Goal: Use online tool/utility: Utilize a website feature to perform a specific function

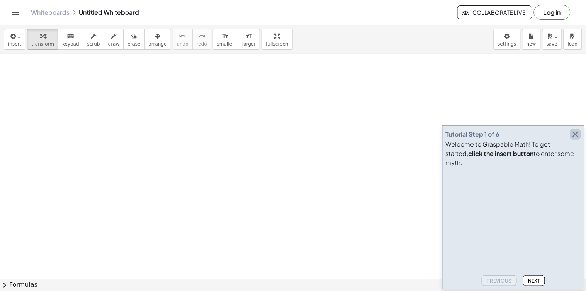
click at [575, 139] on icon "button" at bounding box center [574, 134] width 9 height 9
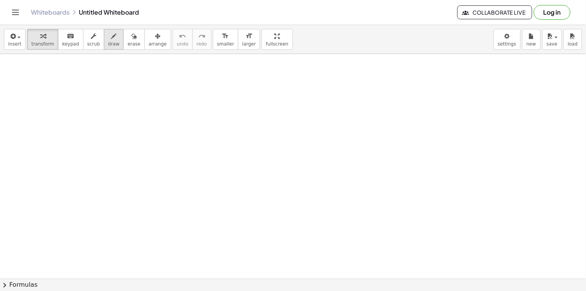
click at [108, 41] on span "draw" at bounding box center [114, 43] width 12 height 5
click at [108, 45] on span "draw" at bounding box center [114, 43] width 12 height 5
click at [111, 39] on icon "button" at bounding box center [113, 36] width 5 height 9
click at [108, 45] on span "draw" at bounding box center [114, 43] width 12 height 5
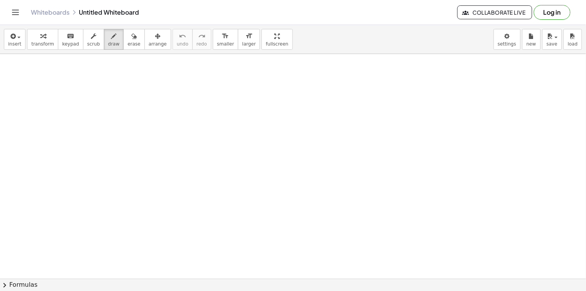
drag, startPoint x: 158, startPoint y: 87, endPoint x: 156, endPoint y: 93, distance: 6.1
click at [179, 37] on icon "undo" at bounding box center [182, 36] width 7 height 9
drag, startPoint x: 103, startPoint y: 94, endPoint x: 149, endPoint y: 105, distance: 47.2
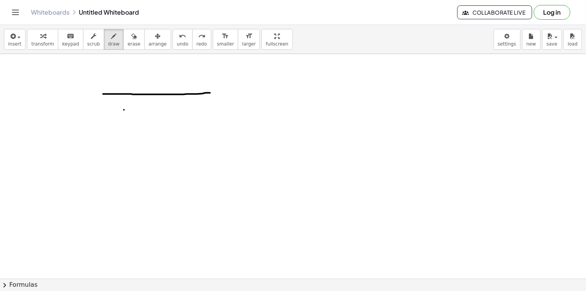
drag, startPoint x: 103, startPoint y: 94, endPoint x: 103, endPoint y: 106, distance: 12.0
drag, startPoint x: 103, startPoint y: 106, endPoint x: 211, endPoint y: 102, distance: 108.1
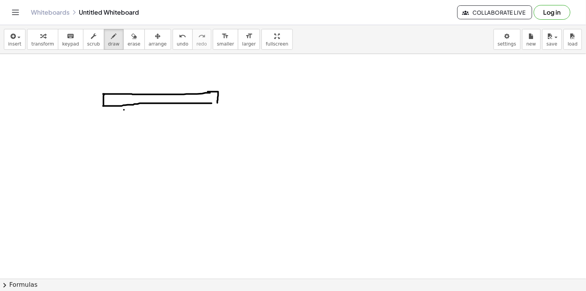
drag, startPoint x: 208, startPoint y: 92, endPoint x: 210, endPoint y: 102, distance: 10.4
drag, startPoint x: 109, startPoint y: 107, endPoint x: 105, endPoint y: 112, distance: 6.8
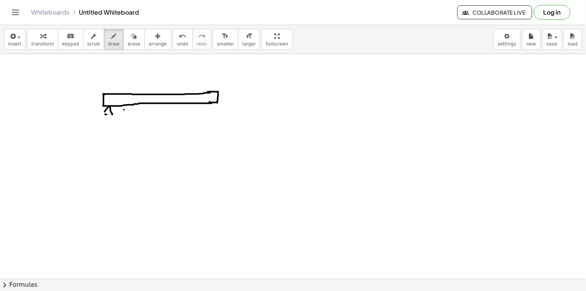
drag, startPoint x: 106, startPoint y: 111, endPoint x: 142, endPoint y: 112, distance: 36.3
drag, startPoint x: 212, startPoint y: 103, endPoint x: 214, endPoint y: 113, distance: 10.2
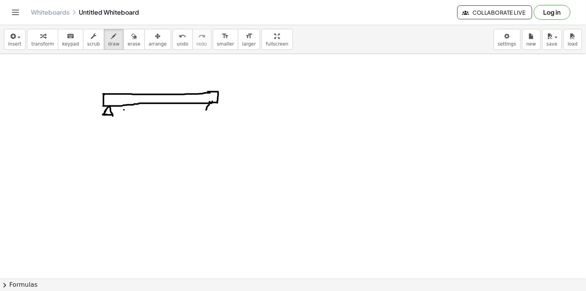
drag, startPoint x: 210, startPoint y: 105, endPoint x: 210, endPoint y: 114, distance: 8.5
drag, startPoint x: 190, startPoint y: 93, endPoint x: 213, endPoint y: 78, distance: 27.4
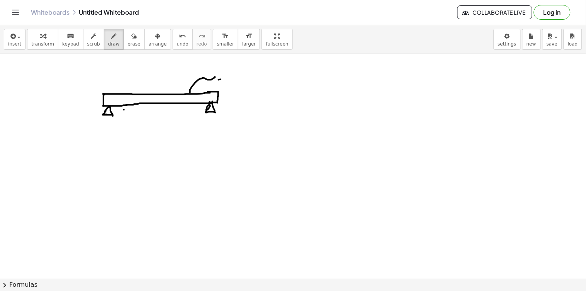
drag, startPoint x: 223, startPoint y: 79, endPoint x: 235, endPoint y: 75, distance: 12.9
drag, startPoint x: 109, startPoint y: 144, endPoint x: 214, endPoint y: 142, distance: 105.0
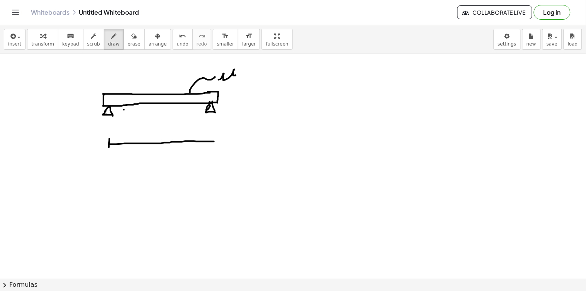
drag, startPoint x: 213, startPoint y: 134, endPoint x: 199, endPoint y: 144, distance: 17.8
drag, startPoint x: 168, startPoint y: 134, endPoint x: 173, endPoint y: 138, distance: 6.3
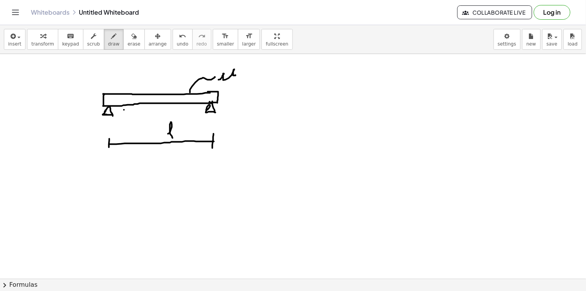
drag, startPoint x: 129, startPoint y: 96, endPoint x: 126, endPoint y: 100, distance: 4.4
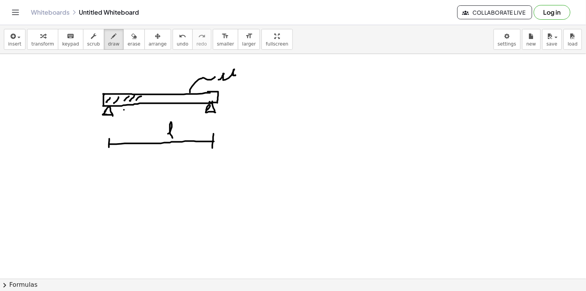
drag, startPoint x: 141, startPoint y: 100, endPoint x: 149, endPoint y: 98, distance: 8.2
drag, startPoint x: 151, startPoint y: 101, endPoint x: 161, endPoint y: 96, distance: 11.3
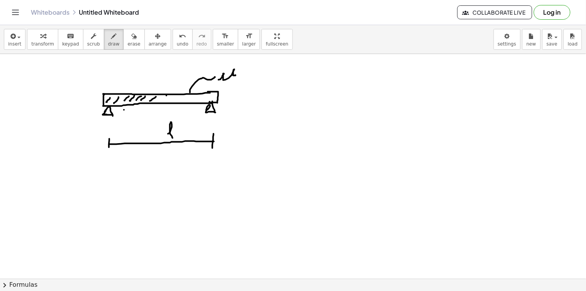
drag, startPoint x: 179, startPoint y: 96, endPoint x: 187, endPoint y: 94, distance: 8.1
drag, startPoint x: 183, startPoint y: 100, endPoint x: 193, endPoint y: 93, distance: 12.8
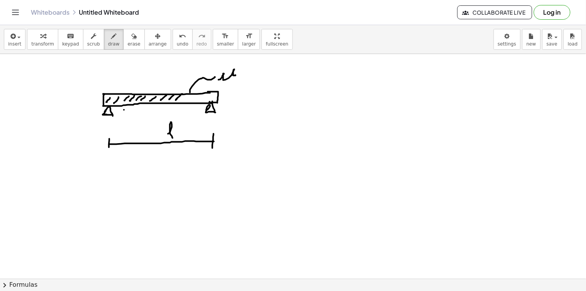
drag, startPoint x: 205, startPoint y: 100, endPoint x: 212, endPoint y: 91, distance: 10.9
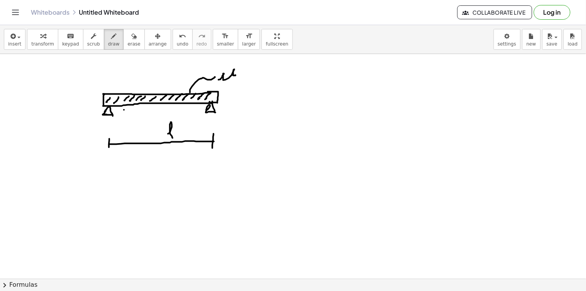
drag, startPoint x: 313, startPoint y: 66, endPoint x: 309, endPoint y: 77, distance: 12.0
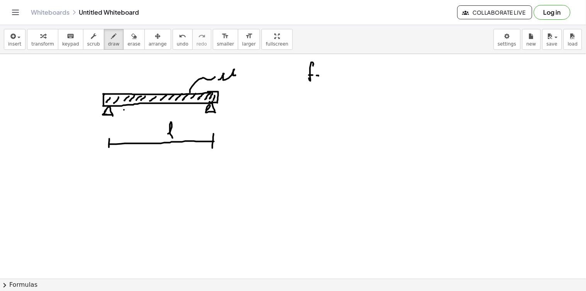
drag, startPoint x: 323, startPoint y: 69, endPoint x: 323, endPoint y: 80, distance: 11.2
drag, startPoint x: 329, startPoint y: 78, endPoint x: 333, endPoint y: 82, distance: 5.5
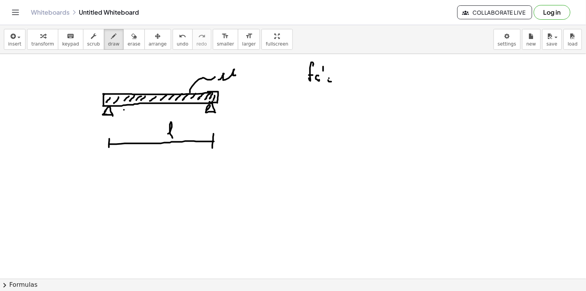
drag, startPoint x: 340, startPoint y: 74, endPoint x: 342, endPoint y: 80, distance: 5.9
drag, startPoint x: 345, startPoint y: 73, endPoint x: 359, endPoint y: 78, distance: 15.1
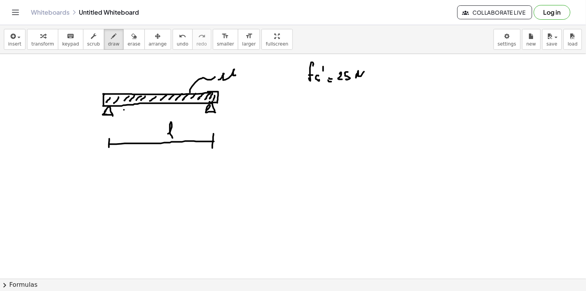
drag, startPoint x: 357, startPoint y: 74, endPoint x: 367, endPoint y: 76, distance: 9.5
drag, startPoint x: 367, startPoint y: 75, endPoint x: 371, endPoint y: 79, distance: 4.6
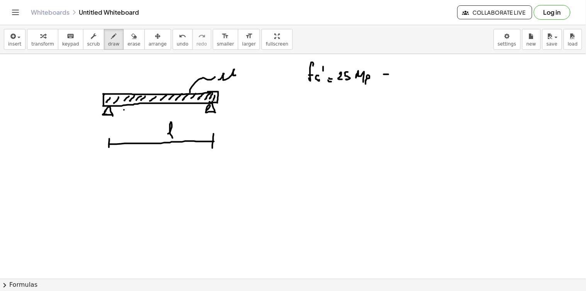
drag, startPoint x: 388, startPoint y: 74, endPoint x: 391, endPoint y: 70, distance: 5.0
drag, startPoint x: 392, startPoint y: 70, endPoint x: 400, endPoint y: 71, distance: 8.1
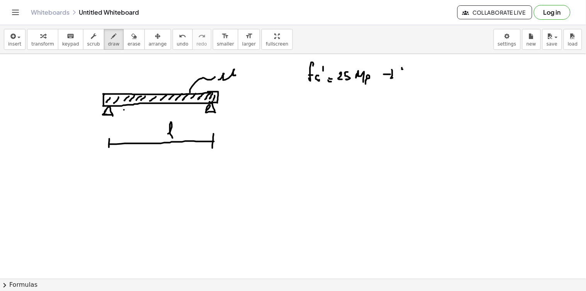
drag, startPoint x: 402, startPoint y: 68, endPoint x: 401, endPoint y: 73, distance: 4.3
drag, startPoint x: 402, startPoint y: 76, endPoint x: 411, endPoint y: 75, distance: 9.3
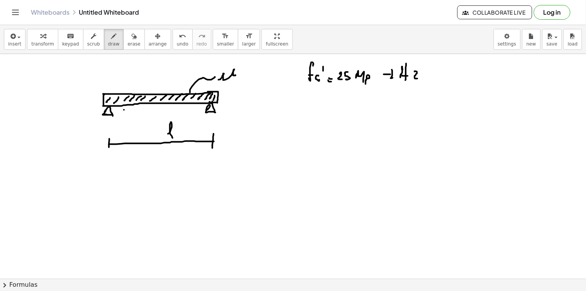
drag, startPoint x: 415, startPoint y: 71, endPoint x: 417, endPoint y: 79, distance: 7.7
drag, startPoint x: 422, startPoint y: 71, endPoint x: 422, endPoint y: 78, distance: 7.0
drag, startPoint x: 310, startPoint y: 95, endPoint x: 306, endPoint y: 108, distance: 13.7
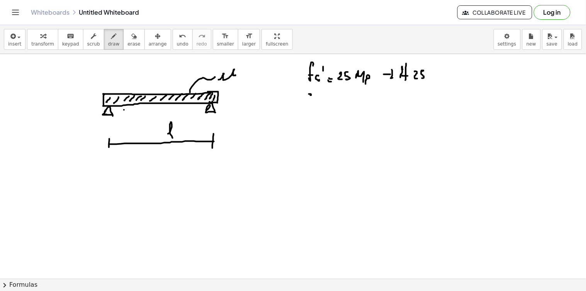
drag, startPoint x: 305, startPoint y: 103, endPoint x: 311, endPoint y: 105, distance: 6.3
drag, startPoint x: 314, startPoint y: 108, endPoint x: 322, endPoint y: 107, distance: 8.1
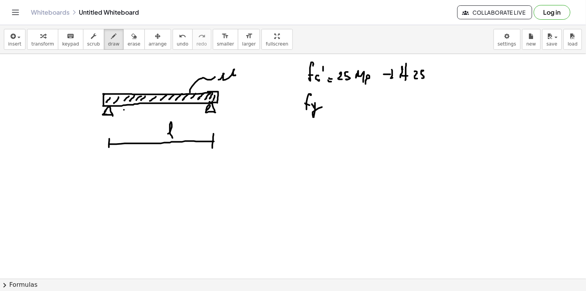
drag, startPoint x: 344, startPoint y: 98, endPoint x: 352, endPoint y: 100, distance: 8.3
drag, startPoint x: 351, startPoint y: 100, endPoint x: 354, endPoint y: 105, distance: 6.6
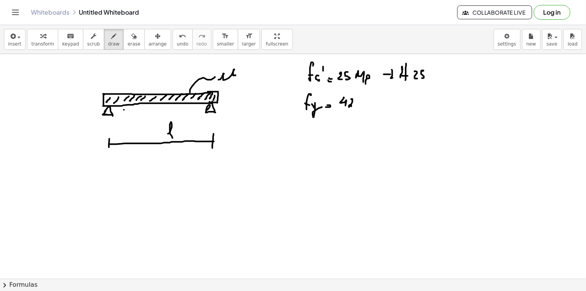
drag, startPoint x: 357, startPoint y: 102, endPoint x: 360, endPoint y: 107, distance: 5.6
drag, startPoint x: 362, startPoint y: 102, endPoint x: 369, endPoint y: 107, distance: 9.1
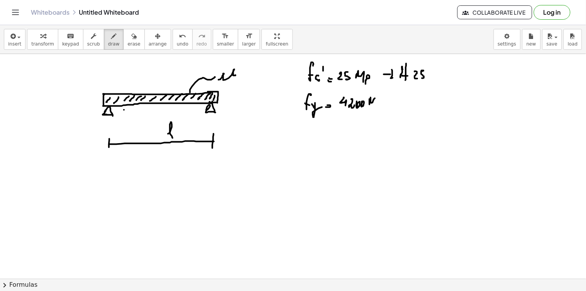
drag, startPoint x: 369, startPoint y: 103, endPoint x: 379, endPoint y: 99, distance: 10.5
drag, startPoint x: 382, startPoint y: 99, endPoint x: 369, endPoint y: 100, distance: 12.8
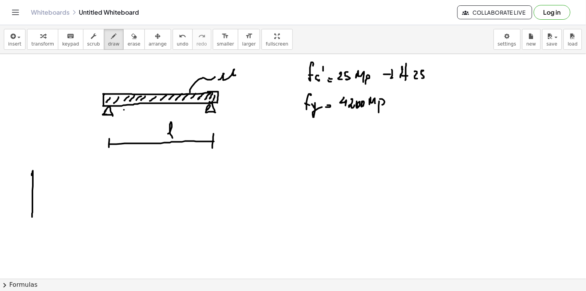
drag, startPoint x: 32, startPoint y: 174, endPoint x: 36, endPoint y: 179, distance: 5.7
drag, startPoint x: 33, startPoint y: 170, endPoint x: 71, endPoint y: 170, distance: 37.8
drag, startPoint x: 71, startPoint y: 170, endPoint x: 70, endPoint y: 219, distance: 49.0
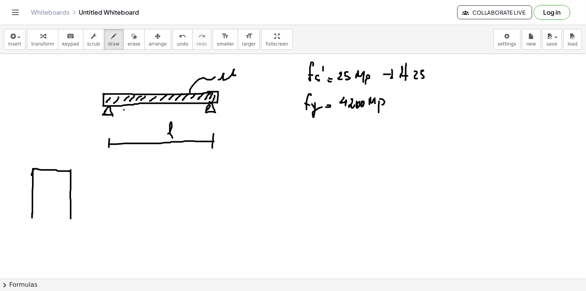
drag, startPoint x: 32, startPoint y: 220, endPoint x: 71, endPoint y: 228, distance: 39.8
drag, startPoint x: 71, startPoint y: 224, endPoint x: 69, endPoint y: 234, distance: 9.8
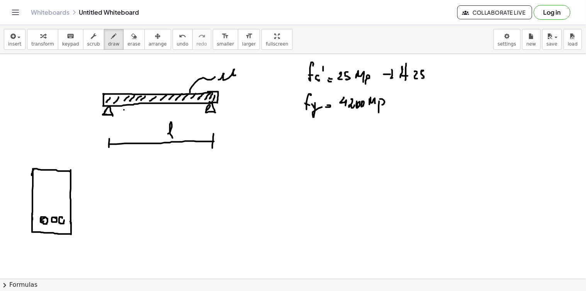
drag, startPoint x: 62, startPoint y: 218, endPoint x: 68, endPoint y: 222, distance: 7.3
drag, startPoint x: 34, startPoint y: 249, endPoint x: 34, endPoint y: 254, distance: 4.3
drag, startPoint x: 34, startPoint y: 253, endPoint x: 70, endPoint y: 245, distance: 36.6
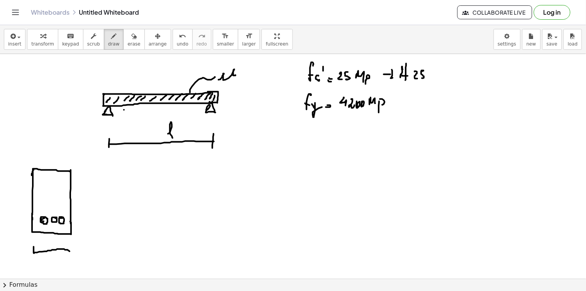
drag
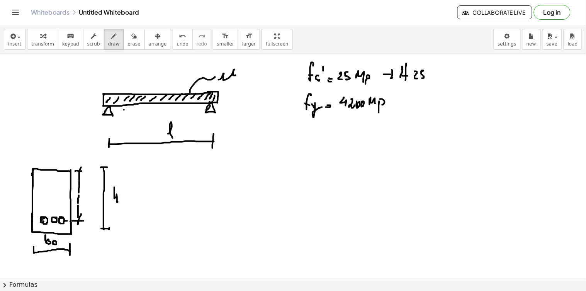
drag, startPoint x: 451, startPoint y: 64, endPoint x: 453, endPoint y: 75, distance: 10.7
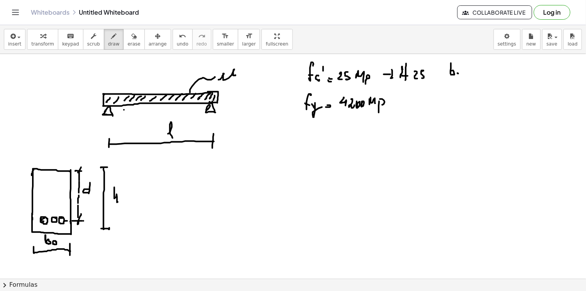
drag, startPoint x: 465, startPoint y: 75, endPoint x: 468, endPoint y: 72, distance: 4.4
drag, startPoint x: 477, startPoint y: 70, endPoint x: 484, endPoint y: 76, distance: 9.0
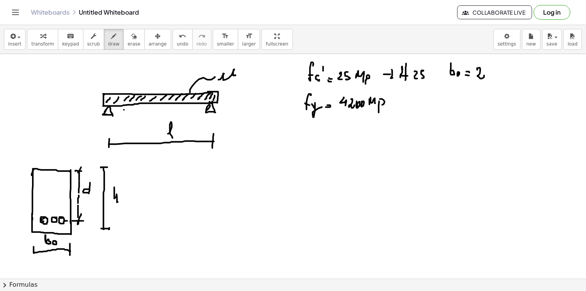
drag, startPoint x: 485, startPoint y: 72, endPoint x: 492, endPoint y: 76, distance: 7.6
drag, startPoint x: 492, startPoint y: 72, endPoint x: 500, endPoint y: 76, distance: 9.0
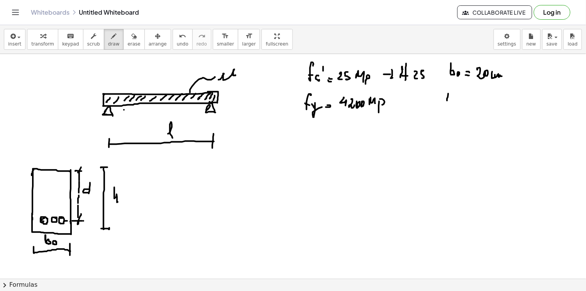
drag, startPoint x: 447, startPoint y: 92, endPoint x: 446, endPoint y: 103, distance: 10.8
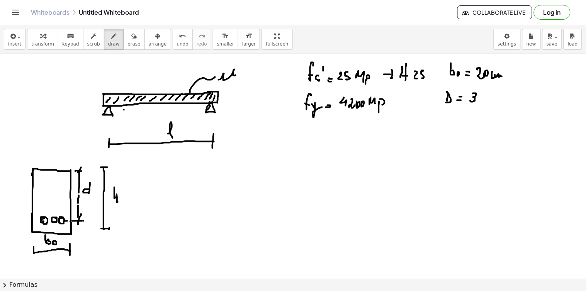
drag, startPoint x: 473, startPoint y: 94, endPoint x: 477, endPoint y: 98, distance: 6.0
drag, startPoint x: 478, startPoint y: 98, endPoint x: 493, endPoint y: 97, distance: 15.5
drag, startPoint x: 487, startPoint y: 93, endPoint x: 487, endPoint y: 97, distance: 4.6
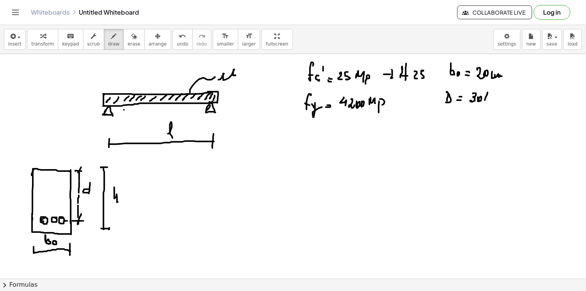
drag, startPoint x: 492, startPoint y: 98, endPoint x: 499, endPoint y: 97, distance: 7.4
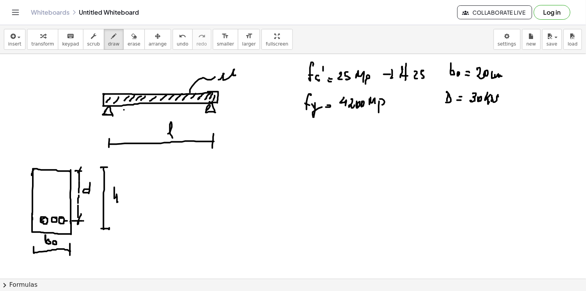
drag, startPoint x: 503, startPoint y: 91, endPoint x: 497, endPoint y: 105, distance: 15.2
drag, startPoint x: 504, startPoint y: 99, endPoint x: 510, endPoint y: 102, distance: 6.4
drag, startPoint x: 447, startPoint y: 116, endPoint x: 456, endPoint y: 122, distance: 10.8
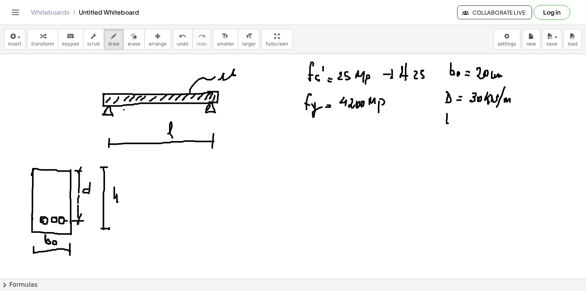
drag, startPoint x: 474, startPoint y: 121, endPoint x: 479, endPoint y: 118, distance: 6.2
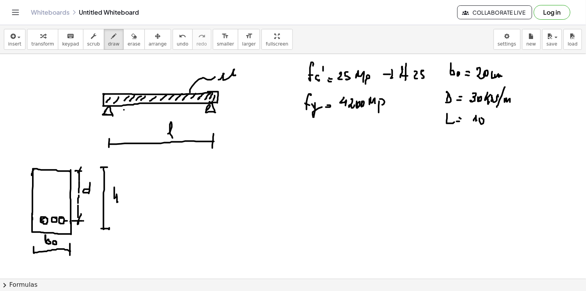
drag, startPoint x: 479, startPoint y: 118, endPoint x: 490, endPoint y: 125, distance: 12.6
drag, startPoint x: 489, startPoint y: 117, endPoint x: 493, endPoint y: 116, distance: 3.9
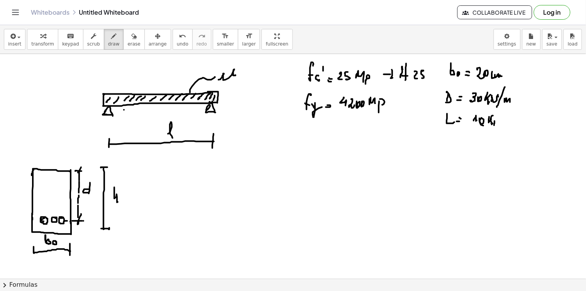
drag, startPoint x: 495, startPoint y: 123, endPoint x: 506, endPoint y: 112, distance: 15.8
drag, startPoint x: 506, startPoint y: 112, endPoint x: 501, endPoint y: 126, distance: 15.1
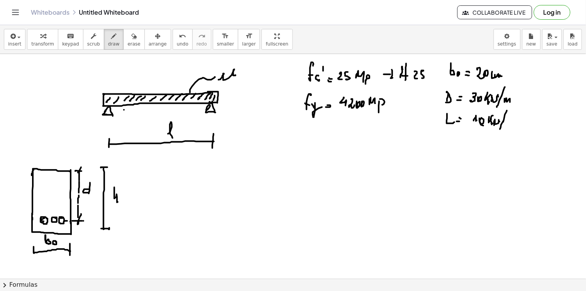
drag, startPoint x: 503, startPoint y: 122, endPoint x: 509, endPoint y: 120, distance: 5.6
drag, startPoint x: 509, startPoint y: 120, endPoint x: 506, endPoint y: 109, distance: 12.0
drag, startPoint x: 260, startPoint y: 147, endPoint x: 265, endPoint y: 148, distance: 4.6
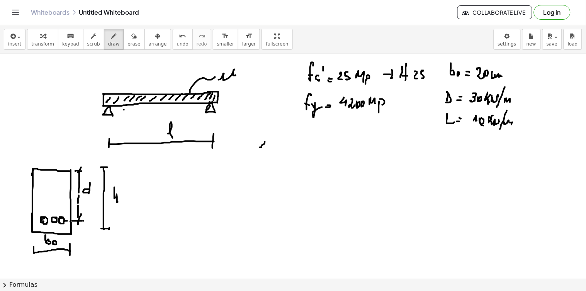
drag, startPoint x: 268, startPoint y: 135, endPoint x: 265, endPoint y: 139, distance: 4.9
drag, startPoint x: 222, startPoint y: 76, endPoint x: 237, endPoint y: 78, distance: 15.1
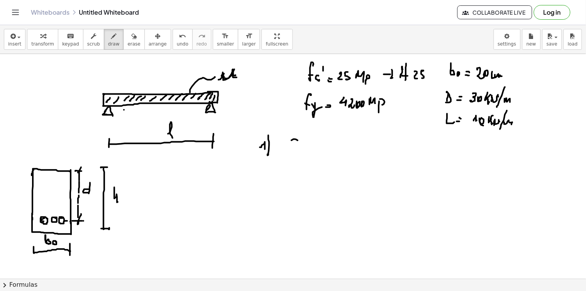
drag, startPoint x: 295, startPoint y: 139, endPoint x: 301, endPoint y: 144, distance: 8.0
drag, startPoint x: 305, startPoint y: 147, endPoint x: 306, endPoint y: 143, distance: 4.0
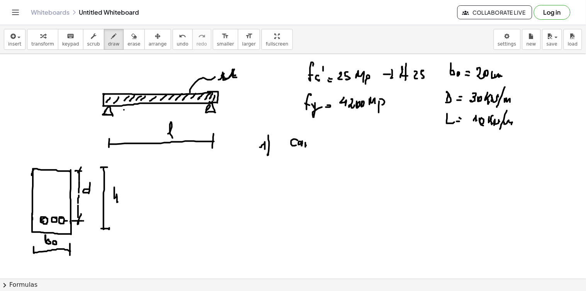
drag, startPoint x: 315, startPoint y: 142, endPoint x: 318, endPoint y: 149, distance: 7.8
drag, startPoint x: 323, startPoint y: 146, endPoint x: 327, endPoint y: 147, distance: 4.3
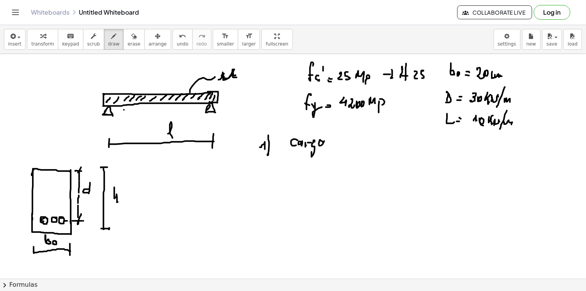
drag, startPoint x: 342, startPoint y: 140, endPoint x: 348, endPoint y: 143, distance: 6.6
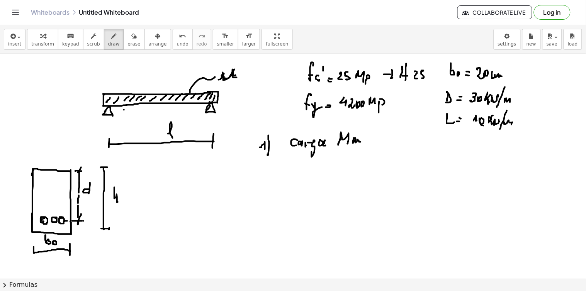
drag, startPoint x: 359, startPoint y: 142, endPoint x: 360, endPoint y: 149, distance: 6.6
drag, startPoint x: 373, startPoint y: 140, endPoint x: 383, endPoint y: 139, distance: 10.2
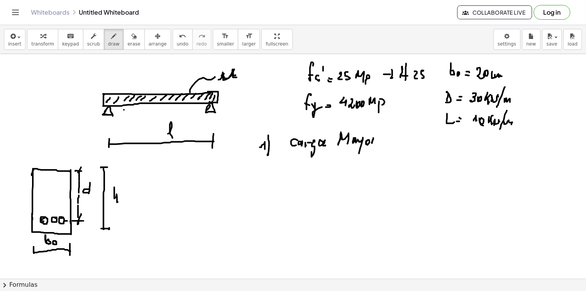
drag, startPoint x: 383, startPoint y: 139, endPoint x: 387, endPoint y: 143, distance: 5.7
drag, startPoint x: 389, startPoint y: 143, endPoint x: 395, endPoint y: 139, distance: 7.3
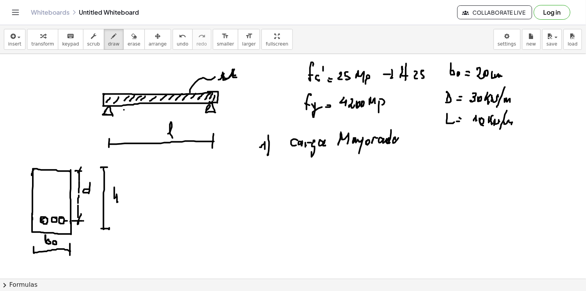
drag, startPoint x: 395, startPoint y: 140, endPoint x: 399, endPoint y: 144, distance: 5.7
drag, startPoint x: 286, startPoint y: 176, endPoint x: 300, endPoint y: 176, distance: 13.9
drag, startPoint x: 304, startPoint y: 175, endPoint x: 310, endPoint y: 175, distance: 5.8
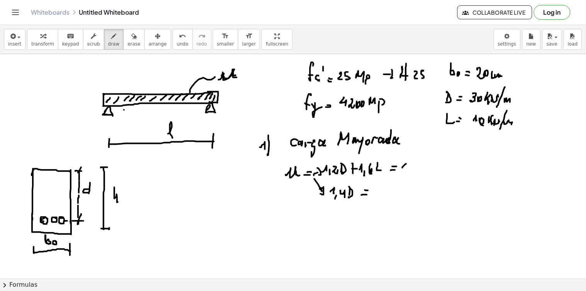
drag, startPoint x: 403, startPoint y: 167, endPoint x: 408, endPoint y: 168, distance: 5.5
drag, startPoint x: 416, startPoint y: 165, endPoint x: 417, endPoint y: 170, distance: 5.1
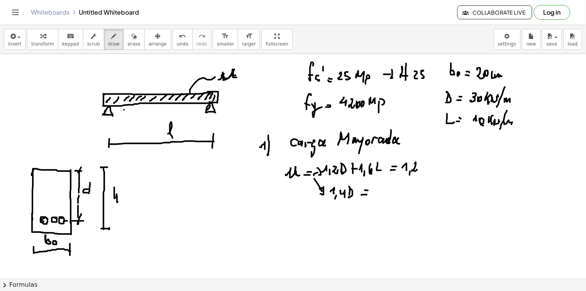
drag, startPoint x: 429, startPoint y: 167, endPoint x: 427, endPoint y: 172, distance: 5.4
drag, startPoint x: 433, startPoint y: 166, endPoint x: 438, endPoint y: 172, distance: 7.6
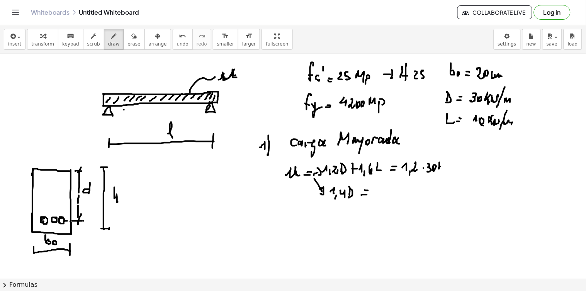
drag, startPoint x: 439, startPoint y: 162, endPoint x: 440, endPoint y: 168, distance: 5.5
drag, startPoint x: 446, startPoint y: 166, endPoint x: 450, endPoint y: 169, distance: 5.0
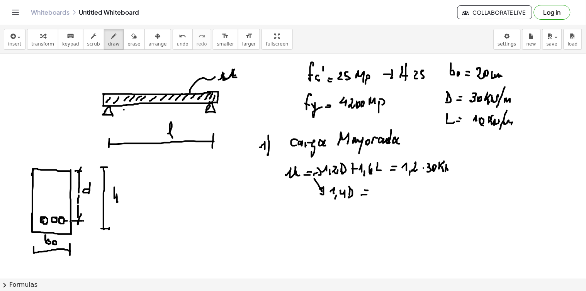
drag, startPoint x: 444, startPoint y: 176, endPoint x: 455, endPoint y: 173, distance: 10.8
drag, startPoint x: 460, startPoint y: 173, endPoint x: 459, endPoint y: 169, distance: 4.2
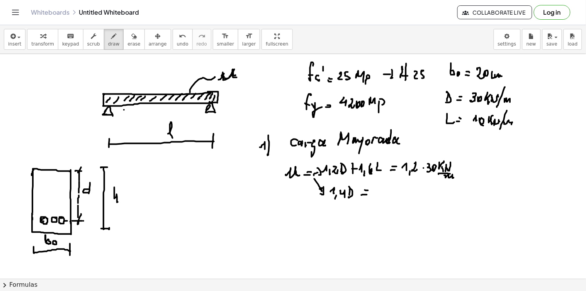
drag, startPoint x: 459, startPoint y: 169, endPoint x: 472, endPoint y: 169, distance: 12.4
drag, startPoint x: 475, startPoint y: 173, endPoint x: 479, endPoint y: 163, distance: 10.2
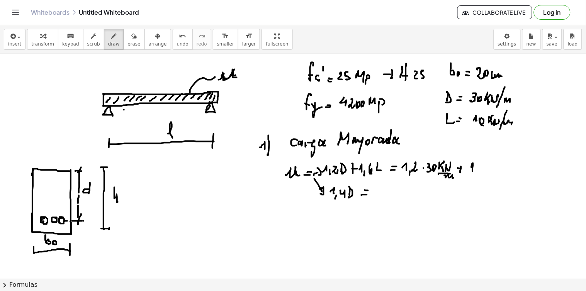
drag, startPoint x: 479, startPoint y: 168, endPoint x: 487, endPoint y: 169, distance: 7.8
drag, startPoint x: 492, startPoint y: 168, endPoint x: 499, endPoint y: 165, distance: 7.7
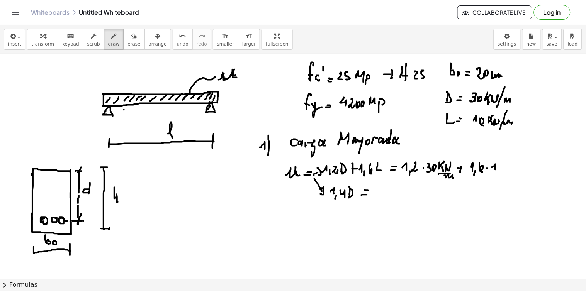
drag, startPoint x: 499, startPoint y: 165, endPoint x: 504, endPoint y: 168, distance: 6.2
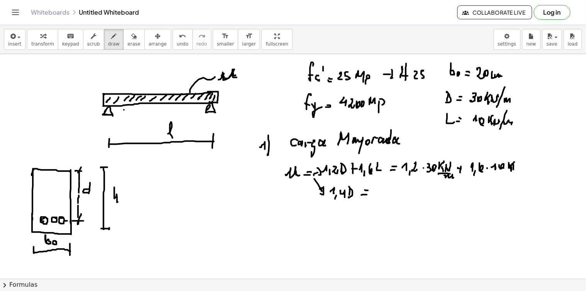
drag, startPoint x: 515, startPoint y: 168, endPoint x: 507, endPoint y: 171, distance: 8.1
drag, startPoint x: 507, startPoint y: 171, endPoint x: 511, endPoint y: 176, distance: 6.9
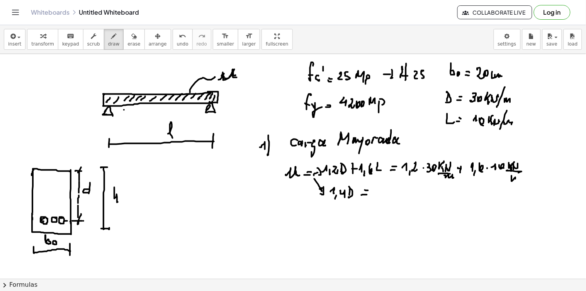
drag, startPoint x: 511, startPoint y: 176, endPoint x: 524, endPoint y: 176, distance: 12.4
drag, startPoint x: 527, startPoint y: 174, endPoint x: 530, endPoint y: 168, distance: 6.2
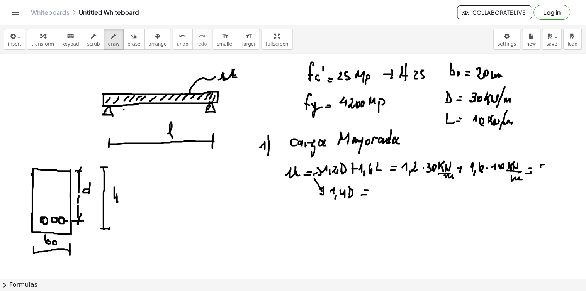
drag, startPoint x: 542, startPoint y: 165, endPoint x: 541, endPoint y: 171, distance: 6.6
drag, startPoint x: 549, startPoint y: 169, endPoint x: 557, endPoint y: 163, distance: 9.6
drag, startPoint x: 557, startPoint y: 163, endPoint x: 560, endPoint y: 168, distance: 5.5
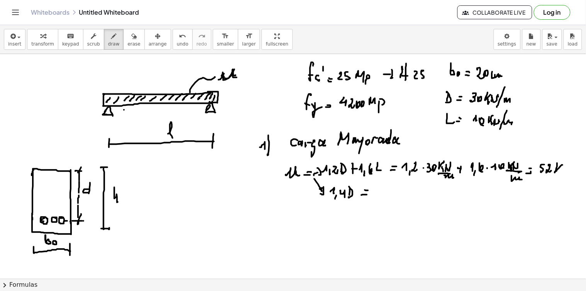
drag, startPoint x: 563, startPoint y: 171, endPoint x: 568, endPoint y: 169, distance: 6.0
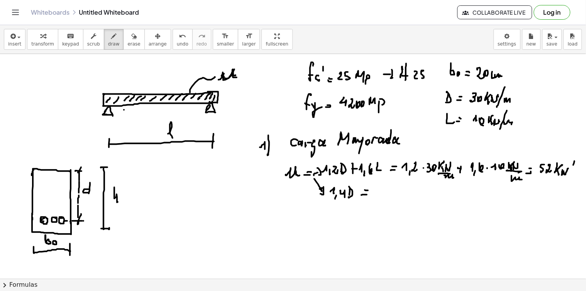
drag, startPoint x: 574, startPoint y: 161, endPoint x: 568, endPoint y: 179, distance: 19.3
drag, startPoint x: 573, startPoint y: 174, endPoint x: 529, endPoint y: 185, distance: 45.8
drag, startPoint x: 376, startPoint y: 192, endPoint x: 380, endPoint y: 193, distance: 4.9
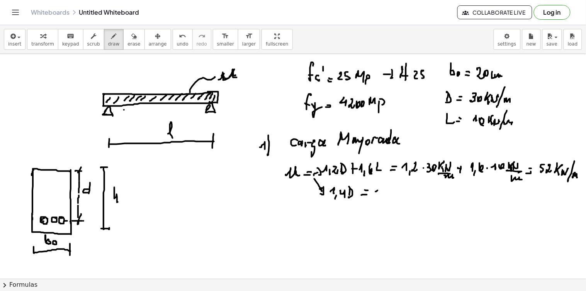
drag, startPoint x: 387, startPoint y: 191, endPoint x: 395, endPoint y: 194, distance: 9.2
drag, startPoint x: 395, startPoint y: 195, endPoint x: 405, endPoint y: 191, distance: 10.8
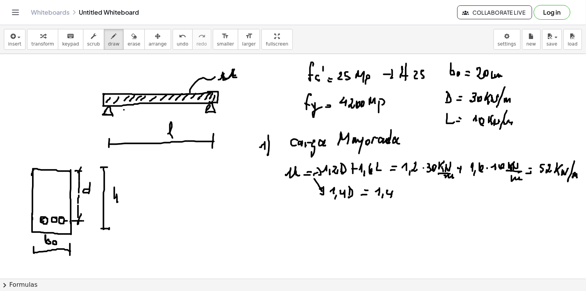
drag, startPoint x: 404, startPoint y: 192, endPoint x: 428, endPoint y: 188, distance: 24.8
drag, startPoint x: 417, startPoint y: 195, endPoint x: 421, endPoint y: 190, distance: 6.0
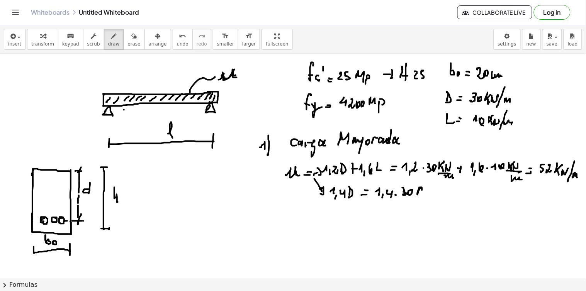
drag, startPoint x: 423, startPoint y: 195, endPoint x: 424, endPoint y: 190, distance: 4.7
drag, startPoint x: 424, startPoint y: 190, endPoint x: 430, endPoint y: 190, distance: 5.8
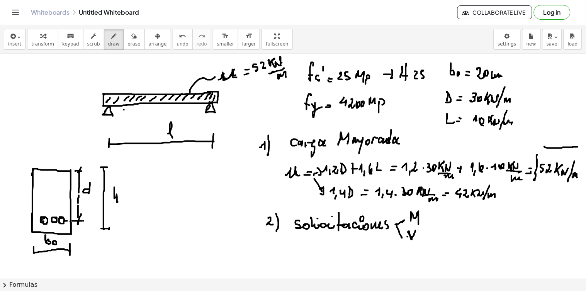
scroll to position [86, 0]
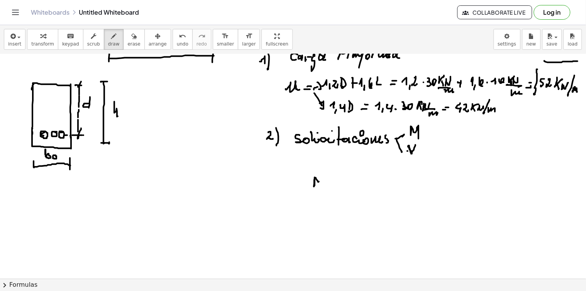
drag, startPoint x: 315, startPoint y: 178, endPoint x: 322, endPoint y: 187, distance: 12.4
click at [322, 188] on div at bounding box center [293, 217] width 586 height 499
drag, startPoint x: 327, startPoint y: 184, endPoint x: 331, endPoint y: 185, distance: 3.9
click at [331, 185] on div at bounding box center [293, 217] width 586 height 499
click at [331, 183] on div at bounding box center [293, 217] width 586 height 499
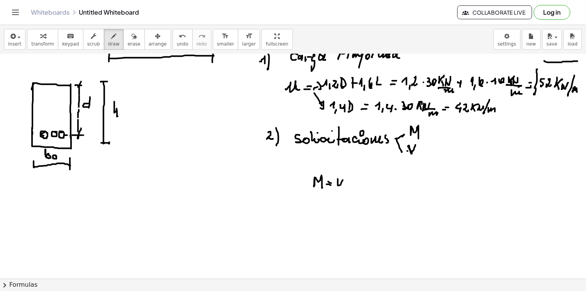
drag, startPoint x: 338, startPoint y: 179, endPoint x: 344, endPoint y: 181, distance: 6.0
click at [344, 181] on div at bounding box center [293, 217] width 586 height 499
drag, startPoint x: 348, startPoint y: 183, endPoint x: 356, endPoint y: 174, distance: 12.6
click at [353, 183] on div at bounding box center [293, 217] width 586 height 499
drag, startPoint x: 358, startPoint y: 173, endPoint x: 359, endPoint y: 178, distance: 5.6
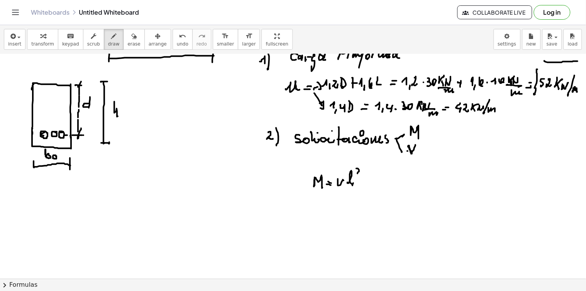
click at [362, 174] on div at bounding box center [293, 217] width 586 height 499
drag, startPoint x: 342, startPoint y: 189, endPoint x: 352, endPoint y: 191, distance: 10.2
click at [356, 189] on div at bounding box center [293, 217] width 586 height 499
drag, startPoint x: 350, startPoint y: 193, endPoint x: 360, endPoint y: 191, distance: 10.2
click at [349, 193] on div at bounding box center [293, 217] width 586 height 499
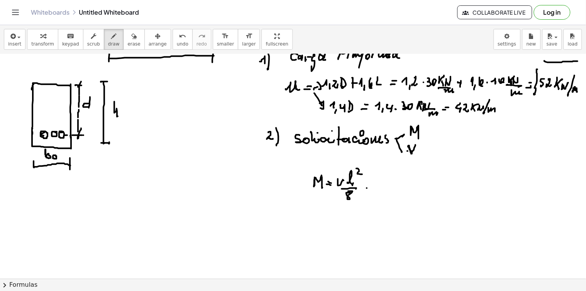
click at [372, 189] on div at bounding box center [293, 217] width 586 height 499
click at [372, 186] on div at bounding box center [293, 217] width 586 height 499
drag, startPoint x: 388, startPoint y: 177, endPoint x: 390, endPoint y: 183, distance: 7.0
click at [388, 183] on div at bounding box center [293, 217] width 586 height 499
drag, startPoint x: 395, startPoint y: 178, endPoint x: 402, endPoint y: 178, distance: 7.0
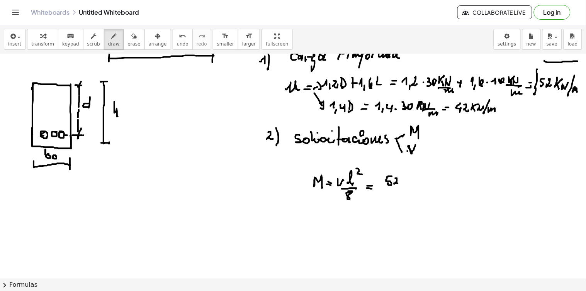
click at [399, 183] on div at bounding box center [293, 217] width 586 height 499
click at [406, 178] on div at bounding box center [293, 217] width 586 height 499
drag, startPoint x: 403, startPoint y: 181, endPoint x: 410, endPoint y: 180, distance: 6.6
click at [407, 186] on div at bounding box center [293, 217] width 586 height 499
click at [410, 182] on div at bounding box center [293, 217] width 586 height 499
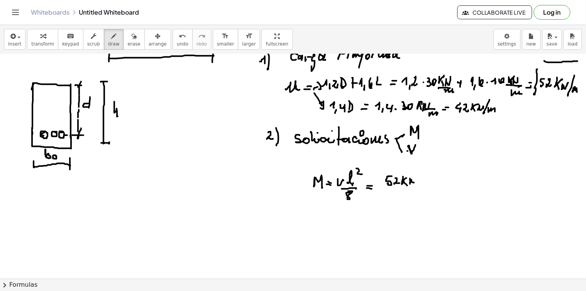
drag, startPoint x: 411, startPoint y: 181, endPoint x: 418, endPoint y: 177, distance: 8.0
click at [418, 176] on div at bounding box center [293, 217] width 586 height 499
click at [413, 190] on div at bounding box center [293, 217] width 586 height 499
drag, startPoint x: 421, startPoint y: 183, endPoint x: 428, endPoint y: 184, distance: 6.3
click at [427, 187] on div at bounding box center [293, 217] width 586 height 499
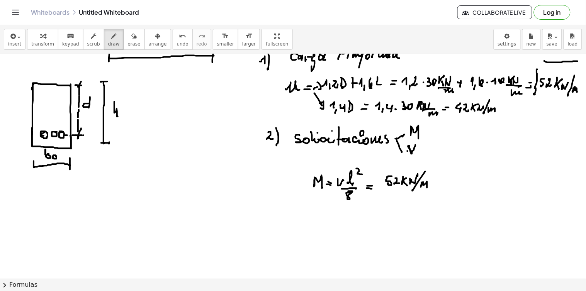
click at [433, 184] on div at bounding box center [293, 217] width 586 height 499
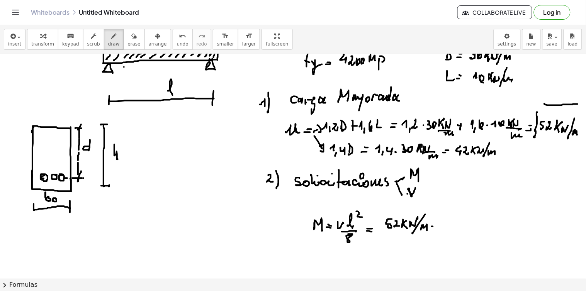
scroll to position [0, 0]
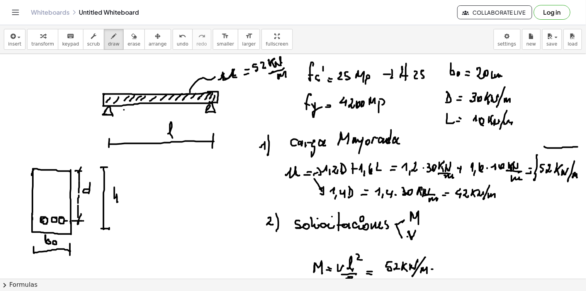
drag, startPoint x: 190, startPoint y: 128, endPoint x: 195, endPoint y: 132, distance: 6.0
drag, startPoint x: 197, startPoint y: 134, endPoint x: 205, endPoint y: 132, distance: 8.6
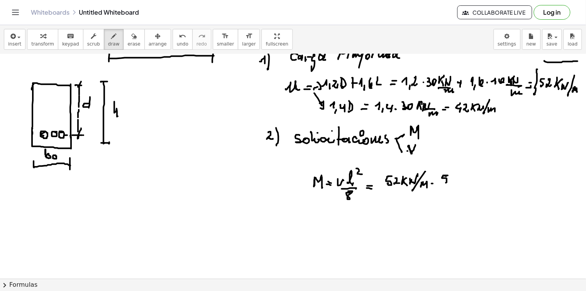
drag, startPoint x: 444, startPoint y: 176, endPoint x: 450, endPoint y: 179, distance: 7.3
click at [444, 181] on div at bounding box center [293, 217] width 586 height 499
drag, startPoint x: 450, startPoint y: 182, endPoint x: 462, endPoint y: 171, distance: 15.6
click at [459, 181] on div at bounding box center [293, 217] width 586 height 499
drag, startPoint x: 468, startPoint y: 180, endPoint x: 448, endPoint y: 176, distance: 19.8
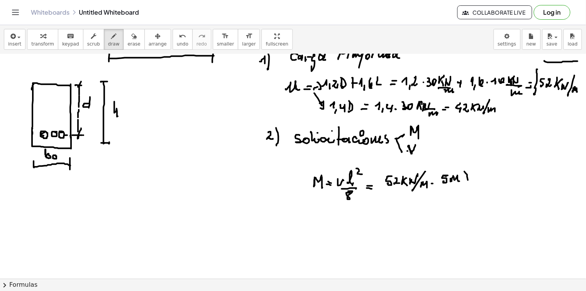
click at [461, 188] on div at bounding box center [293, 217] width 586 height 499
click at [442, 191] on div at bounding box center [293, 217] width 586 height 499
drag, startPoint x: 471, startPoint y: 165, endPoint x: 474, endPoint y: 171, distance: 7.1
click at [474, 171] on div at bounding box center [293, 217] width 586 height 499
drag, startPoint x: 392, startPoint y: 191, endPoint x: 457, endPoint y: 194, distance: 65.3
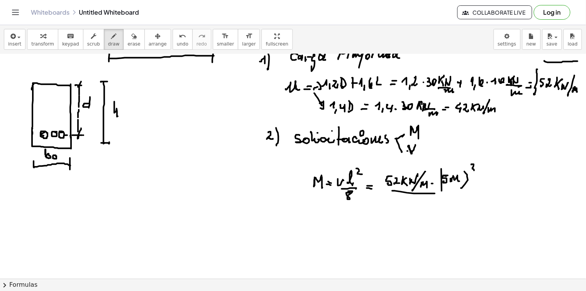
click at [462, 194] on div at bounding box center [293, 217] width 586 height 499
drag, startPoint x: 427, startPoint y: 200, endPoint x: 441, endPoint y: 198, distance: 14.0
click at [426, 200] on div at bounding box center [293, 217] width 586 height 499
click at [478, 191] on div at bounding box center [293, 217] width 586 height 499
click at [477, 186] on div at bounding box center [293, 217] width 586 height 499
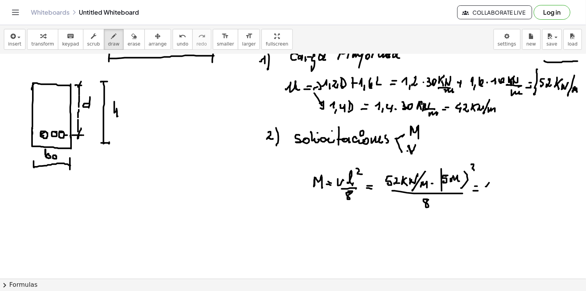
drag, startPoint x: 486, startPoint y: 187, endPoint x: 491, endPoint y: 186, distance: 5.8
click at [489, 189] on div at bounding box center [293, 217] width 586 height 499
drag, startPoint x: 496, startPoint y: 183, endPoint x: 496, endPoint y: 191, distance: 7.7
click at [495, 191] on div at bounding box center [293, 217] width 586 height 499
drag, startPoint x: 500, startPoint y: 188, endPoint x: 505, endPoint y: 188, distance: 5.0
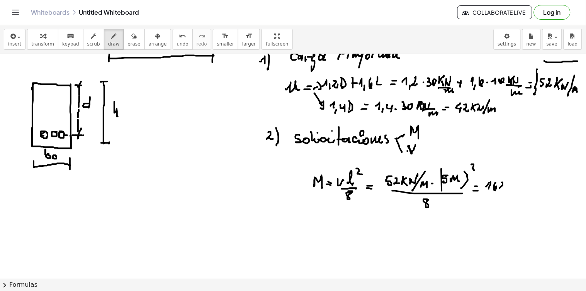
click at [503, 187] on div at bounding box center [293, 217] width 586 height 499
click at [506, 191] on div at bounding box center [293, 217] width 586 height 499
drag, startPoint x: 512, startPoint y: 183, endPoint x: 510, endPoint y: 187, distance: 4.3
click at [509, 188] on div at bounding box center [293, 217] width 586 height 499
drag, startPoint x: 520, startPoint y: 182, endPoint x: 524, endPoint y: 182, distance: 4.3
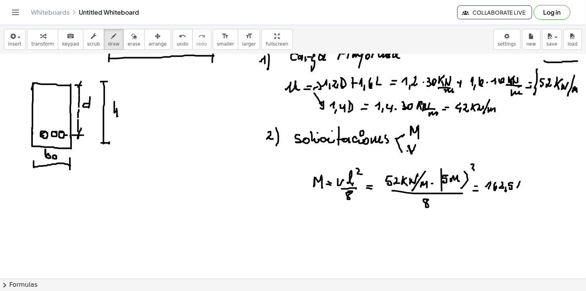
click at [524, 182] on div at bounding box center [293, 217] width 586 height 499
click at [523, 188] on div at bounding box center [293, 217] width 586 height 499
drag, startPoint x: 525, startPoint y: 188, endPoint x: 528, endPoint y: 183, distance: 6.4
click at [525, 188] on div at bounding box center [293, 217] width 586 height 499
drag, startPoint x: 528, startPoint y: 184, endPoint x: 531, endPoint y: 187, distance: 4.1
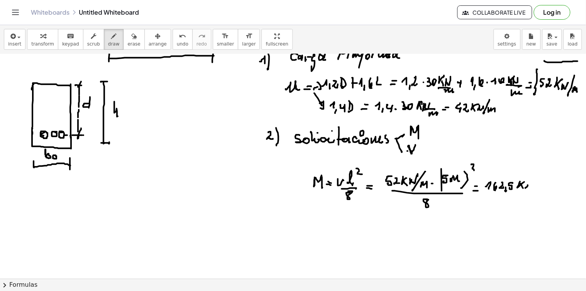
click at [531, 187] on div at bounding box center [293, 217] width 586 height 499
drag, startPoint x: 536, startPoint y: 184, endPoint x: 543, endPoint y: 187, distance: 7.6
click at [543, 187] on div at bounding box center [293, 217] width 586 height 499
drag, startPoint x: 316, startPoint y: 218, endPoint x: 320, endPoint y: 221, distance: 5.2
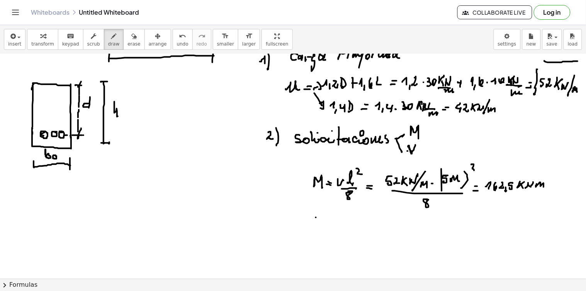
click at [320, 223] on div at bounding box center [293, 217] width 586 height 499
drag, startPoint x: 324, startPoint y: 217, endPoint x: 319, endPoint y: 224, distance: 8.6
click at [319, 224] on div at bounding box center [293, 217] width 586 height 499
click at [332, 224] on div at bounding box center [293, 217] width 586 height 499
click at [332, 221] on div at bounding box center [293, 217] width 586 height 499
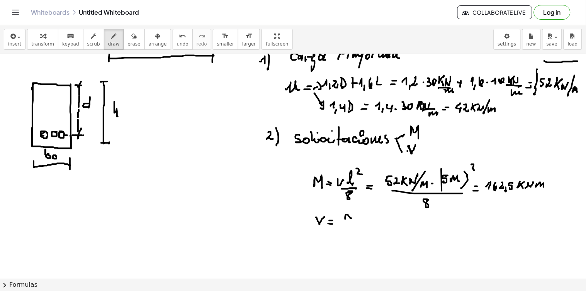
click at [349, 218] on div at bounding box center [293, 217] width 586 height 499
click at [349, 217] on div at bounding box center [293, 217] width 586 height 499
click at [358, 218] on div at bounding box center [293, 217] width 586 height 499
click at [364, 218] on div at bounding box center [293, 217] width 586 height 499
click at [367, 206] on div at bounding box center [293, 217] width 586 height 499
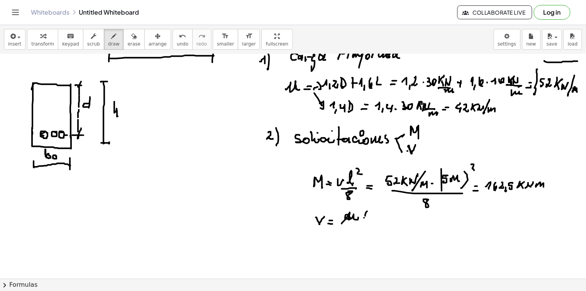
click at [367, 219] on div at bounding box center [293, 217] width 586 height 499
click at [369, 223] on div at bounding box center [293, 217] width 586 height 499
click at [366, 230] on div at bounding box center [293, 217] width 586 height 499
click at [379, 223] on div at bounding box center [293, 217] width 586 height 499
click at [381, 220] on div at bounding box center [293, 217] width 586 height 499
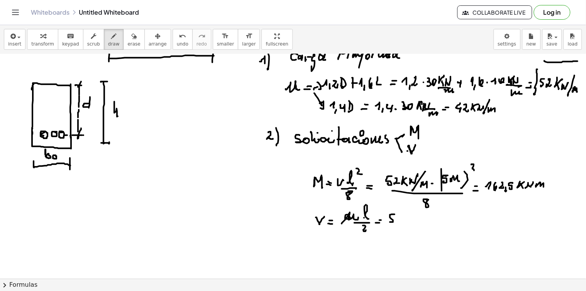
click at [390, 222] on div at bounding box center [293, 217] width 586 height 499
click at [400, 222] on div at bounding box center [293, 217] width 586 height 499
click at [408, 215] on div at bounding box center [293, 217] width 586 height 499
click at [408, 217] on div at bounding box center [293, 217] width 586 height 499
click at [407, 222] on div at bounding box center [293, 217] width 586 height 499
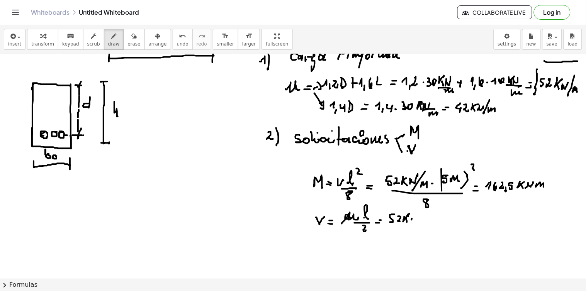
click at [410, 221] on div at bounding box center [293, 217] width 586 height 499
click at [415, 219] on div at bounding box center [293, 217] width 586 height 499
click at [418, 223] on div at bounding box center [293, 217] width 586 height 499
click at [423, 220] on div at bounding box center [293, 217] width 586 height 499
click at [429, 222] on div at bounding box center [293, 217] width 586 height 499
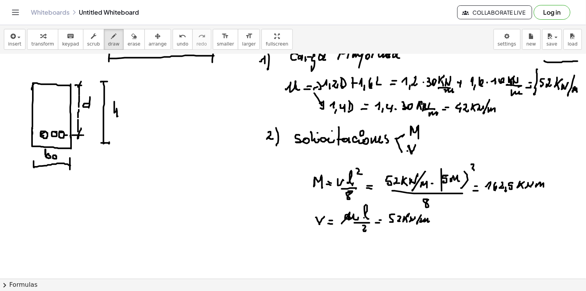
click at [433, 220] on div at bounding box center [293, 217] width 586 height 499
click at [441, 222] on div at bounding box center [293, 217] width 586 height 499
click at [454, 222] on div at bounding box center [293, 217] width 586 height 499
click at [443, 228] on div at bounding box center [293, 217] width 586 height 499
click at [440, 235] on div at bounding box center [293, 217] width 586 height 499
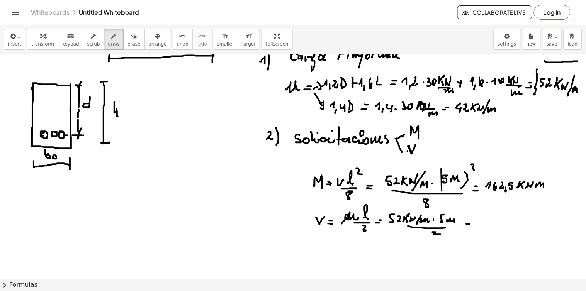
click at [474, 223] on div at bounding box center [293, 217] width 586 height 499
click at [471, 220] on div at bounding box center [293, 217] width 586 height 499
click at [485, 224] on div at bounding box center [293, 217] width 586 height 499
click at [492, 219] on div at bounding box center [293, 217] width 586 height 499
click at [497, 223] on div at bounding box center [293, 217] width 586 height 499
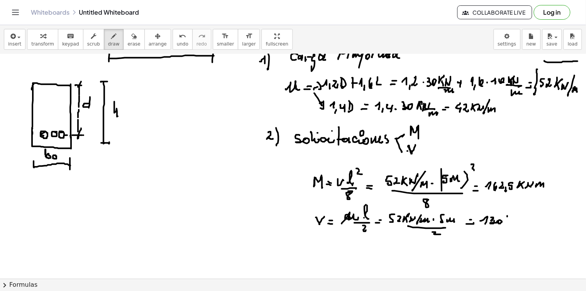
click at [511, 217] on div at bounding box center [293, 217] width 586 height 499
click at [510, 223] on div at bounding box center [293, 217] width 586 height 499
click at [512, 221] on div at bounding box center [293, 217] width 586 height 499
click at [518, 222] on div at bounding box center [293, 217] width 586 height 499
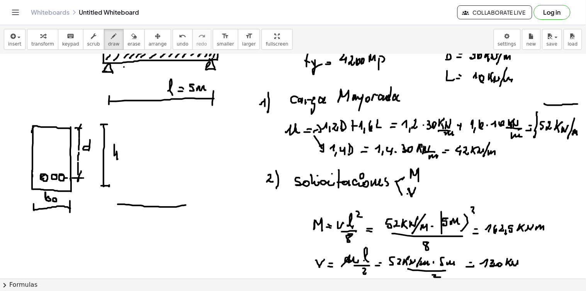
click at [214, 203] on div at bounding box center [293, 260] width 586 height 499
click at [218, 201] on div at bounding box center [293, 260] width 586 height 499
click at [235, 206] on div at bounding box center [293, 260] width 586 height 499
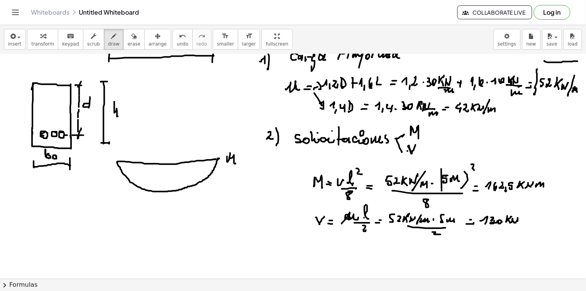
scroll to position [129, 0]
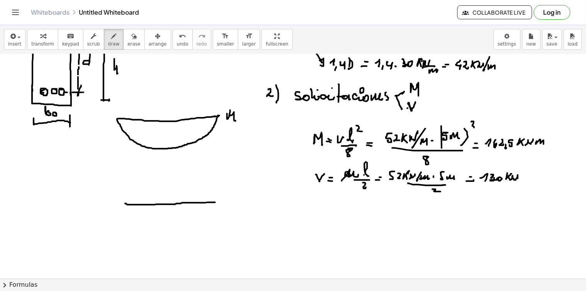
click at [215, 202] on div at bounding box center [293, 175] width 586 height 499
click at [127, 199] on div at bounding box center [293, 175] width 586 height 499
click at [222, 231] on div at bounding box center [293, 175] width 586 height 499
click at [223, 203] on div at bounding box center [293, 175] width 586 height 499
click at [225, 230] on div at bounding box center [293, 175] width 586 height 499
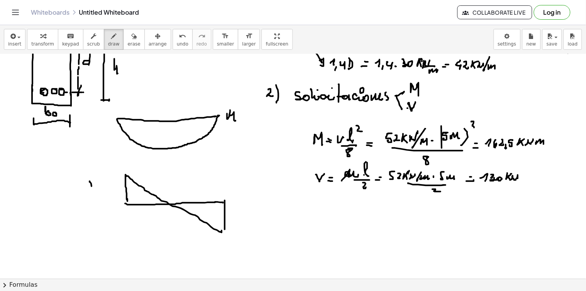
click at [97, 183] on div at bounding box center [293, 175] width 586 height 499
click at [167, 125] on div at bounding box center [293, 175] width 586 height 499
click at [167, 130] on div at bounding box center [293, 175] width 586 height 499
click at [168, 134] on div at bounding box center [293, 175] width 586 height 499
click at [167, 139] on div at bounding box center [293, 175] width 586 height 499
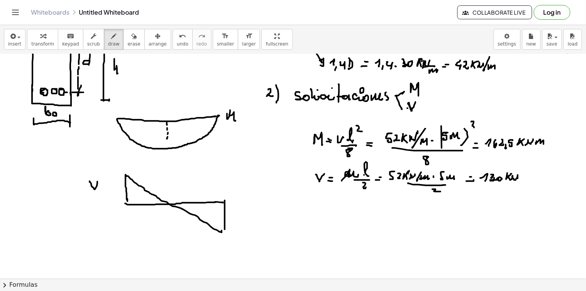
click at [167, 141] on div at bounding box center [293, 175] width 586 height 499
click at [168, 149] on div at bounding box center [293, 175] width 586 height 499
click at [179, 155] on div at bounding box center [293, 175] width 586 height 499
click at [193, 160] on div at bounding box center [293, 175] width 586 height 499
click at [231, 215] on div at bounding box center [293, 175] width 586 height 499
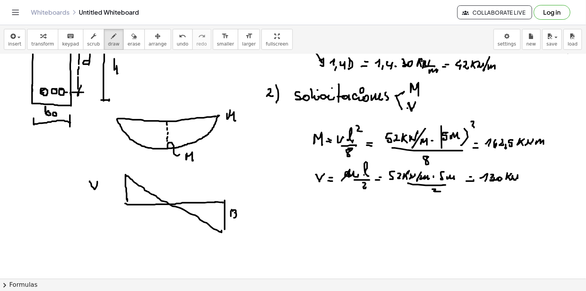
click at [234, 216] on div at bounding box center [293, 175] width 586 height 499
click at [241, 212] on div at bounding box center [293, 175] width 586 height 499
click at [113, 193] on div at bounding box center [293, 175] width 586 height 499
click at [118, 195] on div at bounding box center [293, 175] width 586 height 499
click at [118, 191] on div at bounding box center [293, 175] width 586 height 499
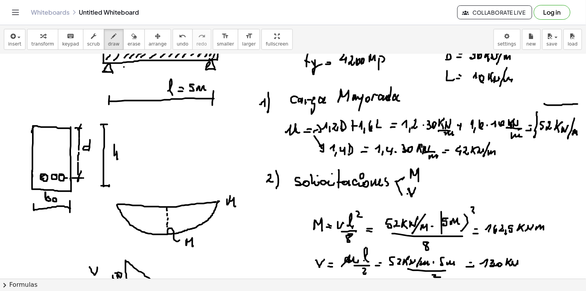
scroll to position [86, 0]
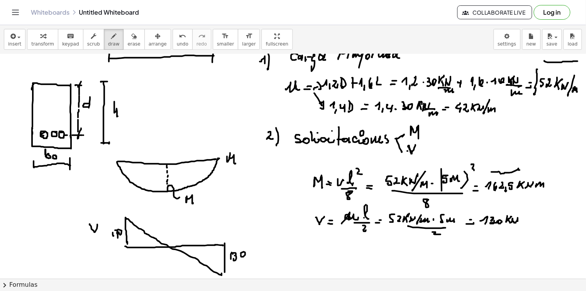
drag, startPoint x: 492, startPoint y: 172, endPoint x: 528, endPoint y: 174, distance: 35.9
click at [531, 171] on div at bounding box center [293, 217] width 586 height 499
drag, startPoint x: 494, startPoint y: 198, endPoint x: 521, endPoint y: 195, distance: 27.6
click at [521, 195] on div at bounding box center [293, 217] width 586 height 499
drag, startPoint x: 275, startPoint y: 240, endPoint x: 276, endPoint y: 248, distance: 7.7
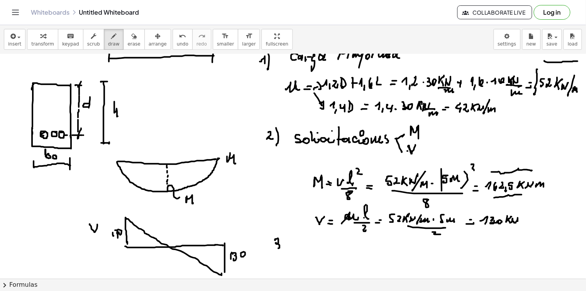
click at [276, 248] on div at bounding box center [293, 217] width 586 height 499
drag, startPoint x: 288, startPoint y: 247, endPoint x: 285, endPoint y: 254, distance: 7.3
click at [285, 254] on div at bounding box center [293, 217] width 586 height 499
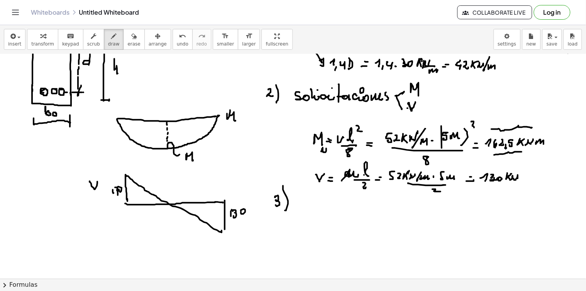
drag, startPoint x: 322, startPoint y: 152, endPoint x: 331, endPoint y: 153, distance: 9.3
click at [329, 153] on div at bounding box center [293, 175] width 586 height 499
drag, startPoint x: 335, startPoint y: 140, endPoint x: 345, endPoint y: 138, distance: 10.3
click at [345, 140] on div at bounding box center [293, 175] width 586 height 499
click at [313, 212] on div at bounding box center [293, 175] width 586 height 499
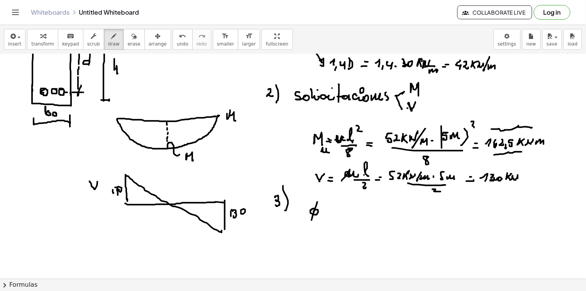
drag, startPoint x: 314, startPoint y: 211, endPoint x: 311, endPoint y: 222, distance: 11.4
click at [311, 223] on div at bounding box center [293, 175] width 586 height 499
drag, startPoint x: 326, startPoint y: 209, endPoint x: 324, endPoint y: 213, distance: 4.2
click at [324, 214] on div at bounding box center [293, 175] width 586 height 499
drag, startPoint x: 325, startPoint y: 206, endPoint x: 329, endPoint y: 211, distance: 6.0
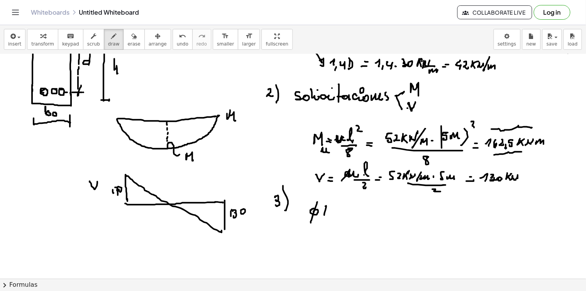
click at [329, 213] on div at bounding box center [293, 175] width 586 height 499
click at [329, 209] on div at bounding box center [293, 175] width 586 height 499
click at [333, 213] on div at bounding box center [293, 175] width 586 height 499
drag, startPoint x: 337, startPoint y: 212, endPoint x: 341, endPoint y: 215, distance: 4.7
click at [341, 215] on div at bounding box center [293, 175] width 586 height 499
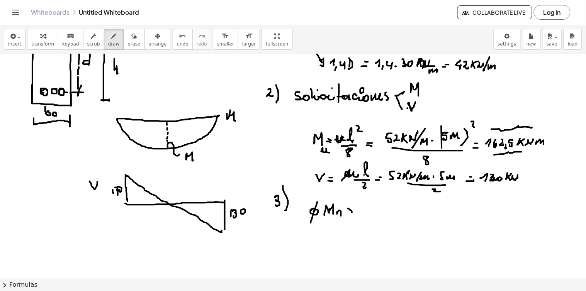
drag, startPoint x: 348, startPoint y: 209, endPoint x: 349, endPoint y: 214, distance: 5.5
click at [349, 214] on div at bounding box center [293, 175] width 586 height 499
click at [349, 219] on div at bounding box center [293, 175] width 586 height 499
click at [358, 213] on div at bounding box center [293, 175] width 586 height 499
drag, startPoint x: 359, startPoint y: 207, endPoint x: 365, endPoint y: 208, distance: 5.5
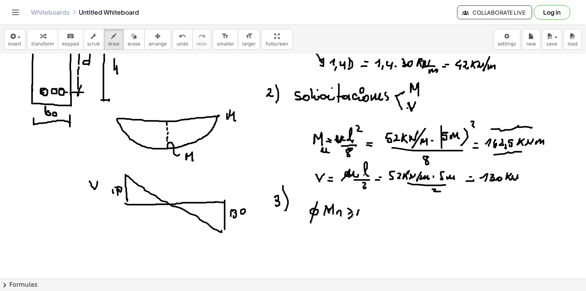
click at [364, 209] on div at bounding box center [293, 175] width 586 height 499
drag, startPoint x: 365, startPoint y: 208, endPoint x: 364, endPoint y: 215, distance: 7.0
click at [364, 215] on div at bounding box center [293, 175] width 586 height 499
click at [368, 212] on div at bounding box center [293, 175] width 586 height 499
drag, startPoint x: 369, startPoint y: 211, endPoint x: 373, endPoint y: 211, distance: 4.3
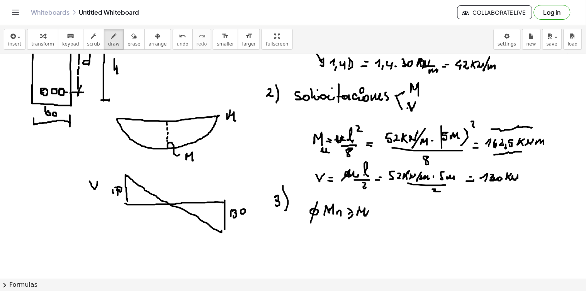
click at [372, 212] on div at bounding box center [293, 175] width 586 height 499
drag, startPoint x: 372, startPoint y: 213, endPoint x: 374, endPoint y: 217, distance: 4.3
click at [376, 215] on div at bounding box center [293, 175] width 586 height 499
drag, startPoint x: 300, startPoint y: 201, endPoint x: 300, endPoint y: 223, distance: 21.6
click at [299, 224] on div at bounding box center [293, 175] width 586 height 499
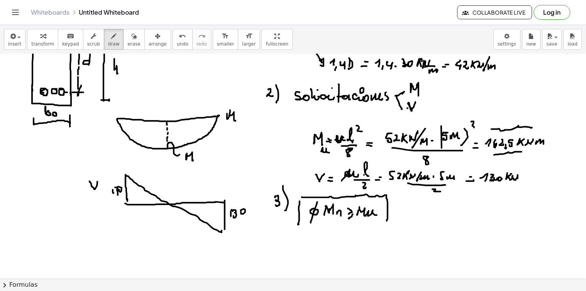
drag, startPoint x: 303, startPoint y: 198, endPoint x: 387, endPoint y: 221, distance: 87.4
click at [387, 221] on div at bounding box center [293, 175] width 586 height 499
drag, startPoint x: 300, startPoint y: 228, endPoint x: 386, endPoint y: 222, distance: 86.3
click at [386, 222] on div at bounding box center [293, 175] width 586 height 499
click at [347, 242] on div at bounding box center [293, 175] width 586 height 499
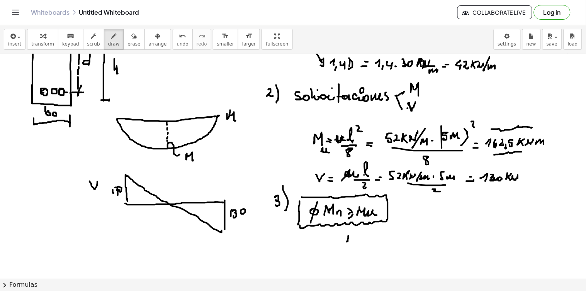
drag, startPoint x: 349, startPoint y: 236, endPoint x: 357, endPoint y: 235, distance: 9.0
click at [353, 239] on div at bounding box center [293, 175] width 586 height 499
click at [353, 238] on div at bounding box center [293, 175] width 586 height 499
drag, startPoint x: 357, startPoint y: 236, endPoint x: 358, endPoint y: 240, distance: 4.4
click at [358, 240] on div at bounding box center [293, 175] width 586 height 499
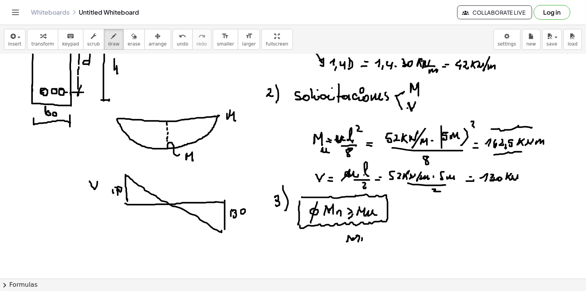
drag, startPoint x: 362, startPoint y: 240, endPoint x: 366, endPoint y: 237, distance: 4.5
click at [364, 239] on div at bounding box center [293, 175] width 586 height 499
click at [366, 242] on div at bounding box center [293, 175] width 586 height 499
click at [372, 240] on div at bounding box center [293, 175] width 586 height 499
click at [372, 245] on div at bounding box center [293, 175] width 586 height 499
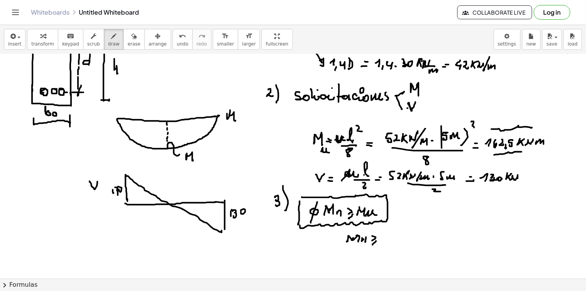
drag, startPoint x: 386, startPoint y: 236, endPoint x: 386, endPoint y: 232, distance: 3.9
click at [386, 233] on div at bounding box center [293, 175] width 586 height 499
drag, startPoint x: 386, startPoint y: 232, endPoint x: 392, endPoint y: 236, distance: 6.6
click at [392, 237] on div at bounding box center [293, 175] width 586 height 499
drag, startPoint x: 393, startPoint y: 238, endPoint x: 396, endPoint y: 236, distance: 4.2
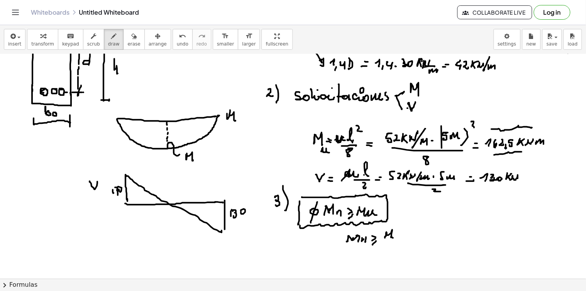
click at [396, 235] on div at bounding box center [293, 175] width 586 height 499
drag, startPoint x: 396, startPoint y: 236, endPoint x: 401, endPoint y: 233, distance: 5.9
click at [401, 233] on div at bounding box center [293, 175] width 586 height 499
click at [403, 237] on div at bounding box center [293, 175] width 586 height 499
click at [404, 242] on div at bounding box center [293, 175] width 586 height 499
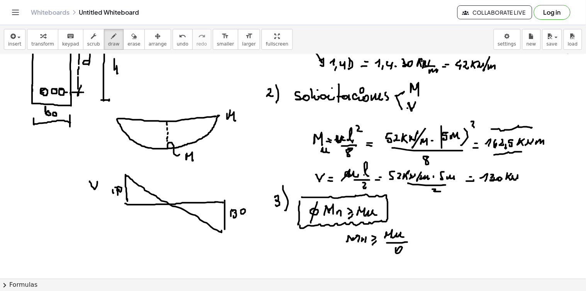
drag, startPoint x: 396, startPoint y: 248, endPoint x: 398, endPoint y: 254, distance: 5.7
click at [398, 254] on div at bounding box center [293, 175] width 586 height 499
drag, startPoint x: 400, startPoint y: 249, endPoint x: 398, endPoint y: 256, distance: 6.4
click at [398, 256] on div at bounding box center [293, 175] width 586 height 499
click at [420, 241] on div at bounding box center [293, 175] width 586 height 499
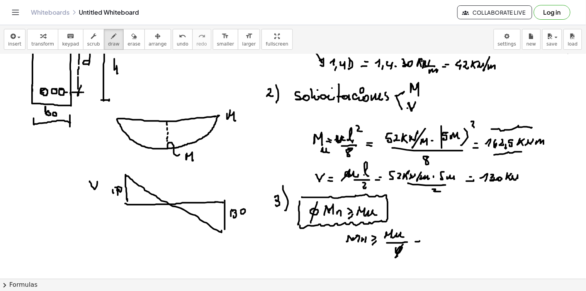
click at [421, 239] on div at bounding box center [293, 175] width 586 height 499
click at [433, 236] on div at bounding box center [293, 175] width 586 height 499
drag, startPoint x: 443, startPoint y: 229, endPoint x: 445, endPoint y: 232, distance: 4.2
click at [441, 237] on div at bounding box center [293, 175] width 586 height 499
drag, startPoint x: 447, startPoint y: 229, endPoint x: 449, endPoint y: 234, distance: 5.9
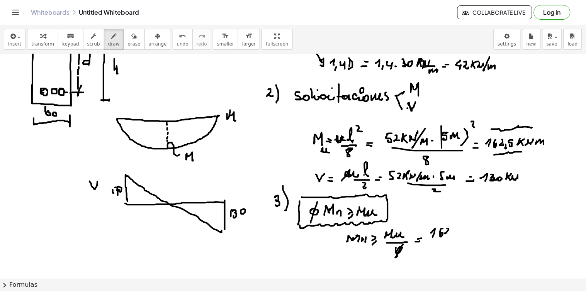
click at [449, 234] on div at bounding box center [293, 175] width 586 height 499
drag, startPoint x: 451, startPoint y: 236, endPoint x: 456, endPoint y: 230, distance: 8.3
click at [450, 238] on div at bounding box center [293, 175] width 586 height 499
drag, startPoint x: 455, startPoint y: 230, endPoint x: 455, endPoint y: 234, distance: 4.7
click at [453, 235] on div at bounding box center [293, 175] width 586 height 499
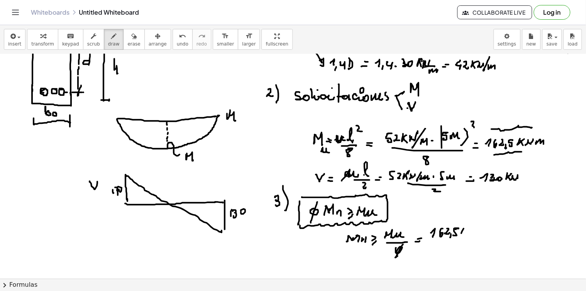
click at [467, 229] on div at bounding box center [293, 175] width 586 height 499
click at [465, 238] on div at bounding box center [293, 175] width 586 height 499
drag, startPoint x: 468, startPoint y: 237, endPoint x: 468, endPoint y: 231, distance: 5.8
click at [468, 235] on div at bounding box center [293, 175] width 586 height 499
drag, startPoint x: 468, startPoint y: 231, endPoint x: 474, endPoint y: 230, distance: 5.8
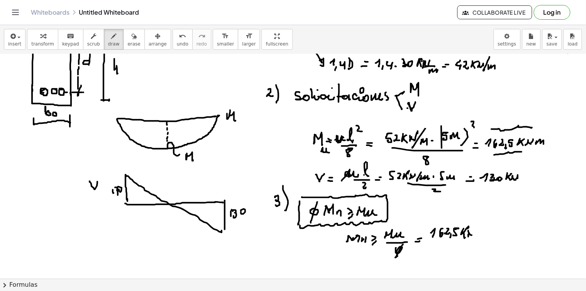
click at [473, 230] on div at bounding box center [293, 175] width 586 height 499
drag, startPoint x: 476, startPoint y: 233, endPoint x: 482, endPoint y: 235, distance: 6.2
click at [482, 235] on div at bounding box center [293, 175] width 586 height 499
click at [477, 240] on div at bounding box center [293, 175] width 586 height 499
click at [448, 251] on div at bounding box center [293, 175] width 586 height 499
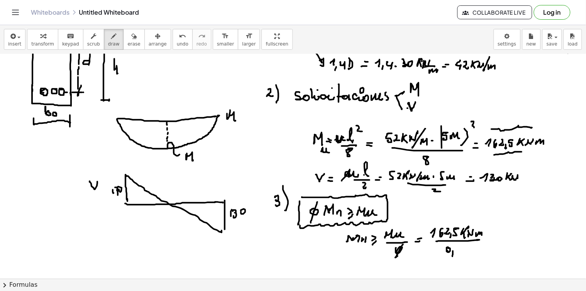
click at [453, 256] on div at bounding box center [293, 175] width 586 height 499
click at [461, 253] on div at bounding box center [293, 175] width 586 height 499
click at [465, 253] on div at bounding box center [293, 175] width 586 height 499
click at [492, 240] on div at bounding box center [293, 175] width 586 height 499
click at [493, 237] on div at bounding box center [293, 175] width 586 height 499
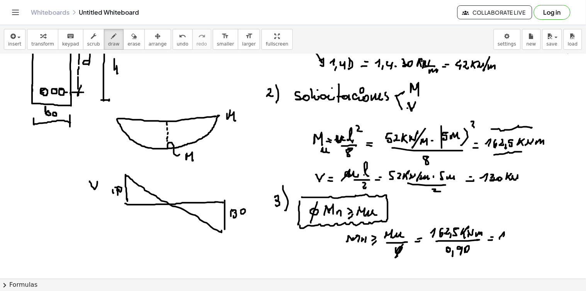
drag, startPoint x: 499, startPoint y: 239, endPoint x: 509, endPoint y: 235, distance: 10.4
click at [504, 238] on div at bounding box center [293, 175] width 586 height 499
drag, startPoint x: 508, startPoint y: 233, endPoint x: 514, endPoint y: 234, distance: 6.7
click at [510, 234] on div at bounding box center [293, 175] width 586 height 499
drag, startPoint x: 514, startPoint y: 235, endPoint x: 518, endPoint y: 239, distance: 4.9
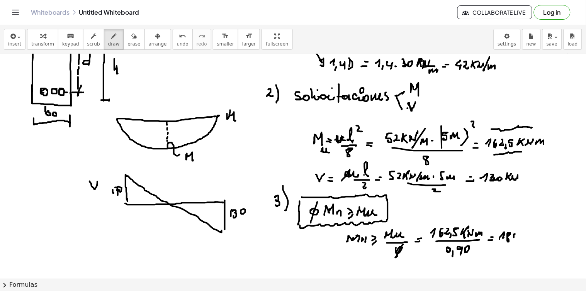
click at [516, 239] on div at bounding box center [293, 175] width 586 height 499
click at [521, 242] on div at bounding box center [293, 175] width 586 height 499
drag, startPoint x: 526, startPoint y: 233, endPoint x: 529, endPoint y: 239, distance: 6.2
click at [523, 239] on div at bounding box center [293, 175] width 586 height 499
click at [536, 233] on div at bounding box center [293, 175] width 586 height 499
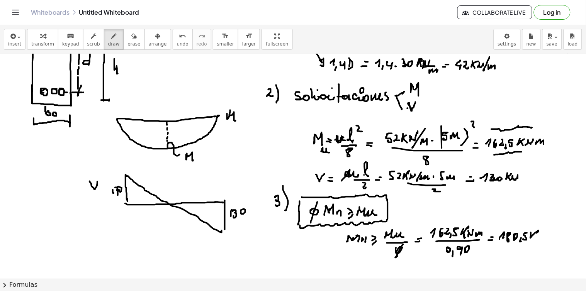
drag, startPoint x: 531, startPoint y: 236, endPoint x: 533, endPoint y: 240, distance: 4.2
click at [533, 241] on div at bounding box center [293, 175] width 586 height 499
click at [536, 237] on div at bounding box center [293, 175] width 586 height 499
drag, startPoint x: 538, startPoint y: 239, endPoint x: 545, endPoint y: 236, distance: 7.3
click at [542, 234] on div at bounding box center [293, 175] width 586 height 499
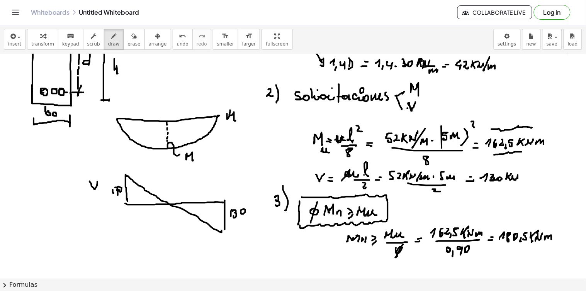
drag, startPoint x: 545, startPoint y: 237, endPoint x: 550, endPoint y: 237, distance: 5.8
click at [551, 239] on div at bounding box center [293, 175] width 586 height 499
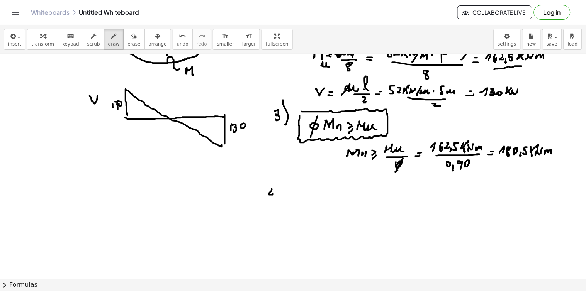
drag, startPoint x: 272, startPoint y: 189, endPoint x: 272, endPoint y: 196, distance: 7.0
click at [272, 198] on div at bounding box center [293, 89] width 586 height 499
drag, startPoint x: 273, startPoint y: 184, endPoint x: 275, endPoint y: 207, distance: 22.4
click at [275, 207] on div at bounding box center [293, 89] width 586 height 499
drag, startPoint x: 286, startPoint y: 186, endPoint x: 291, endPoint y: 196, distance: 11.1
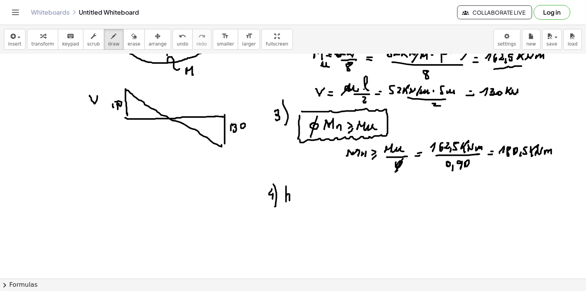
click at [289, 200] on div at bounding box center [293, 89] width 586 height 499
click at [292, 197] on div at bounding box center [293, 89] width 586 height 499
drag, startPoint x: 294, startPoint y: 195, endPoint x: 298, endPoint y: 197, distance: 4.5
click at [298, 197] on div at bounding box center [293, 89] width 586 height 499
click at [300, 198] on div at bounding box center [293, 89] width 586 height 499
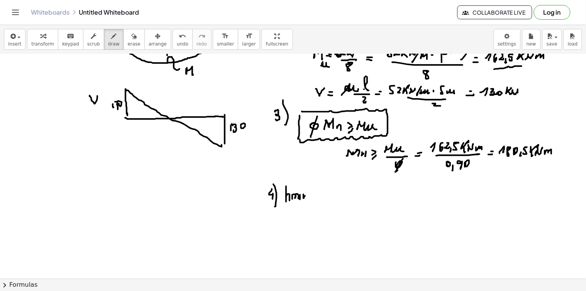
click at [306, 199] on div at bounding box center [293, 89] width 586 height 499
click at [301, 192] on div at bounding box center [293, 89] width 586 height 499
click at [315, 198] on div at bounding box center [293, 89] width 586 height 499
click at [317, 195] on div at bounding box center [293, 89] width 586 height 499
drag, startPoint x: 330, startPoint y: 194, endPoint x: 337, endPoint y: 200, distance: 8.5
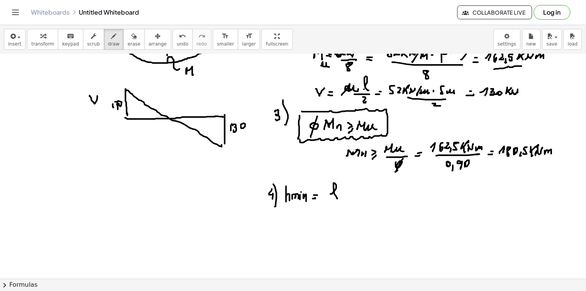
click at [337, 198] on div at bounding box center [293, 89] width 586 height 499
drag, startPoint x: 327, startPoint y: 201, endPoint x: 345, endPoint y: 201, distance: 18.5
click at [345, 201] on div at bounding box center [293, 89] width 586 height 499
drag, startPoint x: 331, startPoint y: 209, endPoint x: 342, endPoint y: 205, distance: 12.1
click at [338, 209] on div at bounding box center [293, 89] width 586 height 499
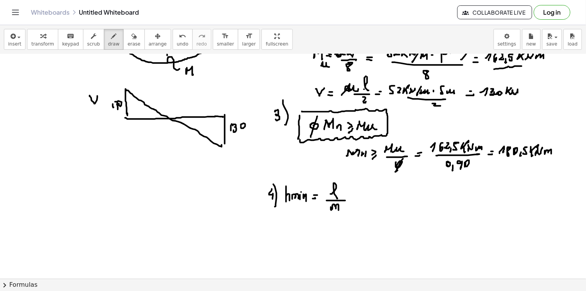
drag, startPoint x: 350, startPoint y: 201, endPoint x: 352, endPoint y: 197, distance: 4.0
click at [355, 200] on div at bounding box center [293, 89] width 586 height 499
click at [354, 198] on div at bounding box center [293, 89] width 586 height 499
drag, startPoint x: 368, startPoint y: 192, endPoint x: 372, endPoint y: 195, distance: 5.8
click at [367, 199] on div at bounding box center [293, 89] width 586 height 499
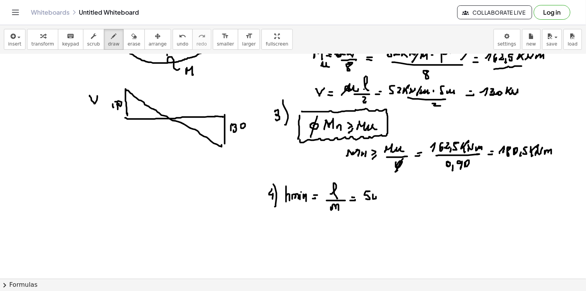
drag, startPoint x: 373, startPoint y: 195, endPoint x: 377, endPoint y: 195, distance: 3.9
click at [373, 198] on div at bounding box center [293, 89] width 586 height 499
drag, startPoint x: 379, startPoint y: 194, endPoint x: 381, endPoint y: 200, distance: 6.0
click at [379, 200] on div at bounding box center [293, 89] width 586 height 499
drag, startPoint x: 385, startPoint y: 194, endPoint x: 394, endPoint y: 198, distance: 9.5
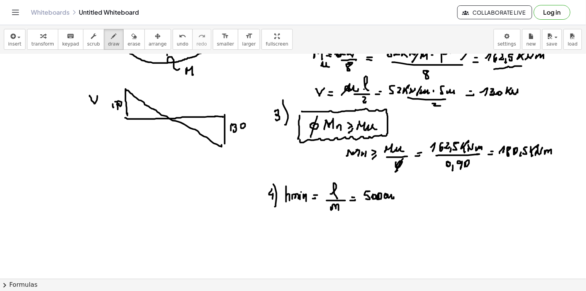
click at [394, 198] on div at bounding box center [293, 89] width 586 height 499
drag, startPoint x: 369, startPoint y: 205, endPoint x: 389, endPoint y: 206, distance: 19.3
click at [391, 205] on div at bounding box center [293, 89] width 586 height 499
drag, startPoint x: 381, startPoint y: 213, endPoint x: 386, endPoint y: 210, distance: 6.2
click at [382, 215] on div at bounding box center [293, 89] width 586 height 499
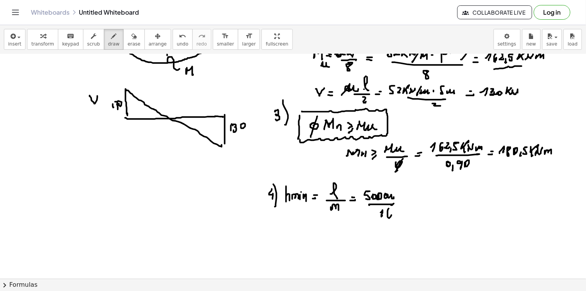
drag, startPoint x: 389, startPoint y: 209, endPoint x: 398, endPoint y: 209, distance: 8.9
click at [389, 218] on div at bounding box center [293, 89] width 586 height 499
click at [408, 203] on div at bounding box center [293, 89] width 586 height 499
click at [408, 201] on div at bounding box center [293, 89] width 586 height 499
drag, startPoint x: 417, startPoint y: 196, endPoint x: 423, endPoint y: 199, distance: 6.6
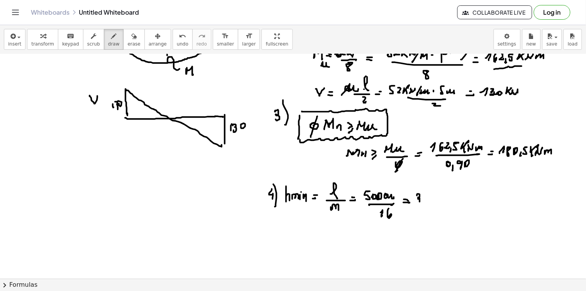
click at [417, 202] on div at bounding box center [293, 89] width 586 height 499
drag, startPoint x: 426, startPoint y: 194, endPoint x: 426, endPoint y: 201, distance: 7.3
click at [426, 201] on div at bounding box center [293, 89] width 586 height 499
drag, startPoint x: 427, startPoint y: 205, endPoint x: 432, endPoint y: 199, distance: 7.4
click at [427, 206] on div at bounding box center [293, 89] width 586 height 499
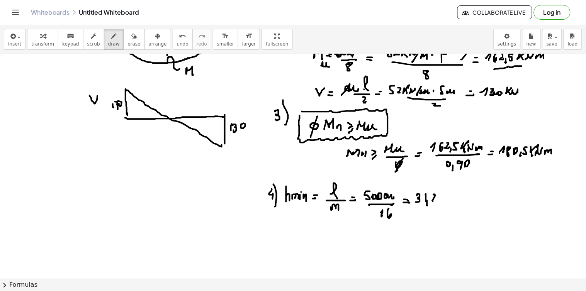
drag, startPoint x: 433, startPoint y: 195, endPoint x: 435, endPoint y: 200, distance: 5.2
click at [435, 200] on div at bounding box center [293, 89] width 586 height 499
drag, startPoint x: 443, startPoint y: 194, endPoint x: 445, endPoint y: 200, distance: 6.4
click at [441, 200] on div at bounding box center [293, 89] width 586 height 499
drag, startPoint x: 447, startPoint y: 198, endPoint x: 452, endPoint y: 201, distance: 5.4
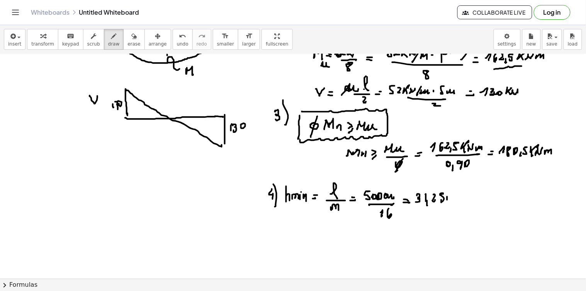
click at [452, 201] on div at bounding box center [293, 89] width 586 height 499
click at [462, 200] on div at bounding box center [293, 89] width 586 height 499
click at [464, 198] on div at bounding box center [293, 89] width 586 height 499
drag, startPoint x: 460, startPoint y: 194, endPoint x: 467, endPoint y: 192, distance: 7.6
click at [467, 192] on div at bounding box center [293, 89] width 586 height 499
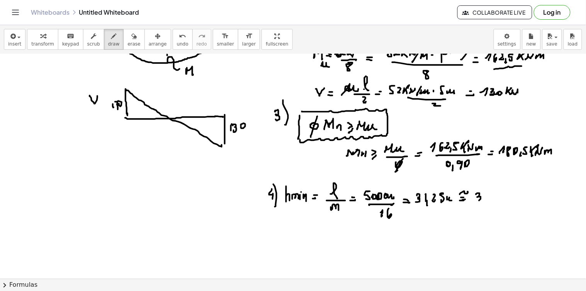
drag, startPoint x: 476, startPoint y: 195, endPoint x: 478, endPoint y: 200, distance: 5.4
click at [477, 200] on div at bounding box center [293, 89] width 586 height 499
drag, startPoint x: 486, startPoint y: 193, endPoint x: 488, endPoint y: 198, distance: 5.4
click at [488, 198] on div at bounding box center [293, 89] width 586 height 499
drag, startPoint x: 493, startPoint y: 194, endPoint x: 501, endPoint y: 196, distance: 7.9
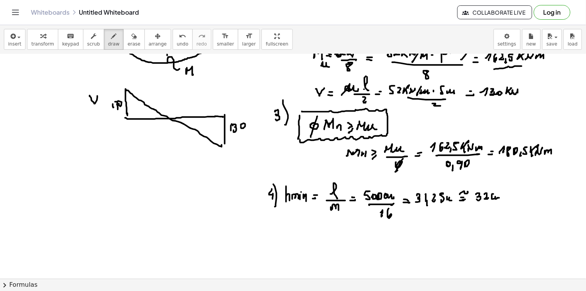
click at [501, 200] on div at bounding box center [293, 89] width 586 height 499
drag, startPoint x: 294, startPoint y: 202, endPoint x: 308, endPoint y: 204, distance: 14.4
click at [305, 203] on div at bounding box center [293, 89] width 586 height 499
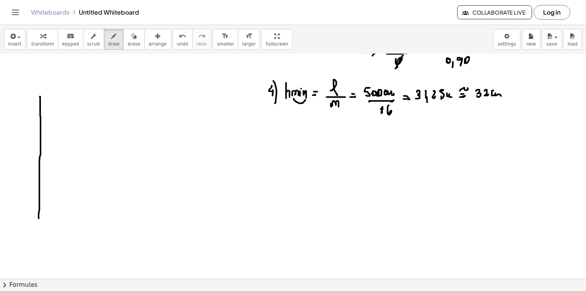
drag, startPoint x: 40, startPoint y: 97, endPoint x: 39, endPoint y: 170, distance: 73.0
click at [37, 215] on div at bounding box center [293, 73] width 586 height 674
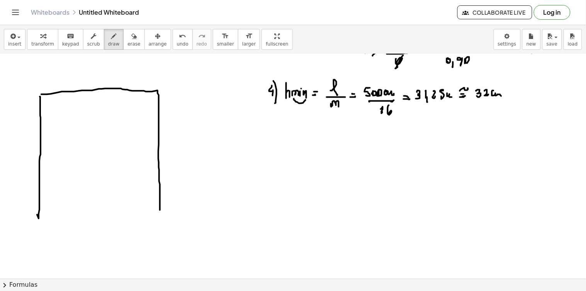
drag, startPoint x: 41, startPoint y: 95, endPoint x: 159, endPoint y: 215, distance: 168.7
click at [161, 217] on div at bounding box center [293, 73] width 586 height 674
drag, startPoint x: 38, startPoint y: 220, endPoint x: 158, endPoint y: 222, distance: 120.4
click at [159, 222] on div at bounding box center [293, 73] width 586 height 674
drag, startPoint x: 71, startPoint y: 194, endPoint x: 91, endPoint y: 193, distance: 20.1
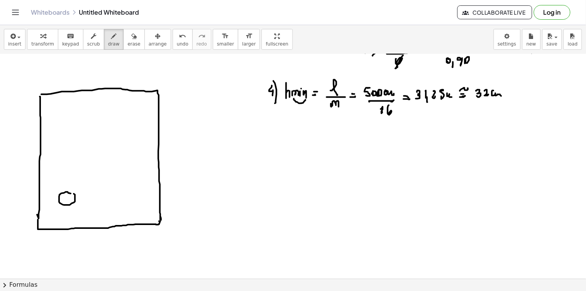
click at [69, 193] on div at bounding box center [293, 73] width 586 height 674
click at [106, 191] on div at bounding box center [293, 73] width 586 height 674
click at [136, 191] on div at bounding box center [293, 73] width 586 height 674
drag, startPoint x: 197, startPoint y: 89, endPoint x: 203, endPoint y: 88, distance: 5.9
click at [205, 89] on div at bounding box center [293, 73] width 586 height 674
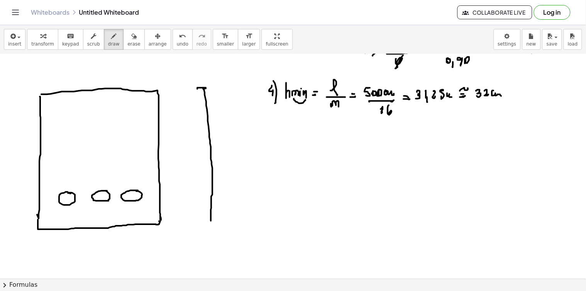
drag, startPoint x: 203, startPoint y: 88, endPoint x: 211, endPoint y: 221, distance: 133.4
click at [211, 221] on div at bounding box center [293, 73] width 586 height 674
drag, startPoint x: 209, startPoint y: 223, endPoint x: 216, endPoint y: 221, distance: 7.1
click at [216, 221] on div at bounding box center [293, 73] width 586 height 674
drag, startPoint x: 222, startPoint y: 148, endPoint x: 229, endPoint y: 159, distance: 13.1
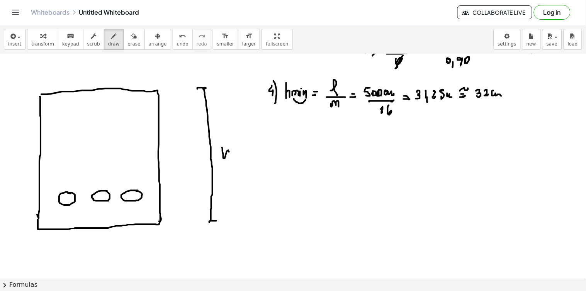
click at [229, 159] on div at bounding box center [293, 73] width 586 height 674
drag, startPoint x: 166, startPoint y: 91, endPoint x: 173, endPoint y: 91, distance: 7.0
click at [173, 91] on div at bounding box center [293, 73] width 586 height 674
drag, startPoint x: 170, startPoint y: 91, endPoint x: 171, endPoint y: 198, distance: 106.9
click at [171, 198] on div at bounding box center [293, 73] width 586 height 674
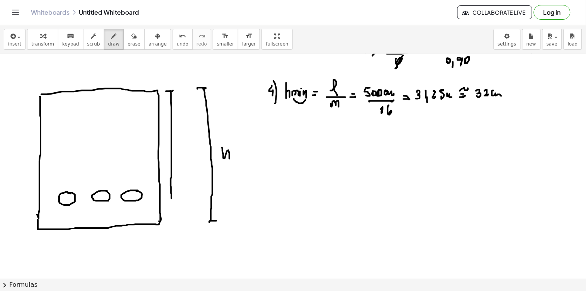
drag, startPoint x: 147, startPoint y: 195, endPoint x: 155, endPoint y: 195, distance: 8.1
click at [148, 195] on div at bounding box center [293, 73] width 586 height 674
drag, startPoint x: 155, startPoint y: 195, endPoint x: 162, endPoint y: 195, distance: 7.3
click at [155, 195] on div at bounding box center [293, 73] width 586 height 674
click at [162, 195] on div at bounding box center [293, 73] width 586 height 674
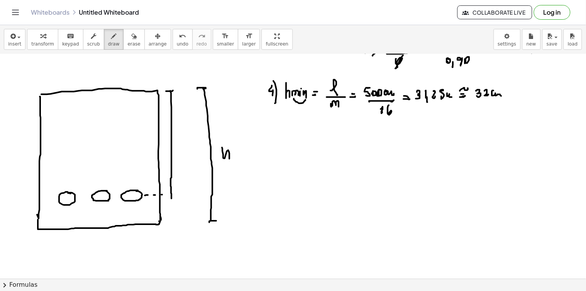
click at [170, 196] on div at bounding box center [293, 73] width 586 height 674
drag, startPoint x: 175, startPoint y: 191, endPoint x: 171, endPoint y: 196, distance: 6.6
click at [171, 197] on div at bounding box center [293, 73] width 586 height 674
drag, startPoint x: 174, startPoint y: 87, endPoint x: 171, endPoint y: 96, distance: 9.2
click at [171, 95] on div at bounding box center [293, 73] width 586 height 674
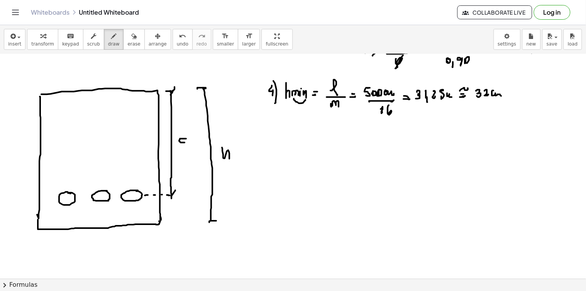
click at [186, 142] on div at bounding box center [293, 73] width 586 height 674
drag, startPoint x: 186, startPoint y: 131, endPoint x: 186, endPoint y: 142, distance: 10.4
click at [186, 142] on div at bounding box center [293, 73] width 586 height 674
click at [57, 108] on div at bounding box center [293, 73] width 586 height 674
click at [58, 109] on div at bounding box center [293, 73] width 586 height 674
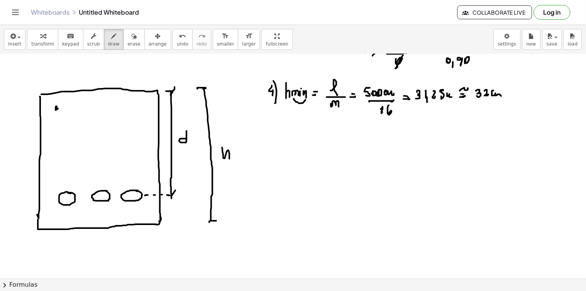
drag, startPoint x: 56, startPoint y: 109, endPoint x: 61, endPoint y: 111, distance: 4.9
click at [56, 108] on div at bounding box center [293, 73] width 586 height 674
click at [138, 107] on div at bounding box center [293, 73] width 586 height 674
click at [57, 107] on div at bounding box center [293, 73] width 586 height 674
drag, startPoint x: 56, startPoint y: 108, endPoint x: 61, endPoint y: 107, distance: 5.4
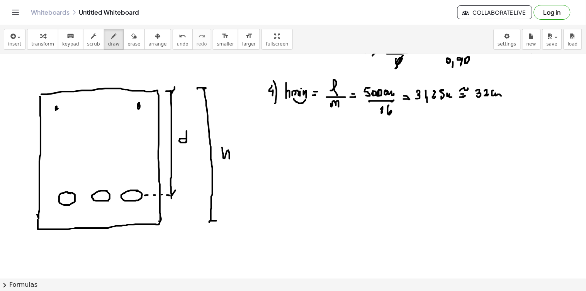
click at [57, 110] on div at bounding box center [293, 73] width 586 height 674
click at [53, 113] on div at bounding box center [293, 73] width 586 height 674
click at [53, 117] on div at bounding box center [293, 73] width 586 height 674
click at [54, 124] on div at bounding box center [293, 73] width 586 height 674
click at [54, 128] on div at bounding box center [293, 73] width 586 height 674
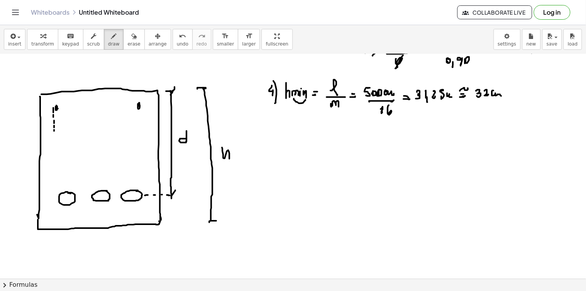
click at [54, 133] on div at bounding box center [293, 73] width 586 height 674
click at [55, 140] on div at bounding box center [293, 73] width 586 height 674
click at [56, 148] on div at bounding box center [293, 73] width 586 height 674
click at [55, 155] on div at bounding box center [293, 73] width 586 height 674
click at [55, 161] on div at bounding box center [293, 73] width 586 height 674
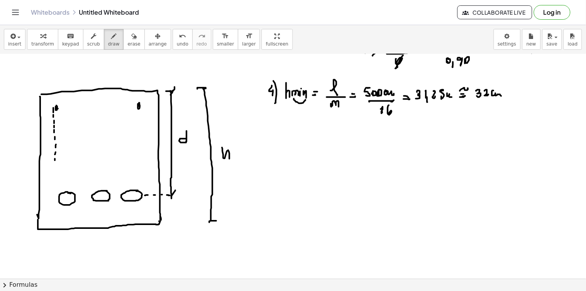
click at [56, 169] on div at bounding box center [293, 73] width 586 height 674
click at [57, 175] on div at bounding box center [293, 73] width 586 height 674
click at [58, 180] on div at bounding box center [293, 73] width 586 height 674
click at [58, 186] on div at bounding box center [293, 73] width 586 height 674
click at [59, 191] on div at bounding box center [293, 73] width 586 height 674
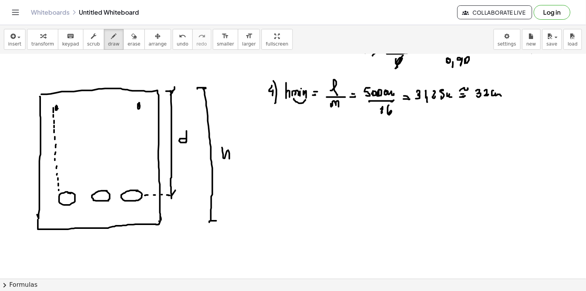
click at [59, 194] on div at bounding box center [293, 73] width 586 height 674
click at [59, 198] on div at bounding box center [293, 73] width 586 height 674
drag, startPoint x: 59, startPoint y: 203, endPoint x: 63, endPoint y: 203, distance: 3.9
click at [62, 203] on div at bounding box center [293, 73] width 586 height 674
click at [66, 203] on div at bounding box center [293, 73] width 586 height 674
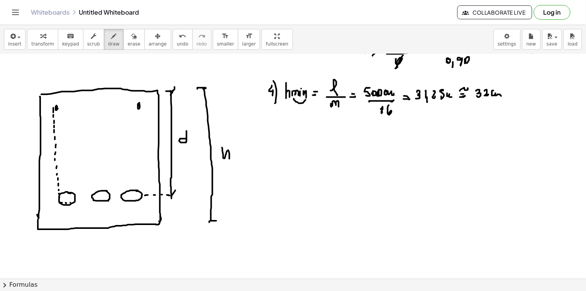
click at [71, 203] on div at bounding box center [293, 73] width 586 height 674
drag, startPoint x: 75, startPoint y: 203, endPoint x: 79, endPoint y: 203, distance: 3.9
click at [76, 203] on div at bounding box center [293, 73] width 586 height 674
click at [80, 203] on div at bounding box center [293, 73] width 586 height 674
drag, startPoint x: 85, startPoint y: 202, endPoint x: 90, endPoint y: 202, distance: 4.6
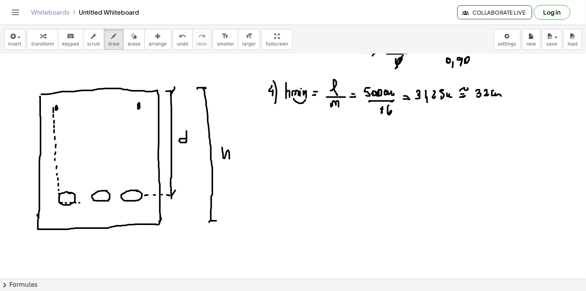
click at [86, 202] on div at bounding box center [293, 73] width 586 height 674
click at [90, 202] on div at bounding box center [293, 73] width 586 height 674
click at [93, 201] on div at bounding box center [293, 73] width 586 height 674
click at [98, 201] on div at bounding box center [293, 73] width 586 height 674
click at [103, 201] on div at bounding box center [293, 73] width 586 height 674
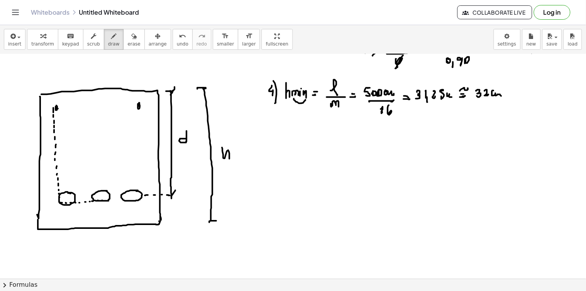
click at [107, 200] on div at bounding box center [293, 73] width 586 height 674
click at [113, 200] on div at bounding box center [293, 73] width 586 height 674
click at [117, 200] on div at bounding box center [293, 73] width 586 height 674
click at [120, 199] on div at bounding box center [293, 73] width 586 height 674
click at [127, 199] on div at bounding box center [293, 73] width 586 height 674
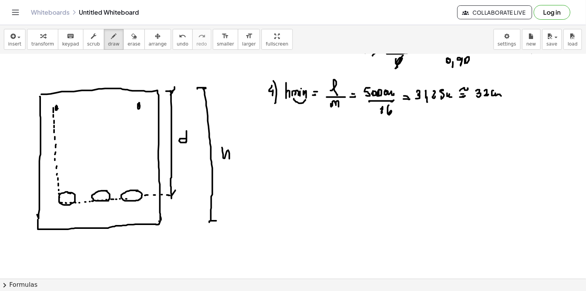
click at [131, 199] on div at bounding box center [293, 73] width 586 height 674
click at [134, 200] on div at bounding box center [293, 73] width 586 height 674
click at [135, 200] on div at bounding box center [293, 73] width 586 height 674
click at [142, 197] on div at bounding box center [293, 73] width 586 height 674
click at [144, 195] on div at bounding box center [293, 73] width 586 height 674
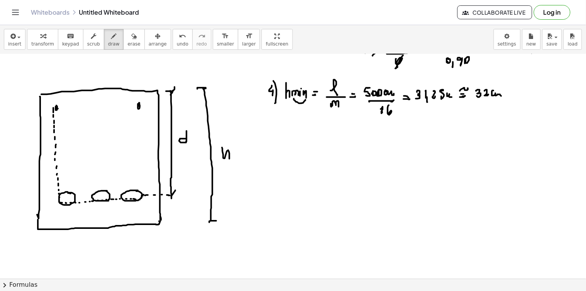
drag, startPoint x: 144, startPoint y: 193, endPoint x: 144, endPoint y: 189, distance: 4.3
click at [144, 193] on div at bounding box center [293, 73] width 586 height 674
drag, startPoint x: 144, startPoint y: 189, endPoint x: 144, endPoint y: 184, distance: 5.4
click at [144, 187] on div at bounding box center [293, 73] width 586 height 674
click at [144, 183] on div at bounding box center [293, 73] width 586 height 674
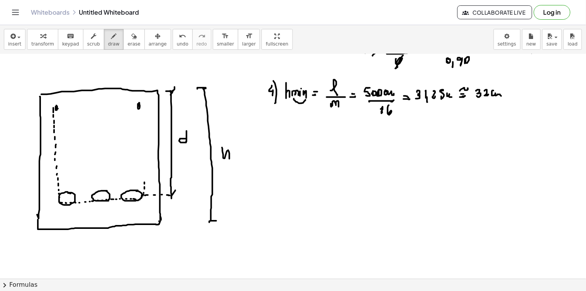
drag, startPoint x: 144, startPoint y: 163, endPoint x: 144, endPoint y: 159, distance: 4.2
click at [144, 161] on div at bounding box center [293, 73] width 586 height 674
drag, startPoint x: 144, startPoint y: 158, endPoint x: 145, endPoint y: 151, distance: 7.3
click at [145, 154] on div at bounding box center [293, 73] width 586 height 674
drag, startPoint x: 145, startPoint y: 151, endPoint x: 145, endPoint y: 134, distance: 17.0
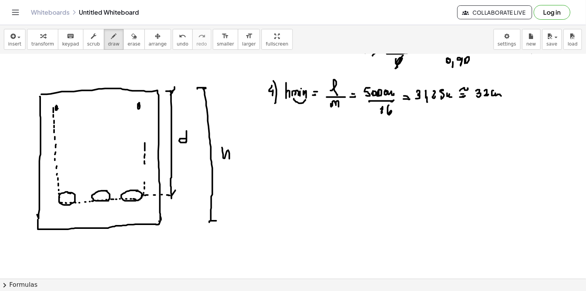
click at [145, 137] on div at bounding box center [293, 73] width 586 height 674
drag, startPoint x: 145, startPoint y: 134, endPoint x: 146, endPoint y: 127, distance: 6.2
click at [145, 130] on div at bounding box center [293, 73] width 586 height 674
drag, startPoint x: 146, startPoint y: 127, endPoint x: 144, endPoint y: 122, distance: 5.6
click at [145, 126] on div at bounding box center [293, 73] width 586 height 674
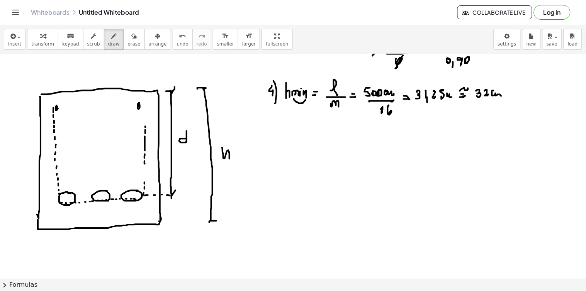
click at [144, 121] on div at bounding box center [293, 73] width 586 height 674
click at [144, 110] on div at bounding box center [293, 73] width 586 height 674
click at [142, 108] on div at bounding box center [293, 73] width 586 height 674
click at [141, 106] on div at bounding box center [293, 73] width 586 height 674
drag, startPoint x: 141, startPoint y: 105, endPoint x: 138, endPoint y: 110, distance: 6.2
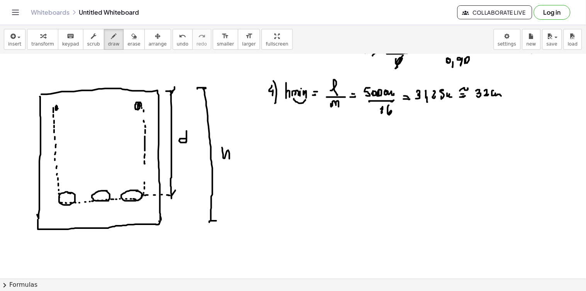
click at [138, 110] on div at bounding box center [293, 73] width 586 height 674
drag, startPoint x: 53, startPoint y: 109, endPoint x: 56, endPoint y: 116, distance: 7.8
click at [55, 112] on div at bounding box center [293, 73] width 586 height 674
click at [57, 105] on div at bounding box center [293, 73] width 586 height 674
click at [55, 105] on div at bounding box center [293, 73] width 586 height 674
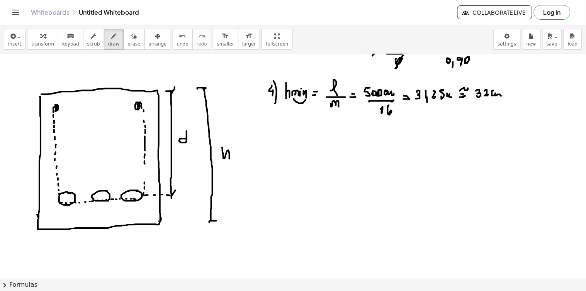
click at [52, 107] on div at bounding box center [293, 73] width 586 height 674
click at [51, 109] on div at bounding box center [293, 73] width 586 height 674
click at [51, 114] on div at bounding box center [293, 73] width 586 height 674
drag, startPoint x: 51, startPoint y: 117, endPoint x: 51, endPoint y: 127, distance: 10.0
click at [51, 127] on div at bounding box center [293, 73] width 586 height 674
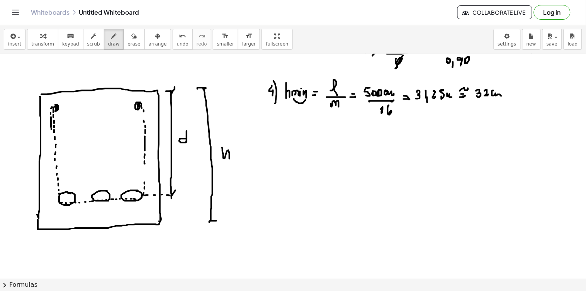
click at [52, 132] on div at bounding box center [293, 73] width 586 height 674
click at [52, 136] on div at bounding box center [293, 73] width 586 height 674
click at [51, 140] on div at bounding box center [293, 73] width 586 height 674
click at [53, 181] on div at bounding box center [293, 73] width 586 height 674
click at [53, 182] on div at bounding box center [293, 73] width 586 height 674
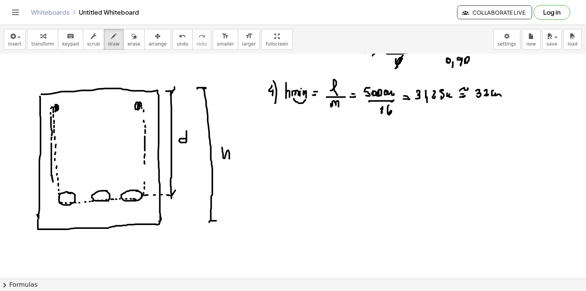
click at [54, 186] on div at bounding box center [293, 73] width 586 height 674
click at [54, 190] on div at bounding box center [293, 73] width 586 height 674
click at [55, 195] on div at bounding box center [293, 73] width 586 height 674
click at [56, 199] on div at bounding box center [293, 73] width 586 height 674
click at [56, 203] on div at bounding box center [293, 73] width 586 height 674
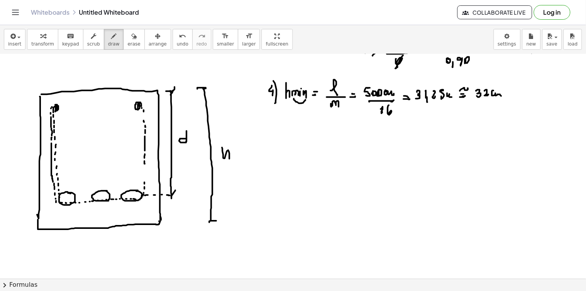
click at [58, 205] on div at bounding box center [293, 73] width 586 height 674
click at [61, 208] on div at bounding box center [293, 73] width 586 height 674
click at [64, 209] on div at bounding box center [293, 73] width 586 height 674
click at [68, 208] on div at bounding box center [293, 73] width 586 height 674
click at [72, 209] on div at bounding box center [293, 73] width 586 height 674
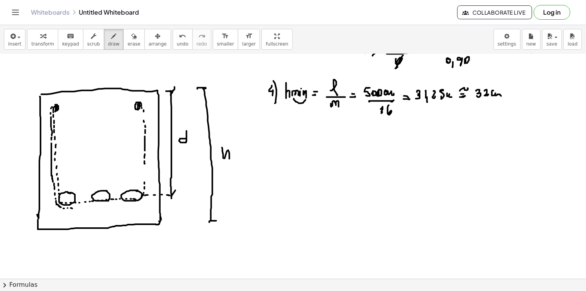
click at [76, 208] on div at bounding box center [293, 73] width 586 height 674
click at [80, 207] on div at bounding box center [293, 73] width 586 height 674
click at [90, 207] on div at bounding box center [293, 73] width 586 height 674
click at [96, 206] on div at bounding box center [293, 73] width 586 height 674
click at [105, 205] on div at bounding box center [293, 73] width 586 height 674
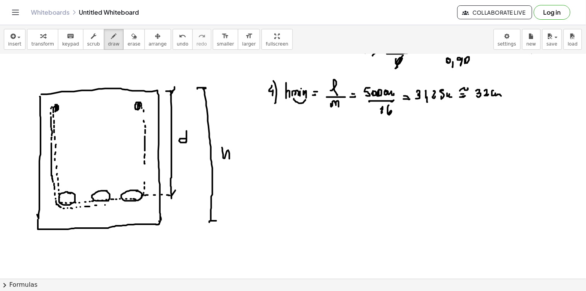
click at [110, 205] on div at bounding box center [293, 73] width 586 height 674
click at [113, 205] on div at bounding box center [293, 73] width 586 height 674
click at [118, 205] on div at bounding box center [293, 73] width 586 height 674
click at [120, 205] on div at bounding box center [293, 73] width 586 height 674
click at [125, 203] on div at bounding box center [293, 73] width 586 height 674
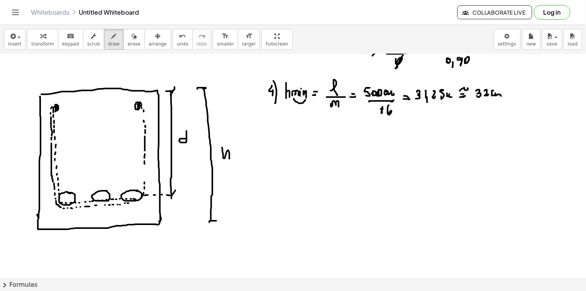
click at [129, 203] on div at bounding box center [293, 73] width 586 height 674
click at [144, 199] on div at bounding box center [293, 73] width 586 height 674
click at [148, 200] on div at bounding box center [293, 73] width 586 height 674
click at [143, 103] on div at bounding box center [293, 73] width 586 height 674
click at [147, 109] on div at bounding box center [293, 73] width 586 height 674
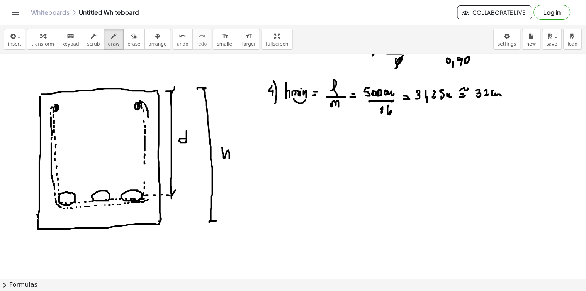
click at [148, 119] on div at bounding box center [293, 73] width 586 height 674
click at [149, 133] on div at bounding box center [293, 73] width 586 height 674
click at [149, 140] on div at bounding box center [293, 73] width 586 height 674
click at [149, 145] on div at bounding box center [293, 73] width 586 height 674
click at [149, 154] on div at bounding box center [293, 73] width 586 height 674
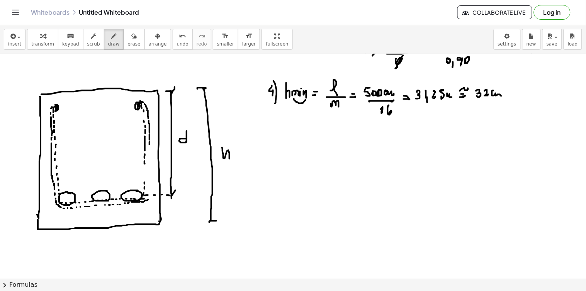
click at [149, 159] on div at bounding box center [293, 73] width 586 height 674
click at [147, 199] on div at bounding box center [293, 73] width 586 height 674
click at [222, 152] on div at bounding box center [293, 73] width 586 height 674
click at [74, 184] on div at bounding box center [293, 73] width 586 height 674
click at [70, 195] on div at bounding box center [293, 73] width 586 height 674
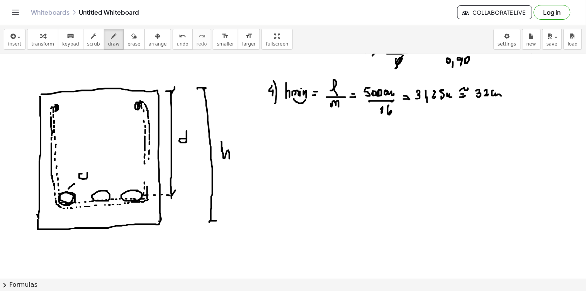
click at [82, 176] on div at bounding box center [293, 73] width 586 height 674
click at [85, 179] on div at bounding box center [293, 73] width 586 height 674
click at [90, 172] on div at bounding box center [293, 73] width 586 height 674
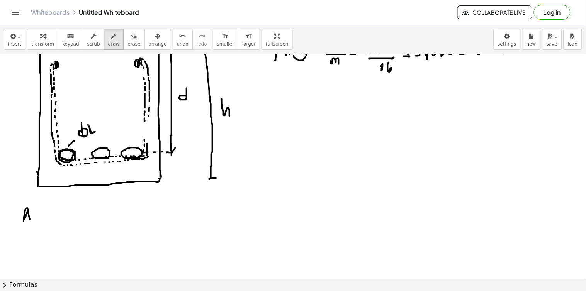
click at [32, 219] on div at bounding box center [293, 31] width 586 height 674
click at [34, 222] on div at bounding box center [293, 31] width 586 height 674
click at [37, 220] on div at bounding box center [293, 31] width 586 height 674
click at [38, 220] on div at bounding box center [293, 31] width 586 height 674
click at [41, 220] on div at bounding box center [293, 31] width 586 height 674
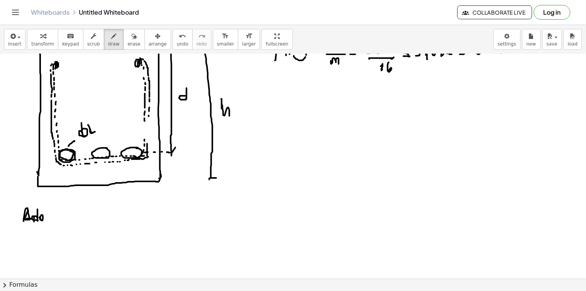
click at [46, 225] on div at bounding box center [293, 31] width 586 height 674
click at [47, 220] on div at bounding box center [293, 31] width 586 height 674
click at [57, 221] on div at bounding box center [293, 31] width 586 height 674
click at [56, 214] on div at bounding box center [293, 31] width 586 height 674
click at [59, 218] on div at bounding box center [293, 31] width 586 height 674
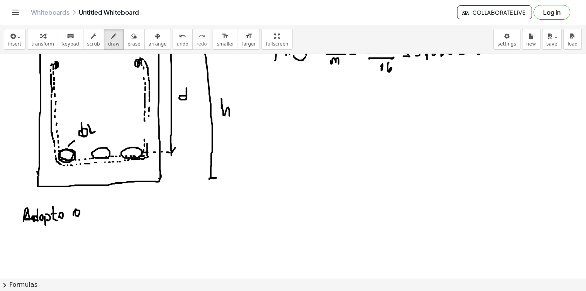
click at [74, 216] on div at bounding box center [293, 31] width 586 height 674
click at [76, 225] on div at bounding box center [293, 31] width 586 height 674
click at [89, 217] on div at bounding box center [293, 31] width 586 height 674
click at [98, 214] on div at bounding box center [293, 31] width 586 height 674
click at [99, 211] on div at bounding box center [293, 31] width 586 height 674
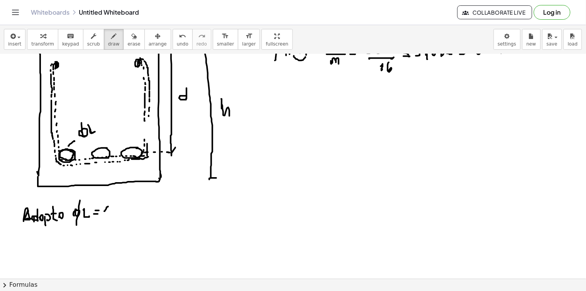
click at [107, 213] on div at bounding box center [293, 31] width 586 height 674
click at [113, 215] on div at bounding box center [293, 31] width 586 height 674
click at [123, 213] on div at bounding box center [293, 31] width 586 height 674
click at [130, 215] on div at bounding box center [293, 31] width 586 height 674
click at [138, 214] on div at bounding box center [293, 31] width 586 height 674
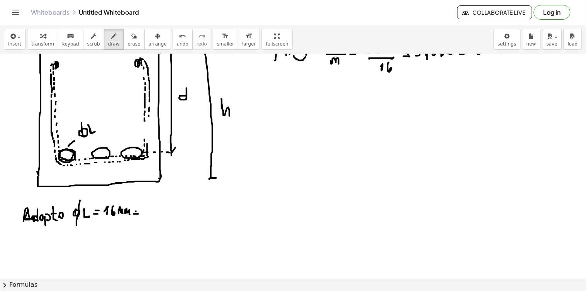
click at [138, 212] on div at bounding box center [293, 31] width 586 height 674
click at [147, 215] on div at bounding box center [293, 31] width 586 height 674
click at [150, 220] on div at bounding box center [293, 31] width 586 height 674
click at [155, 215] on div at bounding box center [293, 31] width 586 height 674
click at [165, 214] on div at bounding box center [293, 31] width 586 height 674
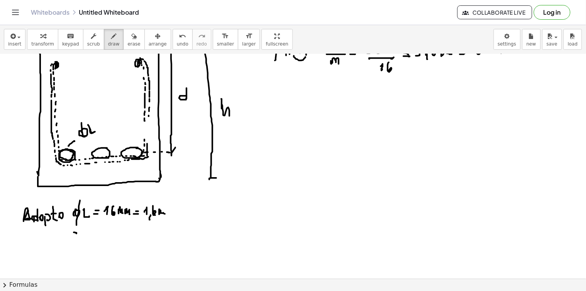
drag, startPoint x: 76, startPoint y: 234, endPoint x: 74, endPoint y: 240, distance: 6.7
click at [73, 240] on div at bounding box center [293, 31] width 586 height 674
click at [76, 247] on div at bounding box center [293, 31] width 586 height 674
click at [85, 240] on div at bounding box center [293, 31] width 586 height 674
click at [83, 238] on div at bounding box center [293, 31] width 586 height 674
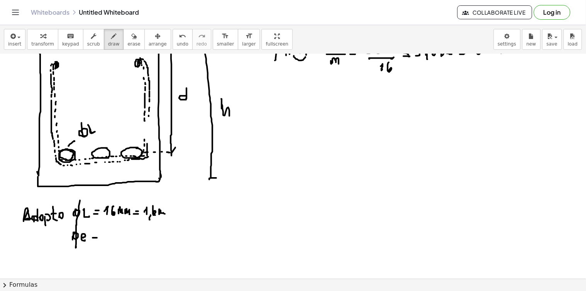
click at [97, 238] on div at bounding box center [293, 31] width 586 height 674
click at [98, 235] on div at bounding box center [293, 31] width 586 height 674
drag, startPoint x: 110, startPoint y: 229, endPoint x: 112, endPoint y: 234, distance: 5.4
click at [110, 237] on div at bounding box center [293, 31] width 586 height 674
drag, startPoint x: 113, startPoint y: 233, endPoint x: 121, endPoint y: 236, distance: 8.8
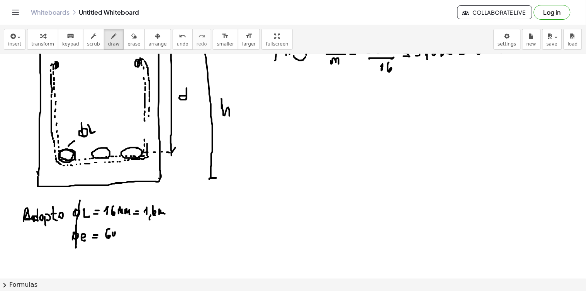
click at [120, 237] on div at bounding box center [293, 31] width 586 height 674
click at [130, 236] on div at bounding box center [293, 31] width 586 height 674
drag, startPoint x: 129, startPoint y: 234, endPoint x: 137, endPoint y: 234, distance: 7.7
click at [130, 234] on div at bounding box center [293, 31] width 586 height 674
drag, startPoint x: 137, startPoint y: 234, endPoint x: 144, endPoint y: 237, distance: 7.6
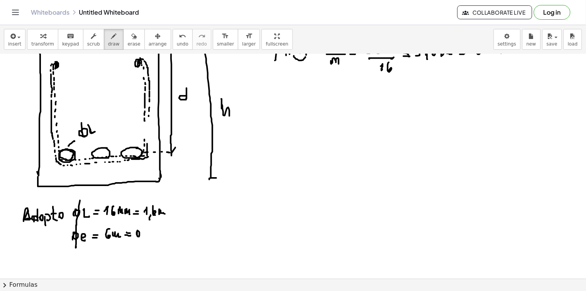
click at [140, 237] on div at bounding box center [293, 31] width 586 height 674
click at [144, 240] on div at bounding box center [293, 31] width 586 height 674
drag, startPoint x: 149, startPoint y: 230, endPoint x: 156, endPoint y: 234, distance: 8.1
click at [152, 240] on div at bounding box center [293, 31] width 586 height 674
drag, startPoint x: 156, startPoint y: 234, endPoint x: 149, endPoint y: 222, distance: 13.8
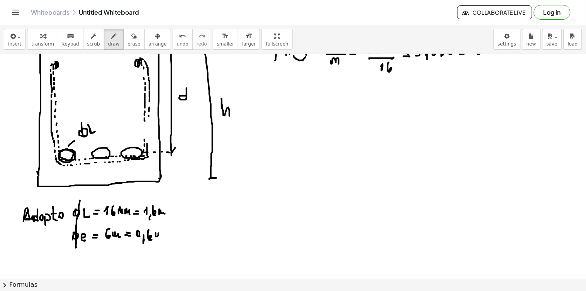
click at [160, 234] on div at bounding box center [293, 31] width 586 height 674
drag, startPoint x: 122, startPoint y: 164, endPoint x: 124, endPoint y: 178, distance: 14.5
click at [123, 180] on div at bounding box center [293, 31] width 586 height 674
drag, startPoint x: 124, startPoint y: 178, endPoint x: 119, endPoint y: 183, distance: 7.1
click at [118, 186] on div at bounding box center [293, 31] width 586 height 674
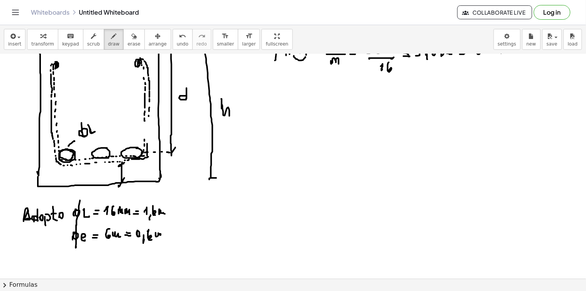
click at [121, 165] on div at bounding box center [293, 31] width 586 height 674
drag, startPoint x: 123, startPoint y: 181, endPoint x: 121, endPoint y: 162, distance: 19.0
click at [121, 181] on div at bounding box center [293, 31] width 586 height 674
drag, startPoint x: 134, startPoint y: 168, endPoint x: 132, endPoint y: 173, distance: 5.4
click at [132, 173] on div at bounding box center [293, 31] width 586 height 674
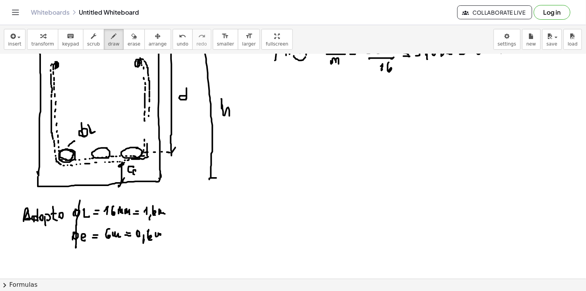
click at [136, 175] on div at bounding box center [293, 31] width 586 height 674
drag, startPoint x: 79, startPoint y: 252, endPoint x: 79, endPoint y: 257, distance: 5.4
click at [79, 257] on div at bounding box center [293, 31] width 586 height 674
drag, startPoint x: 82, startPoint y: 257, endPoint x: 86, endPoint y: 260, distance: 5.0
click at [83, 261] on div at bounding box center [293, 31] width 586 height 674
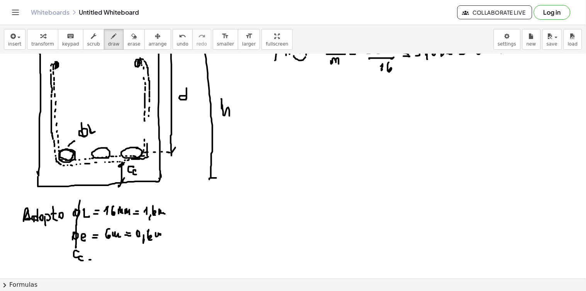
drag, startPoint x: 89, startPoint y: 260, endPoint x: 93, endPoint y: 257, distance: 4.9
click at [92, 260] on div at bounding box center [293, 31] width 586 height 674
click at [93, 256] on div at bounding box center [293, 31] width 586 height 674
drag, startPoint x: 103, startPoint y: 253, endPoint x: 108, endPoint y: 257, distance: 6.0
click at [108, 257] on div at bounding box center [293, 31] width 586 height 674
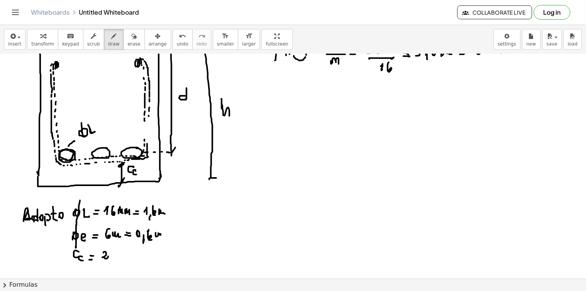
click at [110, 260] on div at bounding box center [293, 31] width 586 height 674
drag, startPoint x: 113, startPoint y: 251, endPoint x: 114, endPoint y: 259, distance: 7.4
click at [114, 259] on div at bounding box center [293, 31] width 586 height 674
click at [129, 255] on div at bounding box center [293, 31] width 586 height 674
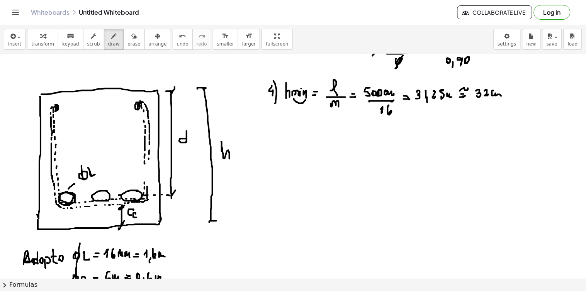
click at [122, 195] on div at bounding box center [293, 73] width 586 height 674
click at [128, 196] on div at bounding box center [293, 73] width 586 height 674
click at [132, 197] on div at bounding box center [293, 73] width 586 height 674
click at [135, 196] on div at bounding box center [293, 73] width 586 height 674
click at [137, 196] on div at bounding box center [293, 73] width 586 height 674
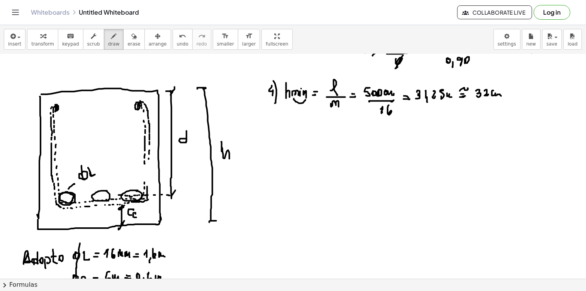
click at [140, 195] on div at bounding box center [293, 73] width 586 height 674
click at [141, 196] on div at bounding box center [293, 73] width 586 height 674
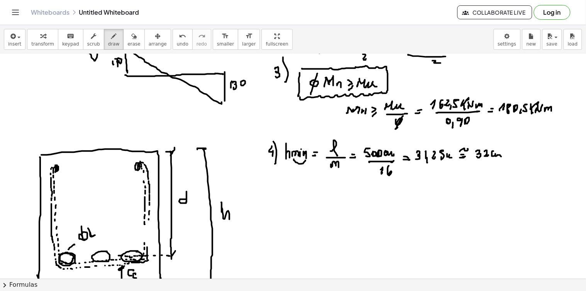
scroll to position [300, 0]
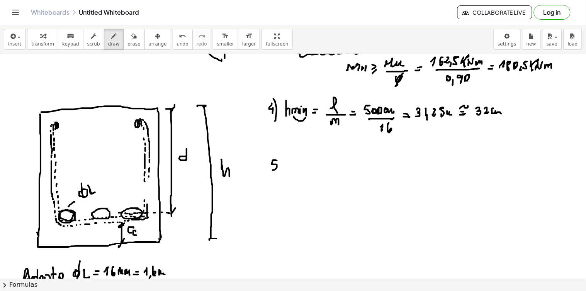
drag, startPoint x: 273, startPoint y: 160, endPoint x: 273, endPoint y: 169, distance: 8.5
click at [271, 169] on div at bounding box center [293, 91] width 586 height 674
drag, startPoint x: 278, startPoint y: 153, endPoint x: 284, endPoint y: 171, distance: 19.5
click at [279, 172] on div at bounding box center [293, 91] width 586 height 674
drag, startPoint x: 296, startPoint y: 166, endPoint x: 295, endPoint y: 171, distance: 4.3
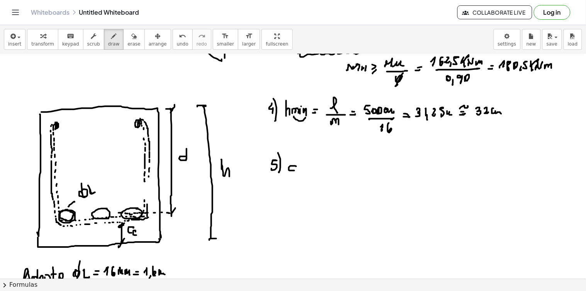
click at [295, 171] on div at bounding box center [293, 91] width 586 height 674
drag, startPoint x: 298, startPoint y: 157, endPoint x: 299, endPoint y: 171, distance: 14.3
click at [298, 172] on div at bounding box center [293, 91] width 586 height 674
drag, startPoint x: 304, startPoint y: 171, endPoint x: 309, endPoint y: 169, distance: 5.4
click at [311, 170] on div at bounding box center [293, 91] width 586 height 674
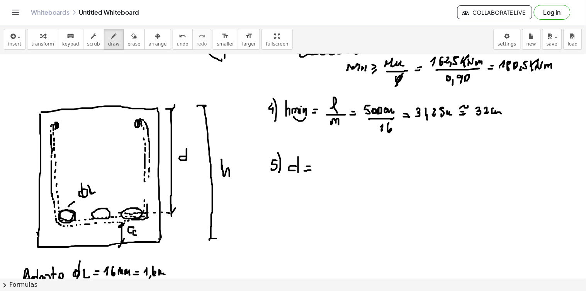
drag, startPoint x: 310, startPoint y: 166, endPoint x: 318, endPoint y: 165, distance: 7.9
click at [311, 166] on div at bounding box center [293, 91] width 586 height 674
drag, startPoint x: 320, startPoint y: 153, endPoint x: 324, endPoint y: 168, distance: 15.5
click at [323, 171] on div at bounding box center [293, 91] width 586 height 674
click at [331, 168] on div at bounding box center [293, 91] width 586 height 674
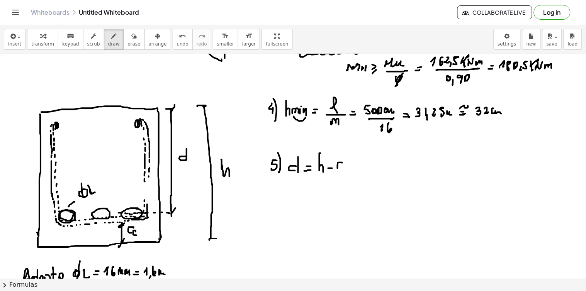
drag, startPoint x: 342, startPoint y: 163, endPoint x: 340, endPoint y: 170, distance: 7.1
click at [340, 170] on div at bounding box center [293, 91] width 586 height 674
drag, startPoint x: 345, startPoint y: 169, endPoint x: 347, endPoint y: 174, distance: 5.5
click at [347, 174] on div at bounding box center [293, 91] width 586 height 674
drag, startPoint x: 148, startPoint y: 218, endPoint x: 152, endPoint y: 219, distance: 4.3
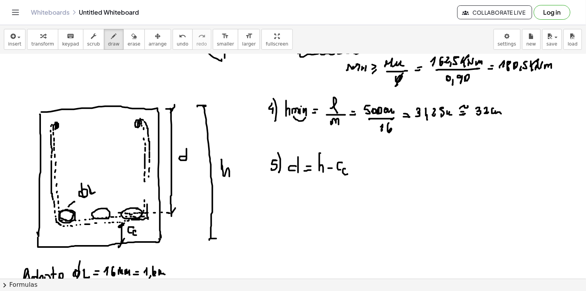
click at [152, 219] on div at bounding box center [293, 91] width 586 height 674
drag, startPoint x: 154, startPoint y: 219, endPoint x: 161, endPoint y: 219, distance: 7.0
click at [157, 220] on div at bounding box center [293, 91] width 586 height 674
click at [162, 219] on div at bounding box center [293, 91] width 586 height 674
drag, startPoint x: 164, startPoint y: 219, endPoint x: 169, endPoint y: 218, distance: 5.0
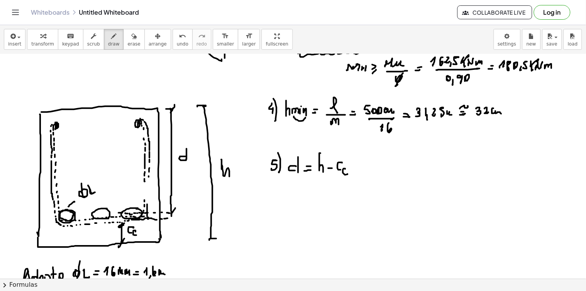
click at [169, 218] on div at bounding box center [293, 91] width 586 height 674
click at [171, 222] on div at bounding box center [293, 91] width 586 height 674
drag, startPoint x: 172, startPoint y: 212, endPoint x: 172, endPoint y: 218, distance: 5.8
click at [172, 219] on div at bounding box center [293, 91] width 586 height 674
drag, startPoint x: 171, startPoint y: 220, endPoint x: 174, endPoint y: 215, distance: 6.1
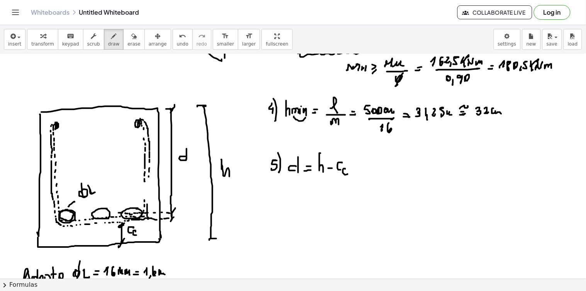
click at [170, 222] on div at bounding box center [293, 91] width 586 height 674
drag, startPoint x: 178, startPoint y: 213, endPoint x: 178, endPoint y: 218, distance: 4.2
click at [178, 218] on div at bounding box center [293, 91] width 586 height 674
drag, startPoint x: 180, startPoint y: 209, endPoint x: 181, endPoint y: 220, distance: 10.8
click at [179, 223] on div at bounding box center [293, 91] width 586 height 674
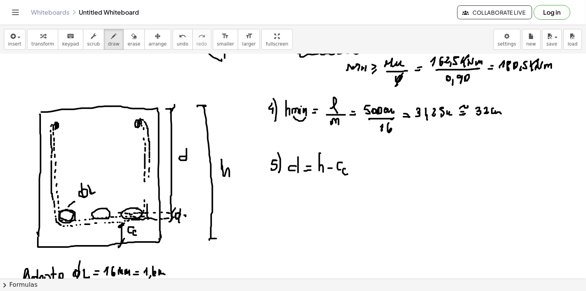
click at [186, 220] on div at bounding box center [293, 91] width 586 height 674
click at [184, 219] on div at bounding box center [293, 91] width 586 height 674
drag, startPoint x: 356, startPoint y: 167, endPoint x: 360, endPoint y: 167, distance: 4.6
click at [360, 167] on div at bounding box center [293, 91] width 586 height 674
drag, startPoint x: 368, startPoint y: 163, endPoint x: 364, endPoint y: 165, distance: 4.7
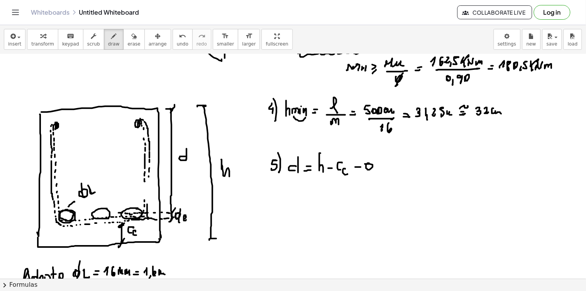
click at [364, 164] on div at bounding box center [293, 91] width 586 height 674
drag, startPoint x: 372, startPoint y: 155, endPoint x: 376, endPoint y: 170, distance: 15.8
click at [369, 174] on div at bounding box center [293, 91] width 586 height 674
drag, startPoint x: 378, startPoint y: 168, endPoint x: 379, endPoint y: 174, distance: 5.4
click at [379, 174] on div at bounding box center [293, 91] width 586 height 674
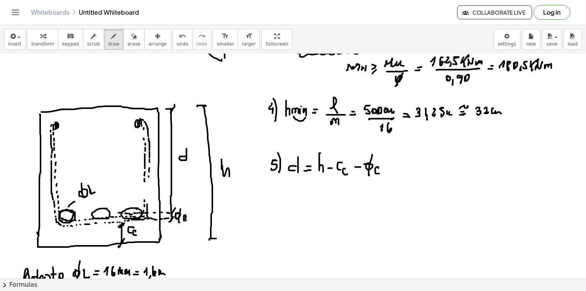
click at [377, 171] on div at bounding box center [293, 91] width 586 height 674
drag, startPoint x: 386, startPoint y: 168, endPoint x: 390, endPoint y: 167, distance: 4.0
click at [390, 167] on div at bounding box center [293, 91] width 586 height 674
drag, startPoint x: 91, startPoint y: 217, endPoint x: 96, endPoint y: 215, distance: 4.9
click at [93, 217] on div at bounding box center [293, 91] width 586 height 674
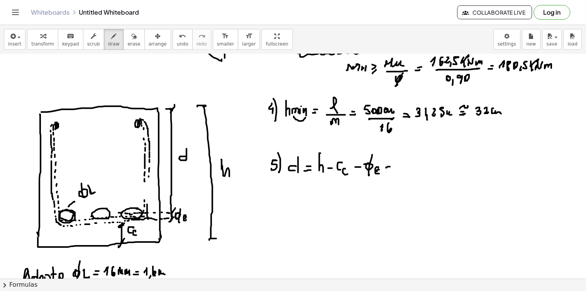
click at [99, 216] on div at bounding box center [293, 91] width 586 height 674
click at [102, 216] on div at bounding box center [293, 91] width 586 height 674
click at [105, 216] on div at bounding box center [293, 91] width 586 height 674
drag, startPoint x: 403, startPoint y: 162, endPoint x: 399, endPoint y: 164, distance: 4.2
click at [402, 162] on div at bounding box center [293, 91] width 586 height 674
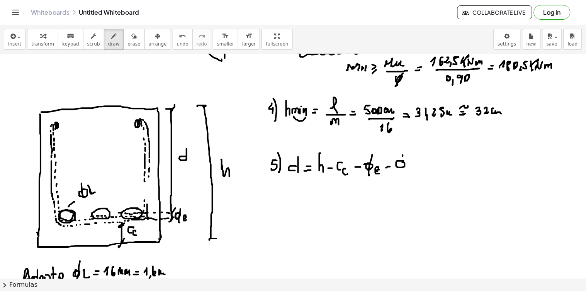
drag, startPoint x: 403, startPoint y: 156, endPoint x: 400, endPoint y: 172, distance: 15.6
click at [400, 175] on div at bounding box center [293, 91] width 586 height 674
drag, startPoint x: 408, startPoint y: 162, endPoint x: 405, endPoint y: 171, distance: 9.8
click at [417, 168] on div at bounding box center [293, 91] width 586 height 674
drag, startPoint x: 403, startPoint y: 171, endPoint x: 419, endPoint y: 171, distance: 15.5
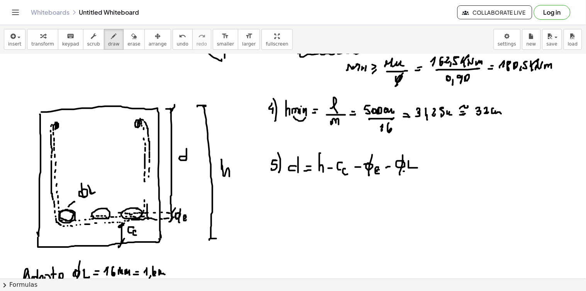
click at [419, 171] on div at bounding box center [293, 91] width 586 height 674
drag, startPoint x: 412, startPoint y: 173, endPoint x: 417, endPoint y: 178, distance: 6.6
click at [418, 178] on div at bounding box center [293, 91] width 586 height 674
drag, startPoint x: 293, startPoint y: 196, endPoint x: 295, endPoint y: 200, distance: 4.3
click at [295, 200] on div at bounding box center [293, 91] width 586 height 674
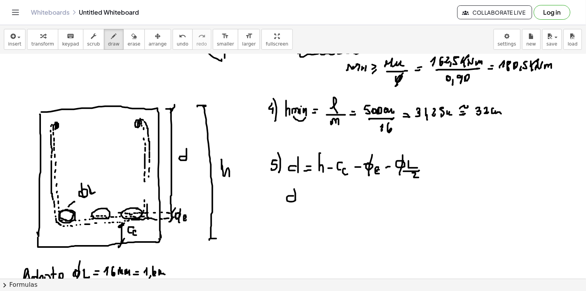
drag, startPoint x: 294, startPoint y: 189, endPoint x: 300, endPoint y: 201, distance: 13.5
click at [297, 203] on div at bounding box center [293, 91] width 586 height 674
drag, startPoint x: 300, startPoint y: 201, endPoint x: 306, endPoint y: 199, distance: 6.1
click at [307, 201] on div at bounding box center [293, 91] width 586 height 674
click at [308, 198] on div at bounding box center [293, 91] width 586 height 674
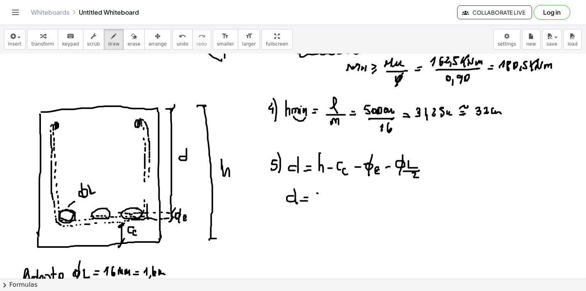
click at [319, 197] on div at bounding box center [293, 91] width 586 height 674
click at [316, 201] on div at bounding box center [293, 91] width 586 height 674
click at [328, 200] on div at bounding box center [293, 91] width 586 height 674
click at [340, 200] on div at bounding box center [293, 91] width 586 height 674
click at [348, 199] on div at bounding box center [293, 91] width 586 height 674
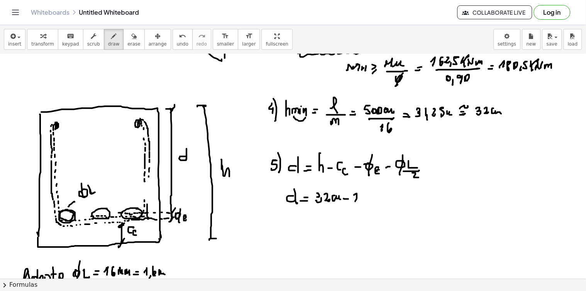
click at [359, 201] on div at bounding box center [293, 91] width 586 height 674
click at [362, 203] on div at bounding box center [293, 91] width 586 height 674
click at [365, 200] on div at bounding box center [293, 91] width 586 height 674
click at [379, 198] on div at bounding box center [293, 91] width 586 height 674
click at [388, 197] on div at bounding box center [293, 91] width 586 height 674
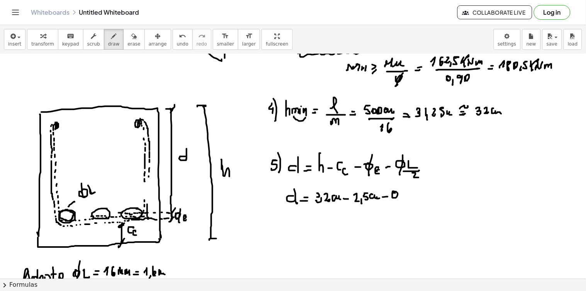
click at [395, 195] on div at bounding box center [293, 91] width 586 height 674
click at [400, 203] on div at bounding box center [293, 91] width 586 height 674
click at [404, 200] on div at bounding box center [293, 91] width 586 height 674
click at [418, 196] on div at bounding box center [293, 91] width 586 height 674
click at [426, 195] on div at bounding box center [293, 91] width 586 height 674
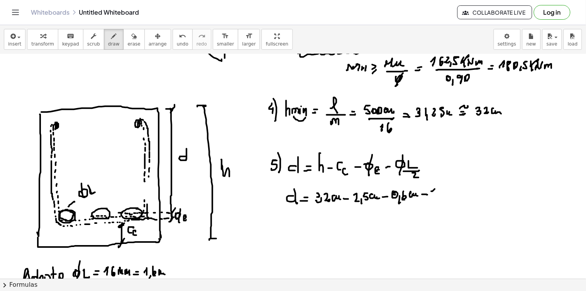
click at [435, 194] on div at bounding box center [293, 91] width 586 height 674
click at [437, 198] on div at bounding box center [293, 91] width 586 height 674
click at [444, 195] on div at bounding box center [293, 91] width 586 height 674
click at [455, 194] on div at bounding box center [293, 91] width 586 height 674
click at [452, 200] on div at bounding box center [293, 91] width 586 height 674
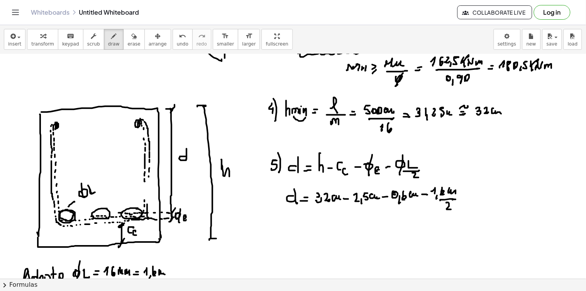
click at [450, 208] on div at bounding box center [293, 91] width 586 height 674
click at [469, 198] on div at bounding box center [293, 91] width 586 height 674
click at [472, 194] on div at bounding box center [293, 91] width 586 height 674
click at [486, 197] on div at bounding box center [293, 91] width 586 height 674
click at [496, 190] on div at bounding box center [293, 91] width 586 height 674
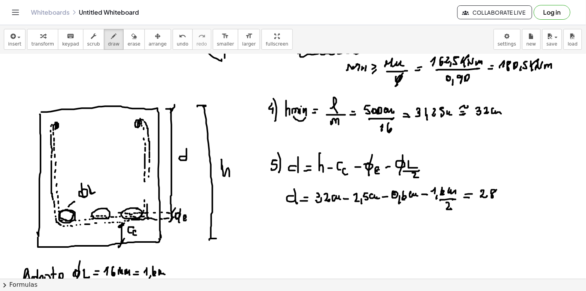
click at [497, 201] on div at bounding box center [293, 91] width 586 height 674
click at [501, 198] on div at bounding box center [293, 91] width 586 height 674
click at [506, 193] on div at bounding box center [293, 91] width 586 height 674
click at [517, 197] on div at bounding box center [293, 91] width 586 height 674
click at [527, 196] on div at bounding box center [293, 91] width 586 height 674
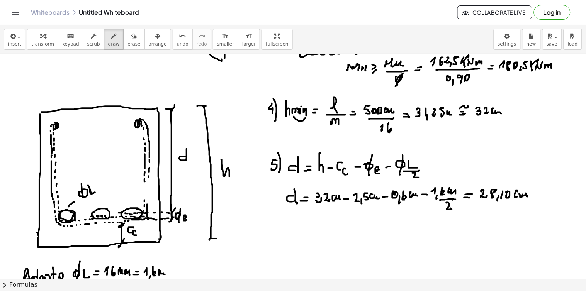
scroll to position [343, 0]
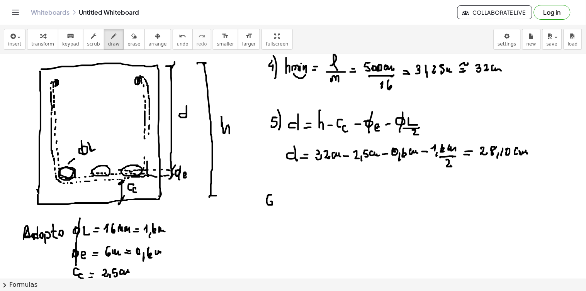
drag, startPoint x: 271, startPoint y: 195, endPoint x: 271, endPoint y: 208, distance: 13.5
click at [269, 208] on div at bounding box center [293, 48] width 586 height 674
drag, startPoint x: 273, startPoint y: 185, endPoint x: 275, endPoint y: 212, distance: 26.3
click at [275, 212] on div at bounding box center [293, 48] width 586 height 674
drag, startPoint x: 287, startPoint y: 198, endPoint x: 287, endPoint y: 203, distance: 5.8
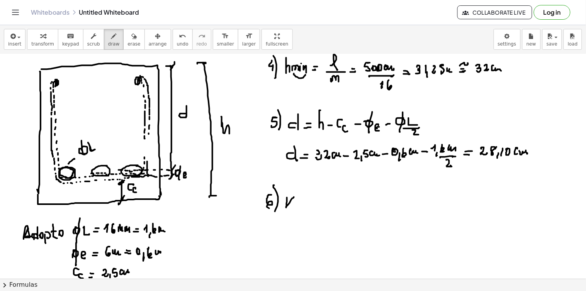
click at [294, 199] on div at bounding box center [293, 48] width 586 height 674
drag, startPoint x: 287, startPoint y: 203, endPoint x: 299, endPoint y: 203, distance: 12.0
click at [290, 207] on div at bounding box center [293, 48] width 586 height 674
drag, startPoint x: 299, startPoint y: 203, endPoint x: 300, endPoint y: 208, distance: 4.3
click at [300, 208] on div at bounding box center [293, 48] width 586 height 674
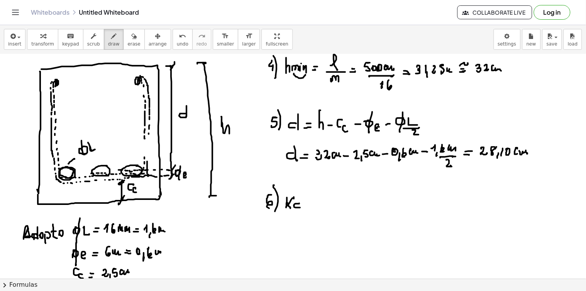
drag, startPoint x: 301, startPoint y: 194, endPoint x: 300, endPoint y: 206, distance: 12.4
click at [300, 206] on div at bounding box center [293, 48] width 586 height 674
click at [310, 206] on div at bounding box center [293, 48] width 586 height 674
drag, startPoint x: 307, startPoint y: 203, endPoint x: 313, endPoint y: 203, distance: 5.8
click at [312, 203] on div at bounding box center [293, 48] width 586 height 674
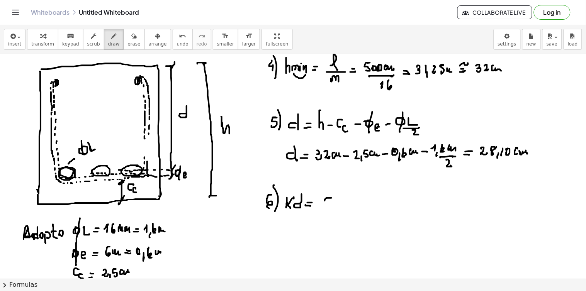
drag, startPoint x: 331, startPoint y: 198, endPoint x: 330, endPoint y: 202, distance: 4.0
click at [330, 202] on div at bounding box center [293, 48] width 586 height 674
click at [331, 202] on div at bounding box center [293, 48] width 586 height 674
drag, startPoint x: 319, startPoint y: 207, endPoint x: 341, endPoint y: 207, distance: 22.0
click at [344, 207] on div at bounding box center [293, 48] width 586 height 674
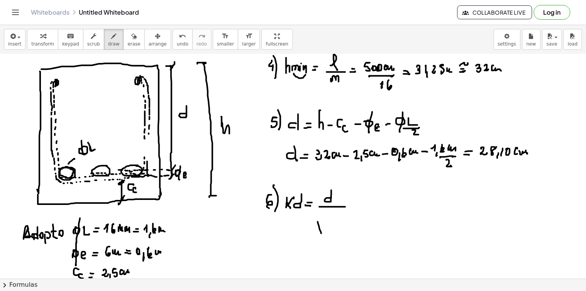
drag, startPoint x: 318, startPoint y: 222, endPoint x: 325, endPoint y: 217, distance: 8.8
click
drag, startPoint x: 325, startPoint y: 216, endPoint x: 323, endPoint y: 224, distance: 8.3
drag, startPoint x: 324, startPoint y: 215, endPoint x: 342, endPoint y: 217, distance: 18.2
drag, startPoint x: 335, startPoint y: 221, endPoint x: 340, endPoint y: 223, distance: 5.2
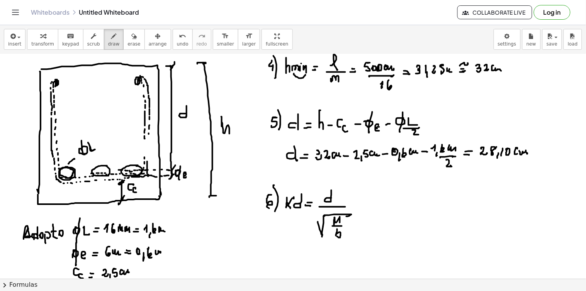
drag, startPoint x: 337, startPoint y: 229, endPoint x: 336, endPoint y: 235, distance: 5.5
drag, startPoint x: 339, startPoint y: 193, endPoint x: 339, endPoint y: 198, distance: 5.4
drag, startPoint x: 340, startPoint y: 198, endPoint x: 347, endPoint y: 194, distance: 8.5
drag, startPoint x: 350, startPoint y: 194, endPoint x: 352, endPoint y: 198, distance: 4.3
drag, startPoint x: 350, startPoint y: 220, endPoint x: 357, endPoint y: 220, distance: 7.3
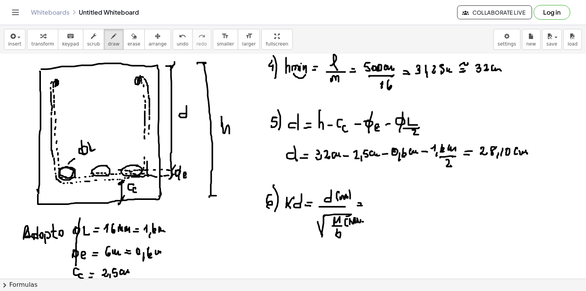
drag, startPoint x: 362, startPoint y: 222, endPoint x: 366, endPoint y: 219, distance: 4.4
drag, startPoint x: 372, startPoint y: 219, endPoint x: 372, endPoint y: 223, distance: 4.3
drag, startPoint x: 344, startPoint y: 206, endPoint x: 350, endPoint y: 206, distance: 6.6
drag, startPoint x: 350, startPoint y: 234, endPoint x: 356, endPoint y: 235, distance: 6.7
drag, startPoint x: 386, startPoint y: 198, endPoint x: 391, endPoint y: 201, distance: 5.8
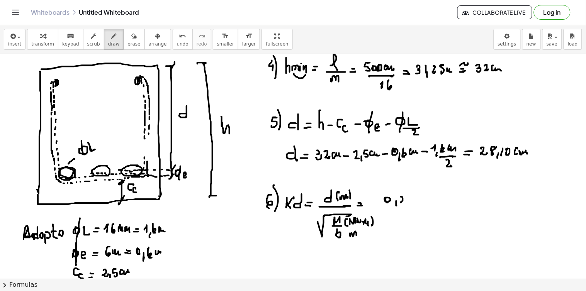
drag, startPoint x: 401, startPoint y: 197, endPoint x: 404, endPoint y: 203, distance: 6.6
drag, startPoint x: 417, startPoint y: 198, endPoint x: 423, endPoint y: 201, distance: 6.7
drag, startPoint x: 425, startPoint y: 201, endPoint x: 418, endPoint y: 207, distance: 8.2
drag, startPoint x: 384, startPoint y: 211, endPoint x: 423, endPoint y: 214, distance: 38.8
drag, startPoint x: 389, startPoint y: 234, endPoint x: 391, endPoint y: 247, distance: 13.8
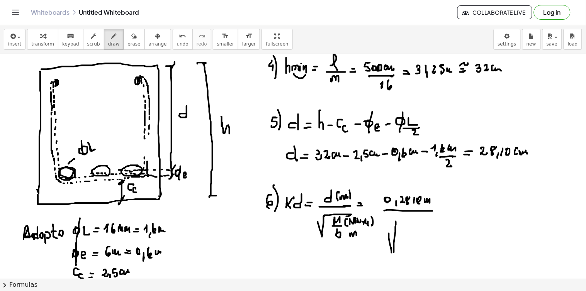
drag, startPoint x: 396, startPoint y: 222, endPoint x: 398, endPoint y: 225, distance: 4.2
drag, startPoint x: 396, startPoint y: 220, endPoint x: 450, endPoint y: 215, distance: 54.2
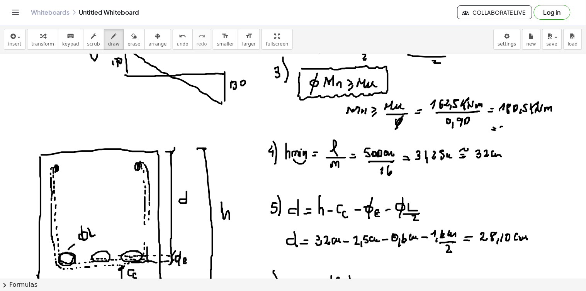
drag, startPoint x: 502, startPoint y: 127, endPoint x: 499, endPoint y: 132, distance: 6.0
drag, startPoint x: 510, startPoint y: 125, endPoint x: 514, endPoint y: 126, distance: 4.3
drag, startPoint x: 516, startPoint y: 130, endPoint x: 516, endPoint y: 126, distance: 3.9
drag, startPoint x: 530, startPoint y: 125, endPoint x: 527, endPoint y: 130, distance: 5.7
drag, startPoint x: 536, startPoint y: 130, endPoint x: 542, endPoint y: 127, distance: 7.4
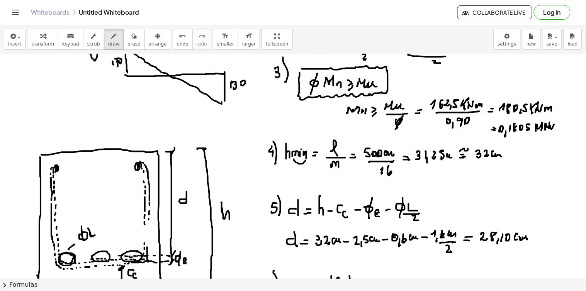
drag, startPoint x: 550, startPoint y: 126, endPoint x: 558, endPoint y: 129, distance: 8.5
drag, startPoint x: 501, startPoint y: 129, endPoint x: 506, endPoint y: 134, distance: 6.8
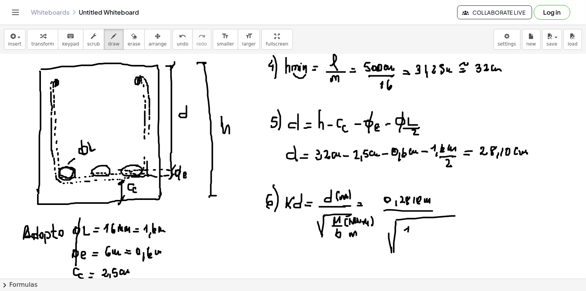
drag, startPoint x: 404, startPoint y: 230, endPoint x: 410, endPoint y: 235, distance: 7.7
drag, startPoint x: 410, startPoint y: 235, endPoint x: 415, endPoint y: 231, distance: 6.3
drag, startPoint x: 421, startPoint y: 229, endPoint x: 426, endPoint y: 228, distance: 5.5
drag, startPoint x: 425, startPoint y: 228, endPoint x: 426, endPoint y: 232, distance: 4.7
drag, startPoint x: 426, startPoint y: 227, endPoint x: 430, endPoint y: 230, distance: 4.4
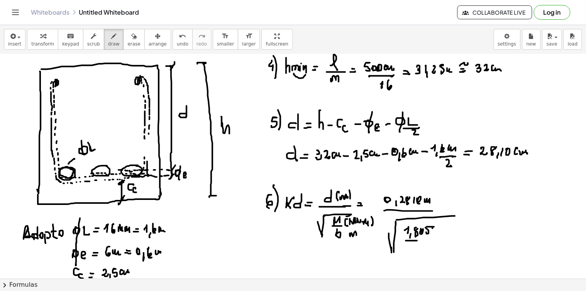
drag, startPoint x: 406, startPoint y: 241, endPoint x: 430, endPoint y: 241, distance: 23.9
drag, startPoint x: 421, startPoint y: 245, endPoint x: 426, endPoint y: 248, distance: 5.9
drag, startPoint x: 426, startPoint y: 247, endPoint x: 435, endPoint y: 248, distance: 8.5
drag, startPoint x: 451, startPoint y: 211, endPoint x: 433, endPoint y: 212, distance: 17.4
drag, startPoint x: 433, startPoint y: 212, endPoint x: 457, endPoint y: 209, distance: 23.3
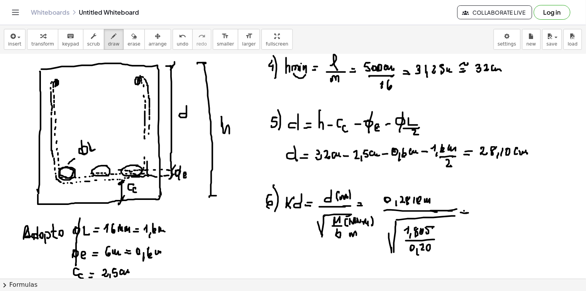
drag, startPoint x: 464, startPoint y: 211, endPoint x: 469, endPoint y: 211, distance: 4.6
drag, startPoint x: 476, startPoint y: 209, endPoint x: 481, endPoint y: 213, distance: 6.3
drag, startPoint x: 484, startPoint y: 208, endPoint x: 484, endPoint y: 212, distance: 4.6
drag, startPoint x: 492, startPoint y: 207, endPoint x: 491, endPoint y: 214, distance: 7.0
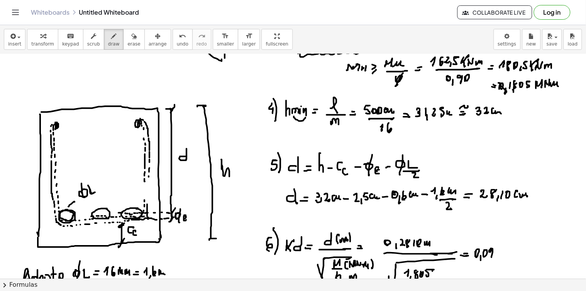
scroll to position [257, 0]
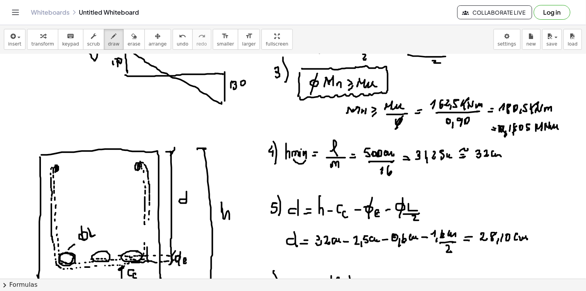
drag, startPoint x: 499, startPoint y: 127, endPoint x: 506, endPoint y: 129, distance: 6.7
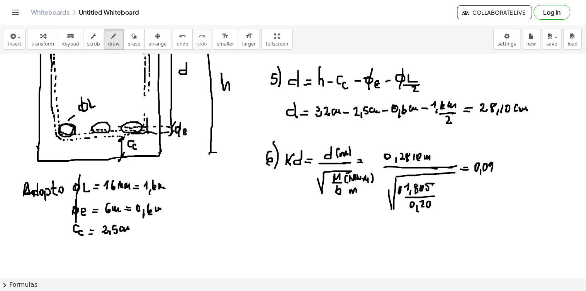
drag, startPoint x: 401, startPoint y: 188, endPoint x: 400, endPoint y: 193, distance: 5.4
drag, startPoint x: 400, startPoint y: 198, endPoint x: 407, endPoint y: 195, distance: 7.8
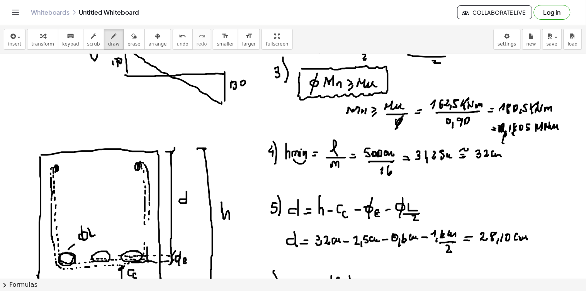
scroll to position [300, 0]
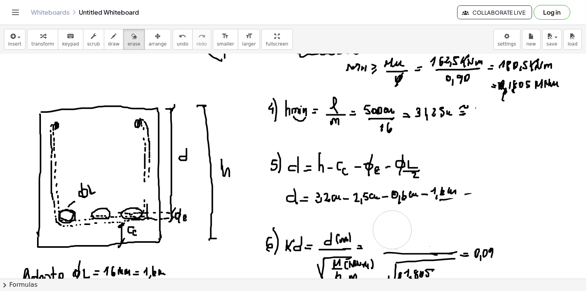
drag, startPoint x: 508, startPoint y: 132, endPoint x: 392, endPoint y: 230, distance: 152.3
drag, startPoint x: 477, startPoint y: 110, endPoint x: 483, endPoint y: 111, distance: 6.7
drag, startPoint x: 483, startPoint y: 110, endPoint x: 484, endPoint y: 117, distance: 6.7
drag, startPoint x: 485, startPoint y: 108, endPoint x: 486, endPoint y: 116, distance: 7.4
drag, startPoint x: 492, startPoint y: 111, endPoint x: 499, endPoint y: 116, distance: 8.2
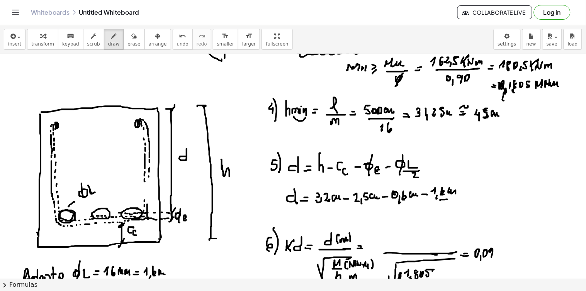
scroll to position [343, 0]
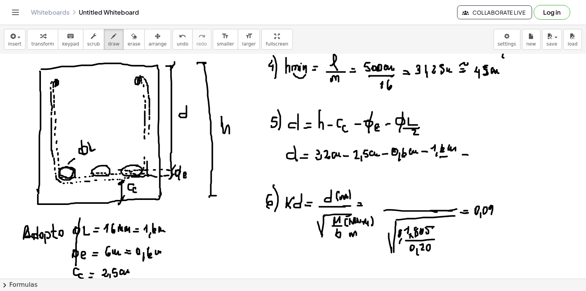
drag, startPoint x: 465, startPoint y: 152, endPoint x: 467, endPoint y: 156, distance: 4.3
drag, startPoint x: 324, startPoint y: 159, endPoint x: 321, endPoint y: 153, distance: 6.6
drag, startPoint x: 321, startPoint y: 153, endPoint x: 329, endPoint y: 157, distance: 9.2
drag, startPoint x: 323, startPoint y: 140, endPoint x: 330, endPoint y: 140, distance: 6.2
drag, startPoint x: 332, startPoint y: 138, endPoint x: 333, endPoint y: 146, distance: 8.3
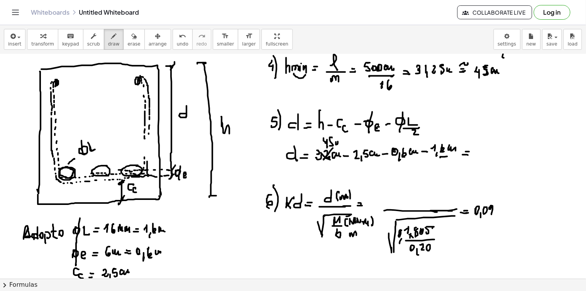
drag, startPoint x: 336, startPoint y: 142, endPoint x: 342, endPoint y: 146, distance: 7.4
drag, startPoint x: 443, startPoint y: 162, endPoint x: 453, endPoint y: 164, distance: 9.8
drag, startPoint x: 474, startPoint y: 147, endPoint x: 477, endPoint y: 149, distance: 4.1
drag, startPoint x: 489, startPoint y: 146, endPoint x: 487, endPoint y: 153, distance: 7.0
drag, startPoint x: 499, startPoint y: 147, endPoint x: 505, endPoint y: 153, distance: 7.6
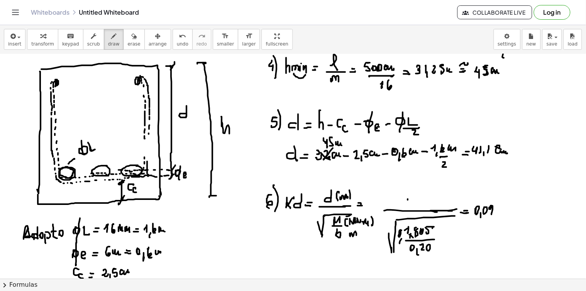
drag, startPoint x: 408, startPoint y: 199, endPoint x: 415, endPoint y: 199, distance: 7.0
drag, startPoint x: 408, startPoint y: 198, endPoint x: 414, endPoint y: 201, distance: 6.2
drag, startPoint x: 431, startPoint y: 197, endPoint x: 434, endPoint y: 201, distance: 4.7
drag, startPoint x: 437, startPoint y: 198, endPoint x: 446, endPoint y: 196, distance: 9.2
drag, startPoint x: 481, startPoint y: 211, endPoint x: 491, endPoint y: 208, distance: 11.1
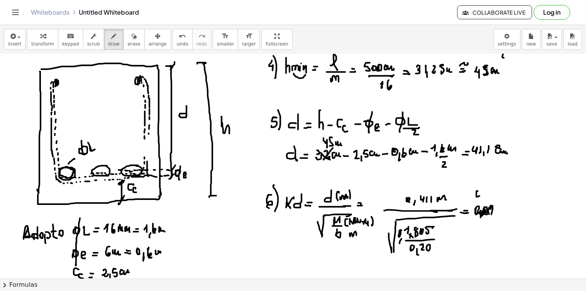
drag, startPoint x: 477, startPoint y: 191, endPoint x: 484, endPoint y: 195, distance: 6.9
drag, startPoint x: 488, startPoint y: 190, endPoint x: 491, endPoint y: 195, distance: 6.6
drag, startPoint x: 494, startPoint y: 190, endPoint x: 494, endPoint y: 198, distance: 7.7
drag, startPoint x: 503, startPoint y: 198, endPoint x: 519, endPoint y: 196, distance: 16.4
drag, startPoint x: 519, startPoint y: 191, endPoint x: 497, endPoint y: 201, distance: 24.4
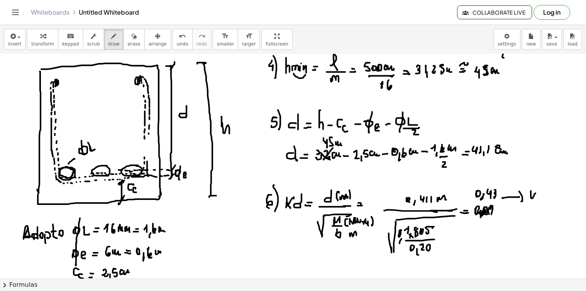
drag, startPoint x: 531, startPoint y: 191, endPoint x: 534, endPoint y: 194, distance: 4.6
drag, startPoint x: 533, startPoint y: 194, endPoint x: 541, endPoint y: 199, distance: 8.7
drag, startPoint x: 542, startPoint y: 197, endPoint x: 542, endPoint y: 201, distance: 4.3
drag, startPoint x: 543, startPoint y: 196, endPoint x: 538, endPoint y: 200, distance: 6.0
drag, startPoint x: 533, startPoint y: 220, endPoint x: 538, endPoint y: 224, distance: 6.3
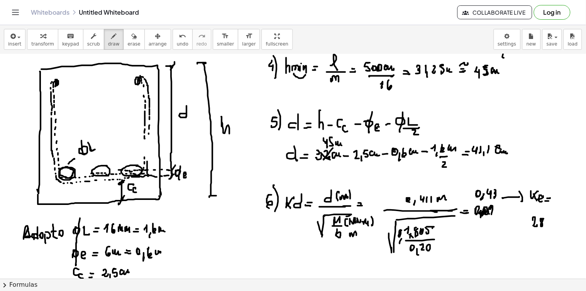
drag, startPoint x: 541, startPoint y: 219, endPoint x: 549, endPoint y: 224, distance: 9.7
drag, startPoint x: 547, startPoint y: 225, endPoint x: 549, endPoint y: 230, distance: 4.8
drag, startPoint x: 550, startPoint y: 222, endPoint x: 550, endPoint y: 226, distance: 4.2
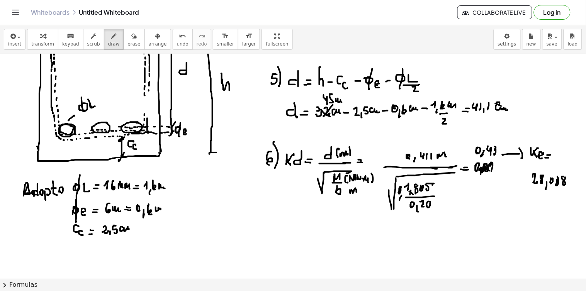
scroll to position [429, 0]
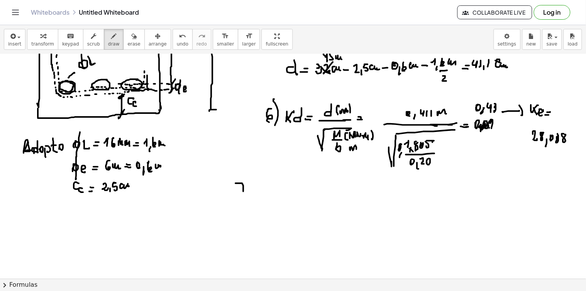
drag, startPoint x: 235, startPoint y: 184, endPoint x: 243, endPoint y: 190, distance: 9.9
drag, startPoint x: 249, startPoint y: 183, endPoint x: 248, endPoint y: 203, distance: 20.5
drag, startPoint x: 260, startPoint y: 191, endPoint x: 261, endPoint y: 207, distance: 15.8
drag, startPoint x: 264, startPoint y: 205, endPoint x: 263, endPoint y: 212, distance: 7.4
drag, startPoint x: 290, startPoint y: 198, endPoint x: 289, endPoint y: 193, distance: 4.7
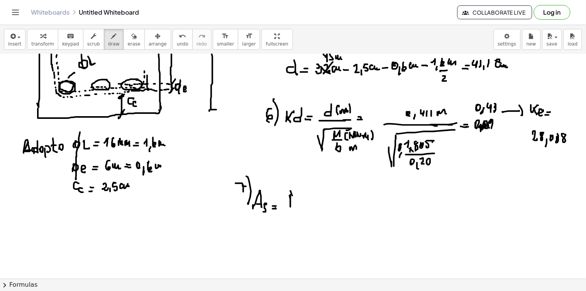
drag, startPoint x: 292, startPoint y: 196, endPoint x: 297, endPoint y: 195, distance: 5.1
drag, startPoint x: 299, startPoint y: 192, endPoint x: 300, endPoint y: 204, distance: 11.6
drag, startPoint x: 303, startPoint y: 209, endPoint x: 301, endPoint y: 213, distance: 4.2
drag, startPoint x: 298, startPoint y: 228, endPoint x: 305, endPoint y: 221, distance: 9.8
drag, startPoint x: 328, startPoint y: 207, endPoint x: 328, endPoint y: 212, distance: 5.4
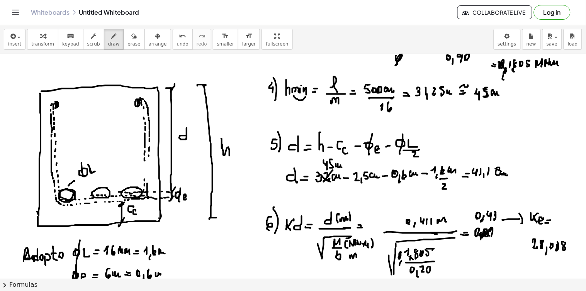
scroll to position [406, 0]
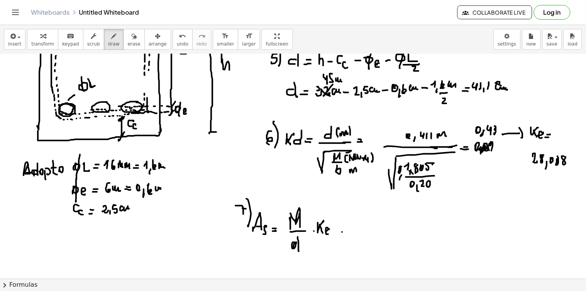
drag, startPoint x: 342, startPoint y: 232, endPoint x: 346, endPoint y: 229, distance: 5.2
drag, startPoint x: 347, startPoint y: 229, endPoint x: 357, endPoint y: 227, distance: 10.4
drag, startPoint x: 362, startPoint y: 218, endPoint x: 367, endPoint y: 221, distance: 6.0
drag, startPoint x: 368, startPoint y: 228, endPoint x: 372, endPoint y: 219, distance: 10.2
drag, startPoint x: 374, startPoint y: 217, endPoint x: 374, endPoint y: 222, distance: 5.4
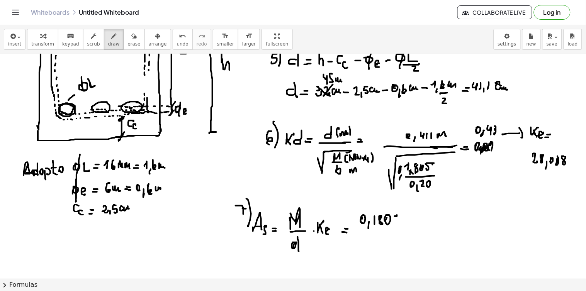
drag, startPoint x: 396, startPoint y: 217, endPoint x: 395, endPoint y: 222, distance: 5.5
drag, startPoint x: 405, startPoint y: 218, endPoint x: 412, endPoint y: 218, distance: 7.0
drag, startPoint x: 414, startPoint y: 218, endPoint x: 418, endPoint y: 222, distance: 5.7
drag, startPoint x: 422, startPoint y: 217, endPoint x: 427, endPoint y: 218, distance: 5.1
drag, startPoint x: 361, startPoint y: 233, endPoint x: 411, endPoint y: 231, distance: 49.8
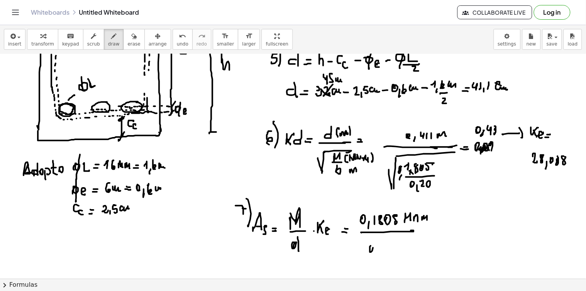
drag, startPoint x: 371, startPoint y: 246, endPoint x: 374, endPoint y: 250, distance: 4.9
drag, startPoint x: 388, startPoint y: 245, endPoint x: 388, endPoint y: 253, distance: 7.3
drag, startPoint x: 392, startPoint y: 248, endPoint x: 399, endPoint y: 247, distance: 7.3
drag, startPoint x: 425, startPoint y: 230, endPoint x: 433, endPoint y: 225, distance: 8.9
drag, startPoint x: 444, startPoint y: 222, endPoint x: 450, endPoint y: 224, distance: 6.4
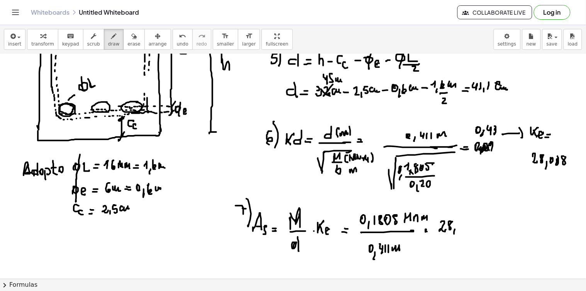
drag, startPoint x: 455, startPoint y: 230, endPoint x: 454, endPoint y: 234, distance: 3.9
drag, startPoint x: 459, startPoint y: 224, endPoint x: 459, endPoint y: 229, distance: 5.0
drag, startPoint x: 467, startPoint y: 220, endPoint x: 467, endPoint y: 229, distance: 8.9
drag, startPoint x: 492, startPoint y: 226, endPoint x: 499, endPoint y: 222, distance: 8.3
click at [494, 226] on div at bounding box center [293, 97] width 586 height 899
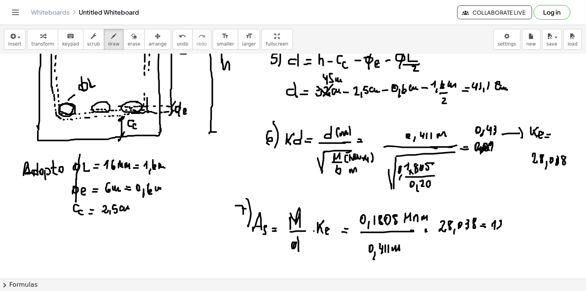
drag, startPoint x: 500, startPoint y: 222, endPoint x: 506, endPoint y: 230, distance: 10.2
click at [504, 228] on div at bounding box center [293, 97] width 586 height 899
drag, startPoint x: 509, startPoint y: 230, endPoint x: 511, endPoint y: 226, distance: 4.3
click at [508, 232] on div at bounding box center [293, 97] width 586 height 899
drag, startPoint x: 513, startPoint y: 221, endPoint x: 514, endPoint y: 229, distance: 7.8
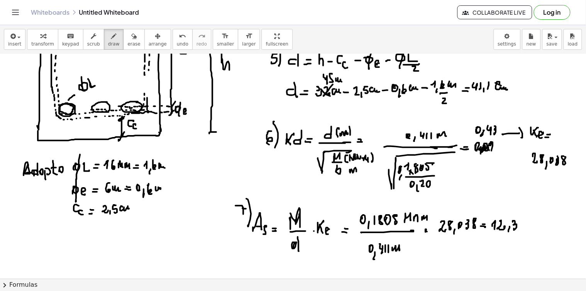
click at [514, 229] on div at bounding box center [293, 97] width 586 height 899
drag, startPoint x: 522, startPoint y: 220, endPoint x: 530, endPoint y: 224, distance: 9.0
click at [520, 229] on div at bounding box center [293, 97] width 586 height 899
click at [533, 227] on div at bounding box center [293, 97] width 586 height 899
drag, startPoint x: 534, startPoint y: 224, endPoint x: 540, endPoint y: 225, distance: 5.5
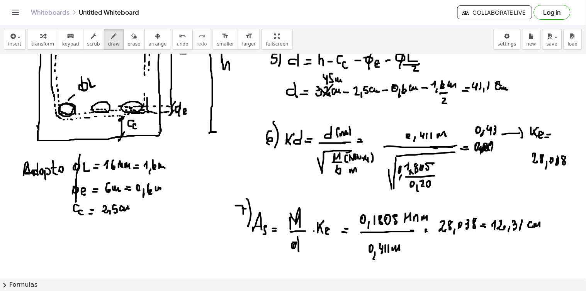
click at [540, 226] on div at bounding box center [293, 97] width 586 height 899
drag, startPoint x: 541, startPoint y: 216, endPoint x: 539, endPoint y: 227, distance: 11.0
click at [546, 221] on div at bounding box center [293, 97] width 586 height 899
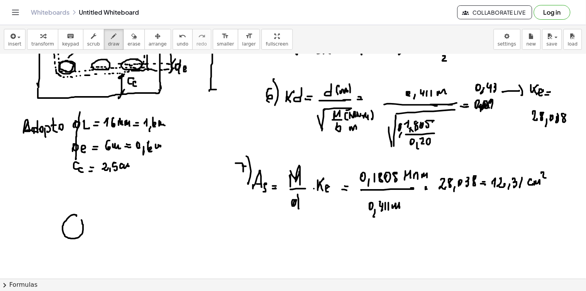
click at [74, 215] on div at bounding box center [293, 54] width 586 height 899
click at [111, 214] on div at bounding box center [293, 54] width 586 height 899
click at [139, 218] on div at bounding box center [293, 54] width 586 height 899
drag, startPoint x: 70, startPoint y: 219, endPoint x: 75, endPoint y: 215, distance: 6.8
click at [67, 222] on div at bounding box center [293, 54] width 586 height 899
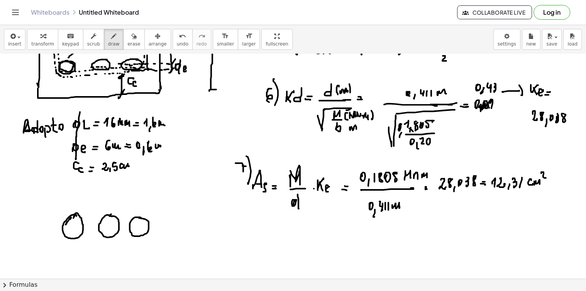
drag, startPoint x: 75, startPoint y: 215, endPoint x: 72, endPoint y: 221, distance: 7.4
drag, startPoint x: 75, startPoint y: 219, endPoint x: 76, endPoint y: 225, distance: 5.5
drag, startPoint x: 77, startPoint y: 232, endPoint x: 80, endPoint y: 226, distance: 6.9
drag, startPoint x: 29, startPoint y: 208, endPoint x: 35, endPoint y: 208, distance: 6.2
drag, startPoint x: 39, startPoint y: 206, endPoint x: 44, endPoint y: 205, distance: 5.1
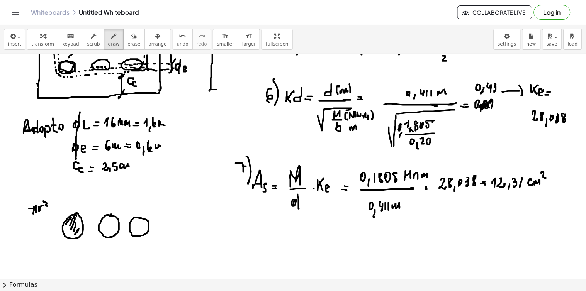
drag, startPoint x: 43, startPoint y: 201, endPoint x: 50, endPoint y: 206, distance: 8.3
drag, startPoint x: 56, startPoint y: 198, endPoint x: 60, endPoint y: 195, distance: 4.5
drag, startPoint x: 66, startPoint y: 197, endPoint x: 63, endPoint y: 198, distance: 3.9
drag, startPoint x: 64, startPoint y: 202, endPoint x: 65, endPoint y: 195, distance: 7.4
drag, startPoint x: 66, startPoint y: 200, endPoint x: 70, endPoint y: 197, distance: 4.4
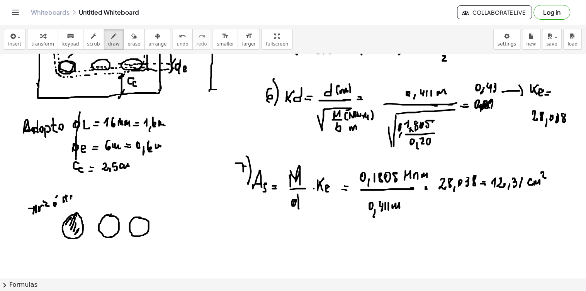
drag, startPoint x: 72, startPoint y: 196, endPoint x: 73, endPoint y: 190, distance: 6.7
drag, startPoint x: 73, startPoint y: 190, endPoint x: 74, endPoint y: 196, distance: 6.7
drag, startPoint x: 74, startPoint y: 188, endPoint x: 74, endPoint y: 199, distance: 11.2
drag, startPoint x: 70, startPoint y: 201, endPoint x: 77, endPoint y: 201, distance: 7.3
drag, startPoint x: 69, startPoint y: 221, endPoint x: 68, endPoint y: 226, distance: 4.8
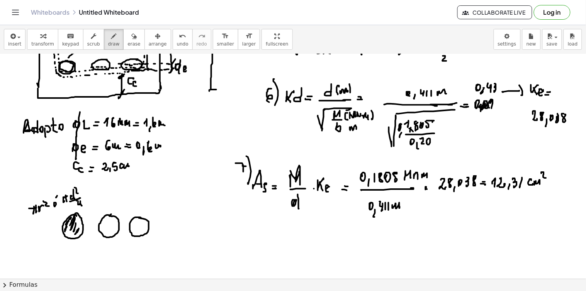
drag, startPoint x: 74, startPoint y: 219, endPoint x: 72, endPoint y: 226, distance: 7.2
drag, startPoint x: 78, startPoint y: 221, endPoint x: 76, endPoint y: 227, distance: 6.2
drag, startPoint x: 107, startPoint y: 217, endPoint x: 103, endPoint y: 225, distance: 8.6
drag, startPoint x: 109, startPoint y: 219, endPoint x: 108, endPoint y: 225, distance: 6.6
drag, startPoint x: 114, startPoint y: 226, endPoint x: 105, endPoint y: 229, distance: 9.3
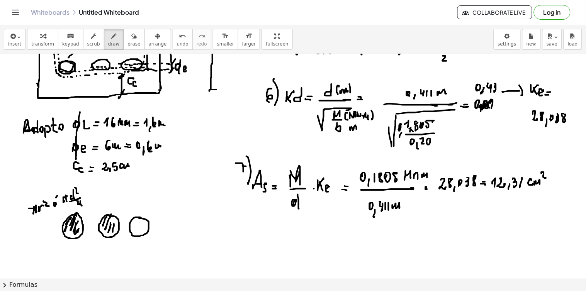
drag, startPoint x: 111, startPoint y: 225, endPoint x: 127, endPoint y: 222, distance: 16.1
drag, startPoint x: 132, startPoint y: 230, endPoint x: 134, endPoint y: 226, distance: 5.0
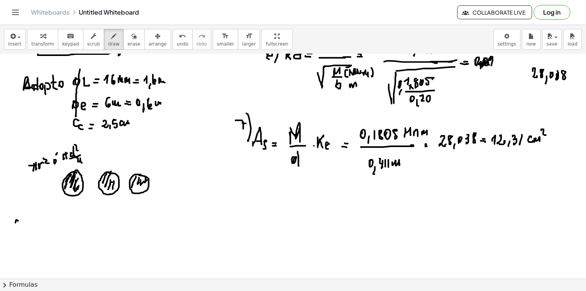
drag, startPoint x: 17, startPoint y: 220, endPoint x: 18, endPoint y: 230, distance: 10.1
drag, startPoint x: 17, startPoint y: 226, endPoint x: 14, endPoint y: 242, distance: 16.8
drag, startPoint x: 29, startPoint y: 227, endPoint x: 36, endPoint y: 233, distance: 9.0
drag, startPoint x: 44, startPoint y: 228, endPoint x: 48, endPoint y: 226, distance: 4.5
drag, startPoint x: 60, startPoint y: 218, endPoint x: 59, endPoint y: 228, distance: 9.8
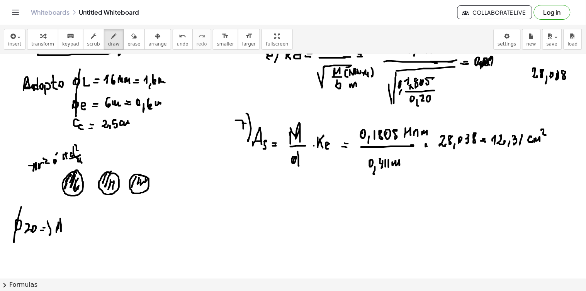
drag, startPoint x: 59, startPoint y: 228, endPoint x: 63, endPoint y: 228, distance: 4.2
drag, startPoint x: 129, startPoint y: 223, endPoint x: 131, endPoint y: 230, distance: 7.6
drag, startPoint x: 136, startPoint y: 230, endPoint x: 137, endPoint y: 223, distance: 6.7
drag, startPoint x: 142, startPoint y: 222, endPoint x: 147, endPoint y: 230, distance: 9.7
drag, startPoint x: 153, startPoint y: 224, endPoint x: 156, endPoint y: 228, distance: 4.2
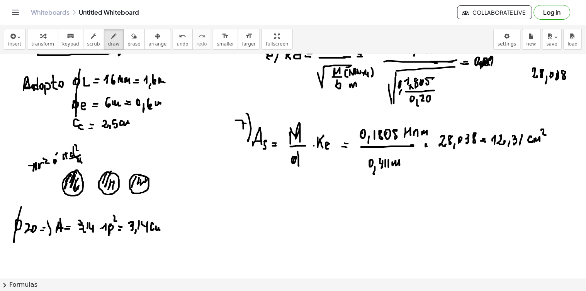
drag, startPoint x: 156, startPoint y: 228, endPoint x: 162, endPoint y: 228, distance: 6.6
drag, startPoint x: 162, startPoint y: 219, endPoint x: 167, endPoint y: 227, distance: 9.2
drag, startPoint x: 63, startPoint y: 192, endPoint x: 83, endPoint y: 179, distance: 23.3
drag, startPoint x: 82, startPoint y: 176, endPoint x: 83, endPoint y: 181, distance: 5.1
drag, startPoint x: 65, startPoint y: 190, endPoint x: 83, endPoint y: 195, distance: 18.7
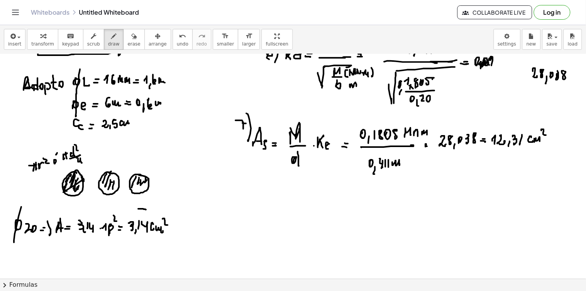
drag, startPoint x: 146, startPoint y: 210, endPoint x: 132, endPoint y: 213, distance: 13.9
drag, startPoint x: 130, startPoint y: 215, endPoint x: 128, endPoint y: 221, distance: 5.7
drag, startPoint x: 128, startPoint y: 227, endPoint x: 129, endPoint y: 231, distance: 4.3
drag, startPoint x: 171, startPoint y: 237, endPoint x: 174, endPoint y: 232, distance: 5.7
drag, startPoint x: 176, startPoint y: 219, endPoint x: 163, endPoint y: 207, distance: 17.8
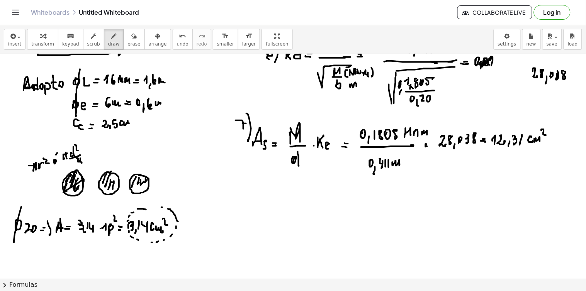
drag, startPoint x: 161, startPoint y: 207, endPoint x: 151, endPoint y: 210, distance: 11.1
drag, startPoint x: 151, startPoint y: 210, endPoint x: 147, endPoint y: 212, distance: 4.1
drag, startPoint x: 513, startPoint y: 151, endPoint x: 519, endPoint y: 149, distance: 6.7
drag, startPoint x: 364, startPoint y: 195, endPoint x: 367, endPoint y: 205, distance: 10.4
click at [365, 205] on div at bounding box center [293, 11] width 586 height 899
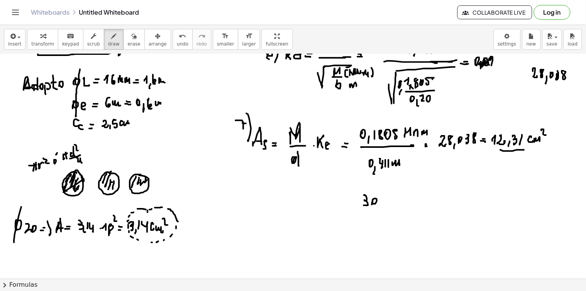
click at [372, 206] on div at bounding box center [293, 11] width 586 height 899
drag, startPoint x: 376, startPoint y: 191, endPoint x: 377, endPoint y: 203, distance: 12.7
click at [376, 206] on div at bounding box center [293, 11] width 586 height 899
drag, startPoint x: 379, startPoint y: 201, endPoint x: 387, endPoint y: 197, distance: 9.3
click at [382, 202] on div at bounding box center [293, 11] width 586 height 899
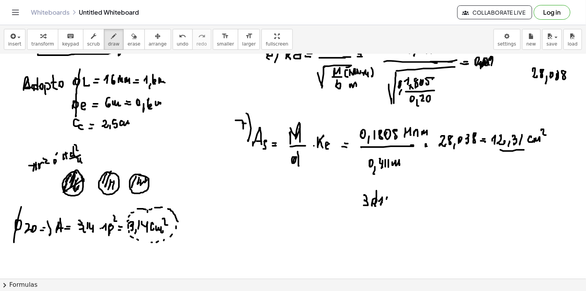
drag, startPoint x: 387, startPoint y: 197, endPoint x: 388, endPoint y: 207, distance: 10.1
click at [387, 207] on div at bounding box center [293, 11] width 586 height 899
drag, startPoint x: 398, startPoint y: 205, endPoint x: 397, endPoint y: 200, distance: 5.6
click at [398, 203] on div at bounding box center [293, 11] width 586 height 899
drag, startPoint x: 398, startPoint y: 201, endPoint x: 411, endPoint y: 202, distance: 12.8
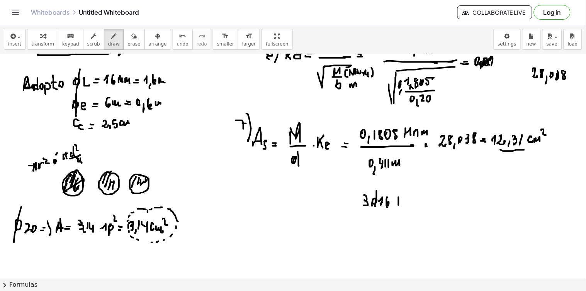
click at [399, 201] on div at bounding box center [293, 11] width 586 height 899
drag, startPoint x: 410, startPoint y: 199, endPoint x: 418, endPoint y: 205, distance: 10.2
click at [415, 205] on div at bounding box center [293, 11] width 586 height 899
drag, startPoint x: 421, startPoint y: 201, endPoint x: 423, endPoint y: 207, distance: 6.5
click at [421, 207] on div at bounding box center [293, 11] width 586 height 899
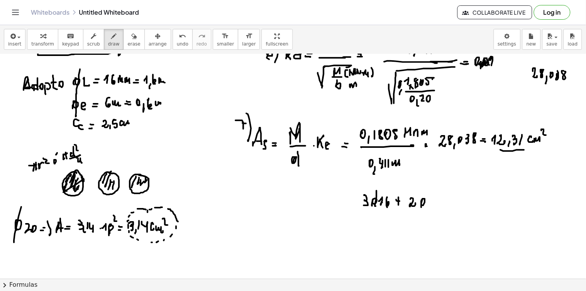
drag, startPoint x: 424, startPoint y: 192, endPoint x: 422, endPoint y: 208, distance: 15.9
click at [422, 207] on div at bounding box center [293, 11] width 586 height 899
drag, startPoint x: 428, startPoint y: 200, endPoint x: 434, endPoint y: 205, distance: 7.6
click at [431, 206] on div at bounding box center [293, 11] width 586 height 899
drag, startPoint x: 434, startPoint y: 203, endPoint x: 438, endPoint y: 210, distance: 7.9
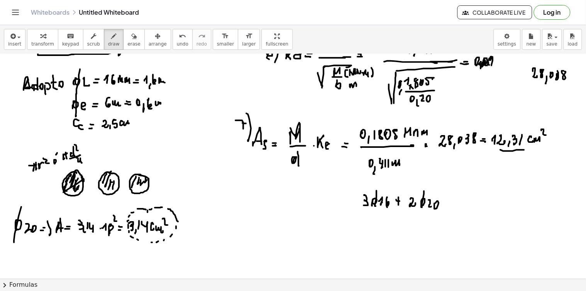
click at [436, 207] on div at bounding box center [293, 11] width 586 height 899
drag, startPoint x: 392, startPoint y: 229, endPoint x: 396, endPoint y: 229, distance: 3.9
click at [394, 229] on div at bounding box center [293, 11] width 586 height 899
click at [401, 217] on div at bounding box center [293, 11] width 586 height 899
drag, startPoint x: 375, startPoint y: 241, endPoint x: 383, endPoint y: 246, distance: 9.2
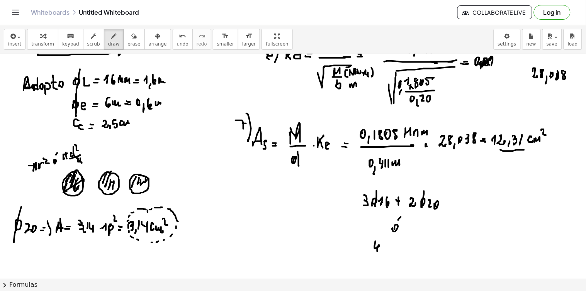
click at [379, 250] on div at bounding box center [293, 11] width 586 height 899
drag, startPoint x: 384, startPoint y: 246, endPoint x: 389, endPoint y: 246, distance: 4.2
click at [387, 249] on div at bounding box center [293, 11] width 586 height 899
click at [388, 252] on div at bounding box center [293, 11] width 586 height 899
click at [399, 249] on div at bounding box center [293, 11] width 586 height 899
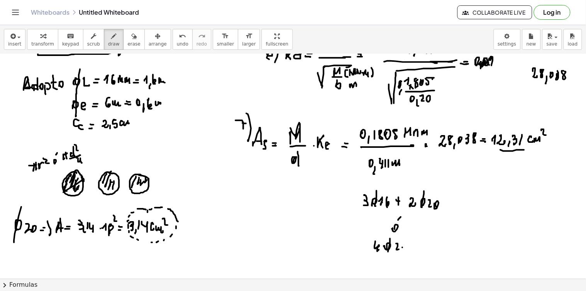
click at [402, 249] on div at bounding box center [293, 11] width 586 height 899
drag, startPoint x: 349, startPoint y: 197, endPoint x: 352, endPoint y: 249, distance: 51.4
click at [349, 222] on div at bounding box center [293, 11] width 586 height 899
drag, startPoint x: 352, startPoint y: 249, endPoint x: 354, endPoint y: 252, distance: 4.1
click at [354, 252] on div at bounding box center [293, 11] width 586 height 899
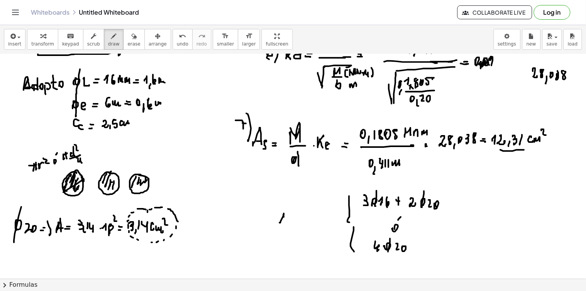
drag, startPoint x: 284, startPoint y: 217, endPoint x: 283, endPoint y: 211, distance: 5.5
click at [281, 212] on div at bounding box center [293, 11] width 586 height 899
drag, startPoint x: 283, startPoint y: 211, endPoint x: 291, endPoint y: 214, distance: 9.4
click at [290, 229] on div at bounding box center [293, 11] width 586 height 899
drag, startPoint x: 291, startPoint y: 214, endPoint x: 300, endPoint y: 229, distance: 16.9
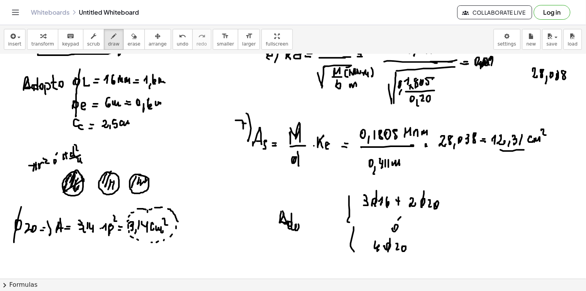
click at [299, 229] on div at bounding box center [293, 11] width 586 height 899
drag, startPoint x: 303, startPoint y: 230, endPoint x: 306, endPoint y: 221, distance: 10.0
click at [303, 232] on div at bounding box center [293, 11] width 586 height 899
click at [308, 222] on div at bounding box center [293, 11] width 586 height 899
click at [315, 228] on div at bounding box center [293, 11] width 586 height 899
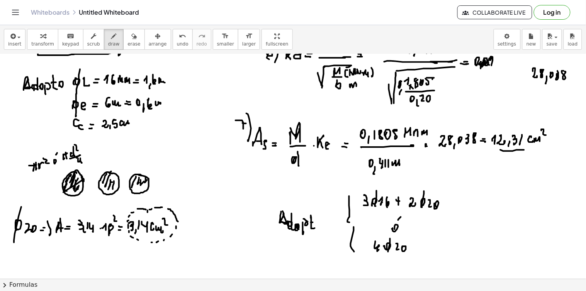
drag, startPoint x: 313, startPoint y: 222, endPoint x: 318, endPoint y: 222, distance: 5.0
click at [316, 222] on div at bounding box center [293, 11] width 586 height 899
click at [321, 227] on div at bounding box center [293, 11] width 586 height 899
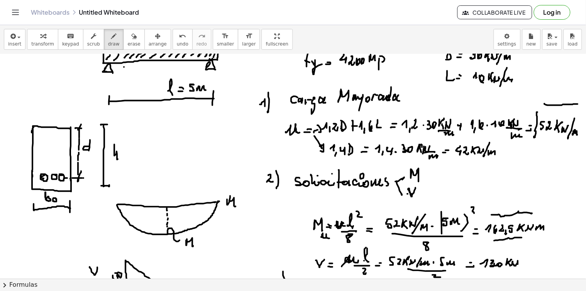
scroll to position [0, 0]
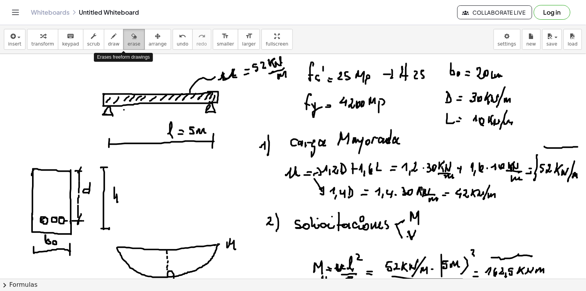
click at [131, 41] on icon "button" at bounding box center [133, 36] width 5 height 9
click at [111, 40] on icon "button" at bounding box center [113, 36] width 5 height 9
drag, startPoint x: 429, startPoint y: 133, endPoint x: 433, endPoint y: 136, distance: 5.2
drag, startPoint x: 430, startPoint y: 137, endPoint x: 433, endPoint y: 142, distance: 5.0
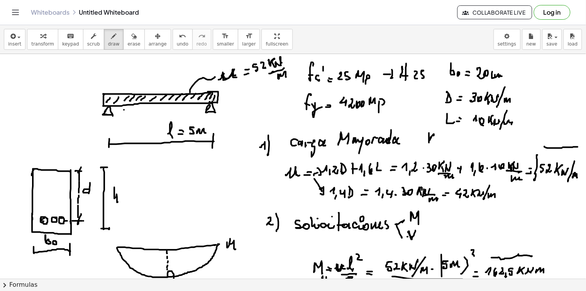
drag, startPoint x: 439, startPoint y: 132, endPoint x: 445, endPoint y: 145, distance: 14.2
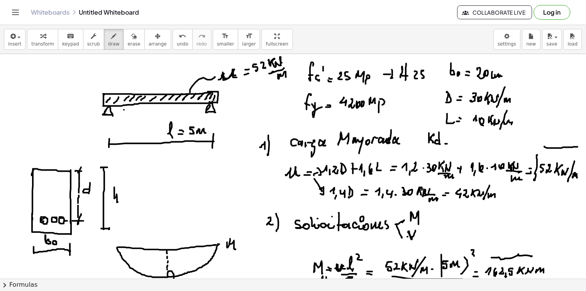
drag, startPoint x: 462, startPoint y: 139, endPoint x: 465, endPoint y: 144, distance: 6.0
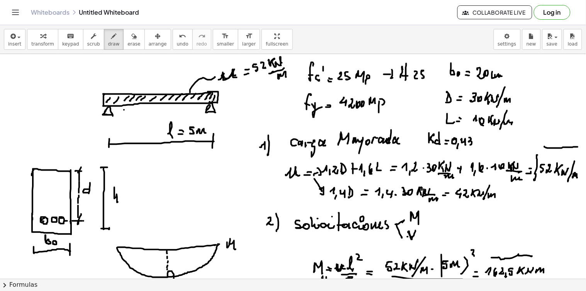
drag, startPoint x: 469, startPoint y: 138, endPoint x: 474, endPoint y: 144, distance: 8.0
drag, startPoint x: 479, startPoint y: 141, endPoint x: 490, endPoint y: 142, distance: 11.6
drag, startPoint x: 489, startPoint y: 137, endPoint x: 492, endPoint y: 145, distance: 8.3
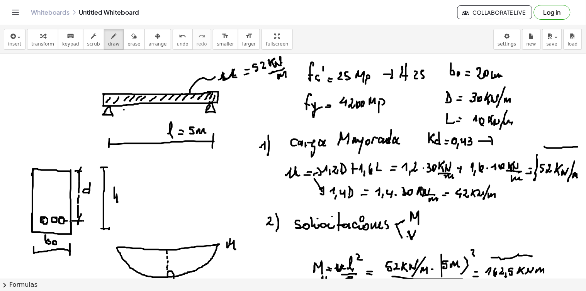
drag, startPoint x: 499, startPoint y: 138, endPoint x: 503, endPoint y: 137, distance: 4.3
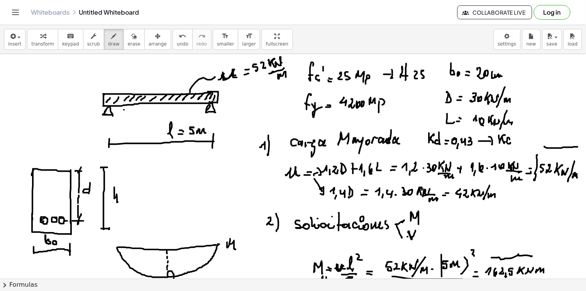
drag, startPoint x: 520, startPoint y: 137, endPoint x: 525, endPoint y: 137, distance: 4.6
drag, startPoint x: 529, startPoint y: 133, endPoint x: 532, endPoint y: 139, distance: 6.6
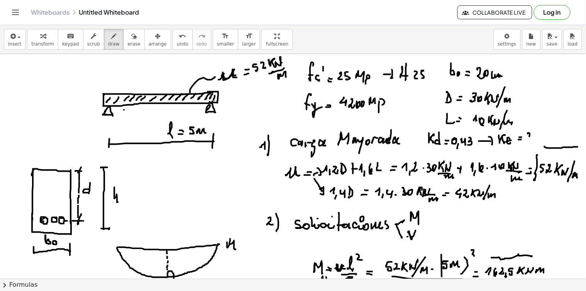
drag, startPoint x: 541, startPoint y: 138, endPoint x: 542, endPoint y: 142, distance: 3.9
drag, startPoint x: 545, startPoint y: 136, endPoint x: 552, endPoint y: 134, distance: 7.6
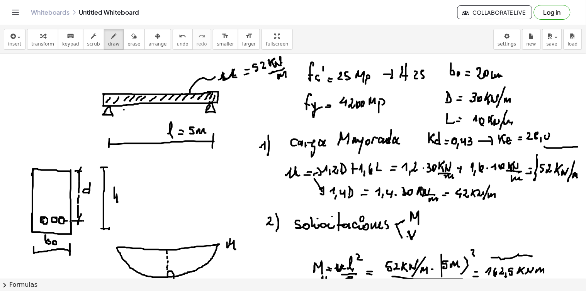
drag, startPoint x: 553, startPoint y: 133, endPoint x: 559, endPoint y: 137, distance: 7.7
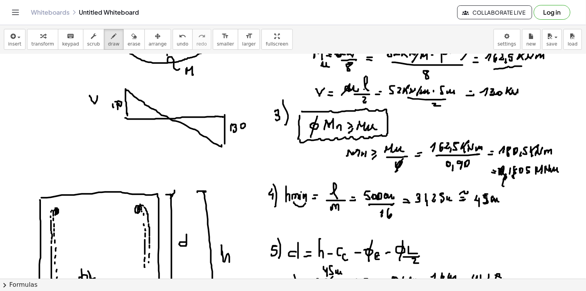
scroll to position [257, 0]
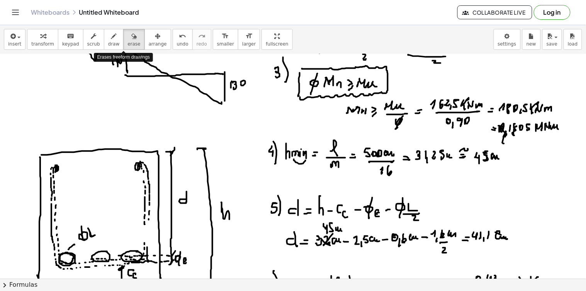
drag, startPoint x: 124, startPoint y: 35, endPoint x: 138, endPoint y: 74, distance: 41.4
click at [131, 36] on icon "button" at bounding box center [133, 36] width 5 height 9
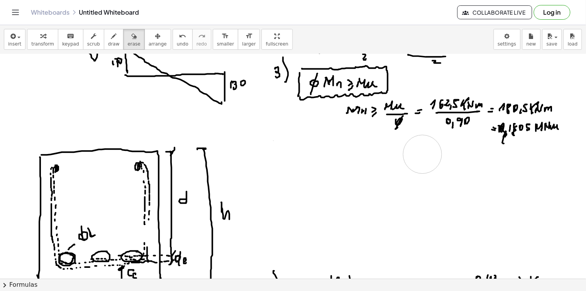
drag, startPoint x: 248, startPoint y: 166, endPoint x: 479, endPoint y: 163, distance: 230.8
click at [479, 163] on div at bounding box center [293, 246] width 586 height 899
click at [108, 42] on span "draw" at bounding box center [114, 43] width 12 height 5
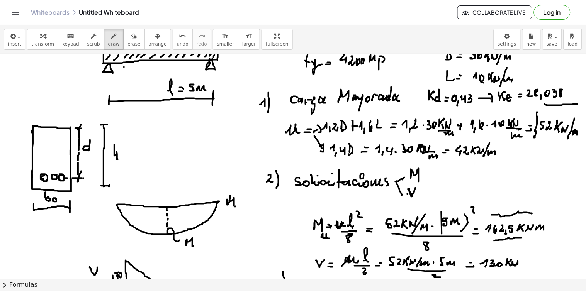
drag, startPoint x: 426, startPoint y: 84, endPoint x: 432, endPoint y: 86, distance: 5.9
drag, startPoint x: 565, startPoint y: 78, endPoint x: 563, endPoint y: 82, distance: 4.5
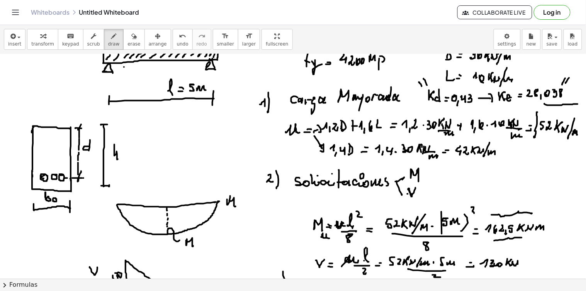
drag, startPoint x: 569, startPoint y: 78, endPoint x: 565, endPoint y: 83, distance: 6.4
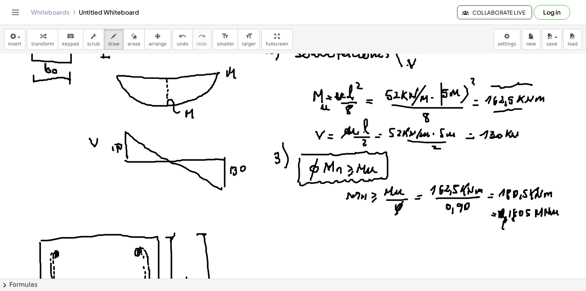
scroll to position [214, 0]
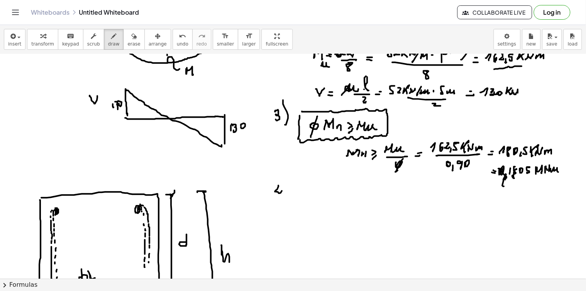
drag, startPoint x: 278, startPoint y: 186, endPoint x: 282, endPoint y: 194, distance: 9.3
click at [282, 195] on div at bounding box center [293, 289] width 586 height 899
drag, startPoint x: 284, startPoint y: 182, endPoint x: 297, endPoint y: 200, distance: 22.2
click at [287, 206] on div at bounding box center [293, 289] width 586 height 899
click at [306, 201] on div at bounding box center [293, 289] width 586 height 899
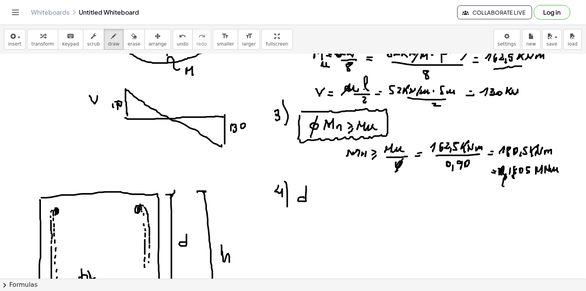
click at [306, 201] on div at bounding box center [293, 289] width 586 height 899
drag, startPoint x: 310, startPoint y: 203, endPoint x: 313, endPoint y: 201, distance: 4.1
click at [315, 202] on div at bounding box center [293, 289] width 586 height 899
drag, startPoint x: 313, startPoint y: 201, endPoint x: 318, endPoint y: 200, distance: 4.8
click at [318, 200] on div at bounding box center [293, 289] width 586 height 899
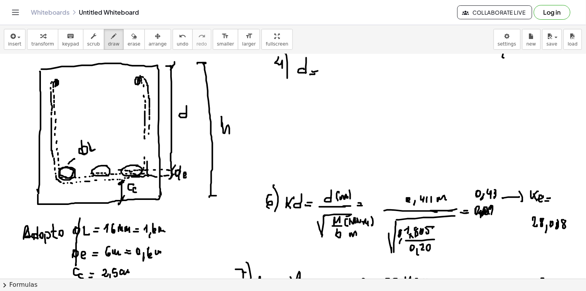
scroll to position [300, 0]
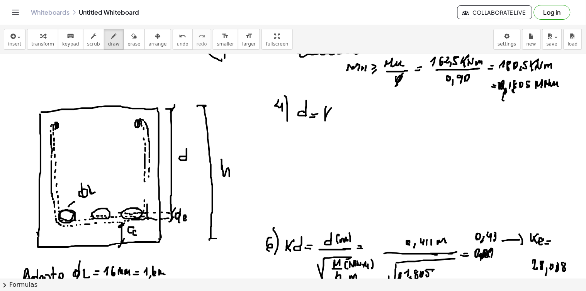
drag, startPoint x: 326, startPoint y: 107, endPoint x: 330, endPoint y: 110, distance: 4.6
click at [330, 109] on div at bounding box center [293, 203] width 586 height 899
drag, startPoint x: 327, startPoint y: 113, endPoint x: 335, endPoint y: 116, distance: 8.2
click at [331, 120] on div at bounding box center [293, 203] width 586 height 899
click at [340, 118] on div at bounding box center [293, 203] width 586 height 899
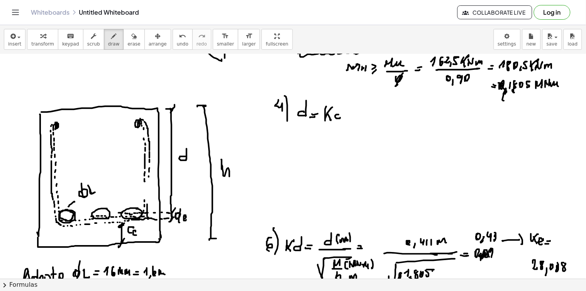
click at [340, 121] on div at bounding box center [293, 203] width 586 height 899
click at [345, 118] on div at bounding box center [293, 203] width 586 height 899
drag, startPoint x: 353, startPoint y: 118, endPoint x: 354, endPoint y: 126, distance: 7.4
click at [354, 127] on div at bounding box center [293, 203] width 586 height 899
drag, startPoint x: 356, startPoint y: 134, endPoint x: 356, endPoint y: 129, distance: 5.0
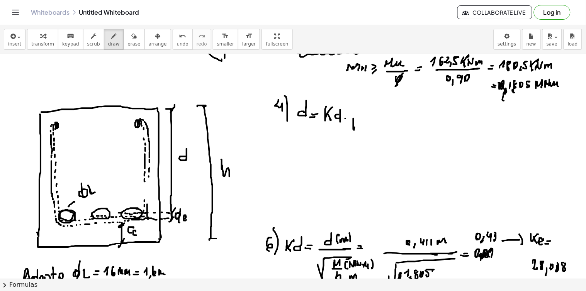
click at [356, 130] on div at bounding box center [293, 203] width 586 height 899
drag, startPoint x: 360, startPoint y: 107, endPoint x: 377, endPoint y: 107, distance: 17.4
click at [381, 107] on div at bounding box center [293, 203] width 586 height 899
drag, startPoint x: 369, startPoint y: 118, endPoint x: 371, endPoint y: 122, distance: 4.0
click at [374, 120] on div at bounding box center [293, 203] width 586 height 899
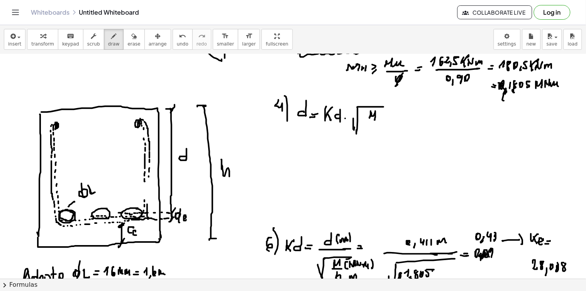
drag, startPoint x: 369, startPoint y: 123, endPoint x: 376, endPoint y: 122, distance: 7.0
click at [376, 122] on div at bounding box center [293, 203] width 586 height 899
drag, startPoint x: 371, startPoint y: 125, endPoint x: 372, endPoint y: 130, distance: 5.5
click at [371, 132] on div at bounding box center [293, 203] width 586 height 899
drag, startPoint x: 294, startPoint y: 98, endPoint x: 294, endPoint y: 117, distance: 19.7
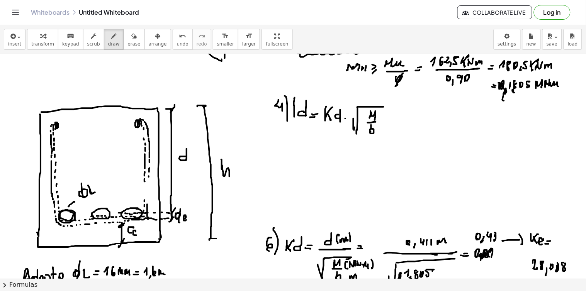
click at [294, 129] on div at bounding box center [293, 203] width 586 height 899
drag, startPoint x: 295, startPoint y: 95, endPoint x: 366, endPoint y: 137, distance: 81.9
click at [392, 133] on div at bounding box center [293, 203] width 586 height 899
drag, startPoint x: 297, startPoint y: 132, endPoint x: 388, endPoint y: 134, distance: 91.1
click at [391, 134] on div at bounding box center [293, 203] width 586 height 899
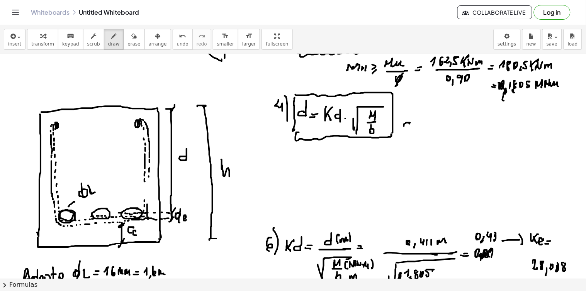
click at [412, 126] on div at bounding box center [293, 203] width 586 height 899
click at [418, 126] on div at bounding box center [293, 203] width 586 height 899
click at [418, 124] on div at bounding box center [293, 203] width 586 height 899
click at [418, 121] on div at bounding box center [293, 203] width 586 height 899
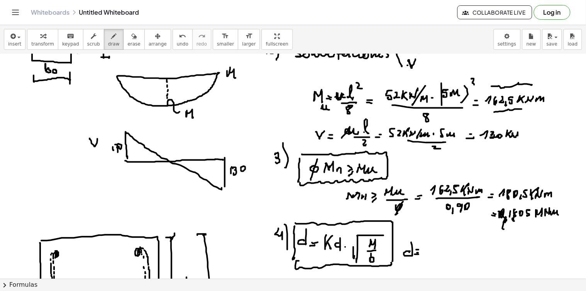
scroll to position [257, 0]
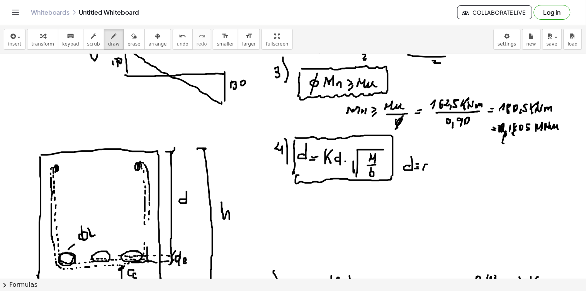
drag, startPoint x: 427, startPoint y: 164, endPoint x: 430, endPoint y: 168, distance: 4.9
click at [424, 171] on div at bounding box center [293, 246] width 586 height 899
click at [429, 177] on div at bounding box center [293, 246] width 586 height 899
drag, startPoint x: 433, startPoint y: 164, endPoint x: 439, endPoint y: 165, distance: 5.9
click at [437, 172] on div at bounding box center [293, 246] width 586 height 899
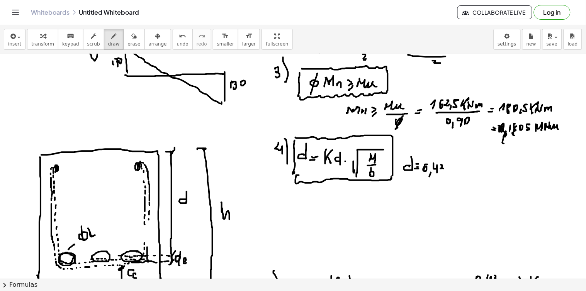
drag, startPoint x: 441, startPoint y: 165, endPoint x: 447, endPoint y: 173, distance: 9.9
click at [442, 173] on div at bounding box center [293, 246] width 586 height 899
click at [448, 171] on div at bounding box center [293, 246] width 586 height 899
drag, startPoint x: 454, startPoint y: 171, endPoint x: 460, endPoint y: 164, distance: 9.3
click at [457, 186] on div at bounding box center [293, 246] width 586 height 899
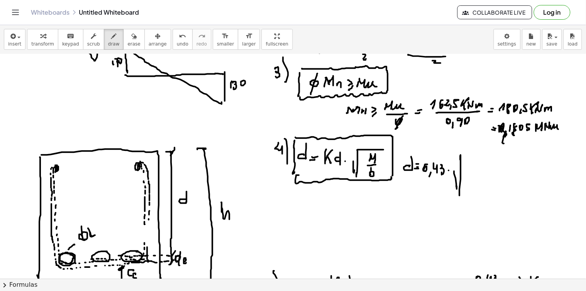
drag, startPoint x: 460, startPoint y: 164, endPoint x: 459, endPoint y: 193, distance: 29.0
click at [459, 194] on div at bounding box center [293, 246] width 586 height 899
drag, startPoint x: 461, startPoint y: 159, endPoint x: 493, endPoint y: 164, distance: 32.3
click at [496, 162] on div at bounding box center [293, 246] width 586 height 899
drag, startPoint x: 467, startPoint y: 169, endPoint x: 472, endPoint y: 170, distance: 5.1
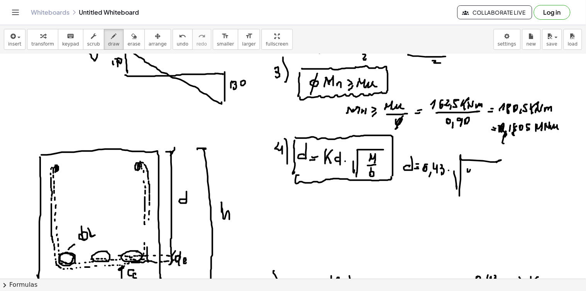
click at [469, 174] on div at bounding box center [293, 246] width 586 height 899
click at [472, 178] on div at bounding box center [293, 246] width 586 height 899
click at [479, 172] on div at bounding box center [293, 246] width 586 height 899
drag, startPoint x: 484, startPoint y: 167, endPoint x: 489, endPoint y: 168, distance: 4.5
click at [483, 170] on div at bounding box center [293, 246] width 586 height 899
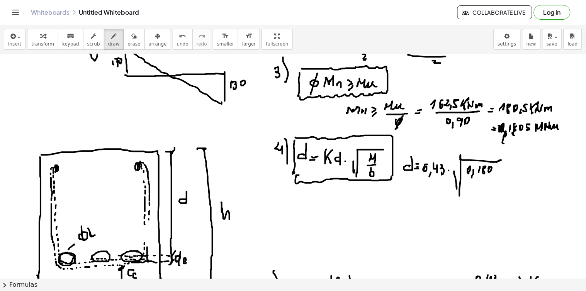
drag, startPoint x: 489, startPoint y: 168, endPoint x: 495, endPoint y: 167, distance: 6.4
click at [489, 171] on div at bounding box center [293, 246] width 586 height 899
click at [495, 169] on div at bounding box center [293, 246] width 586 height 899
click at [500, 164] on div at bounding box center [293, 246] width 586 height 899
drag, startPoint x: 468, startPoint y: 179, endPoint x: 485, endPoint y: 180, distance: 16.6
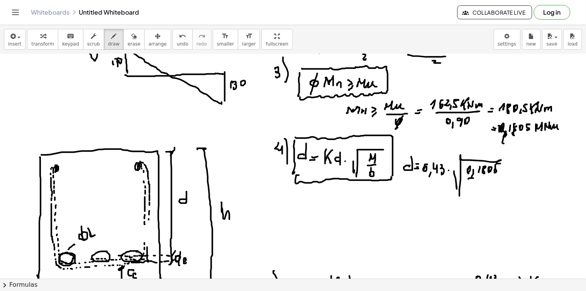
click at [491, 178] on div at bounding box center [293, 246] width 586 height 899
click at [472, 188] on div at bounding box center [293, 246] width 586 height 899
click at [479, 191] on div at bounding box center [293, 246] width 586 height 899
drag, startPoint x: 485, startPoint y: 182, endPoint x: 485, endPoint y: 187, distance: 5.0
click at [486, 187] on div at bounding box center [293, 246] width 586 height 899
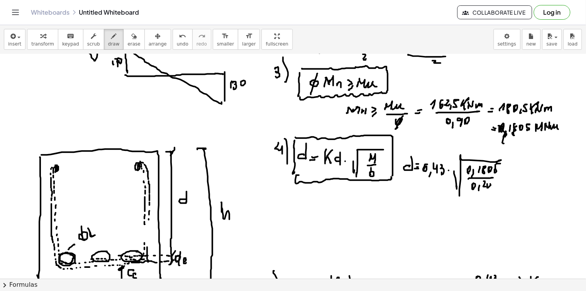
drag, startPoint x: 487, startPoint y: 184, endPoint x: 506, endPoint y: 180, distance: 19.3
click at [488, 186] on div at bounding box center [293, 246] width 586 height 899
click at [504, 177] on div at bounding box center [293, 246] width 586 height 899
click at [504, 175] on div at bounding box center [293, 246] width 586 height 899
drag, startPoint x: 512, startPoint y: 173, endPoint x: 517, endPoint y: 177, distance: 6.3
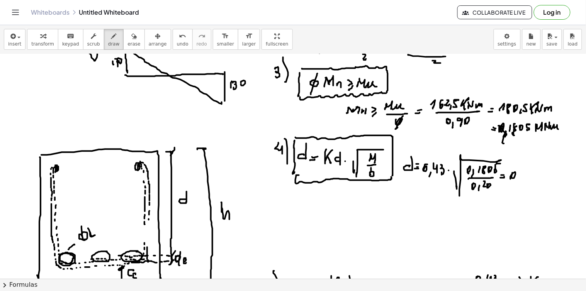
click at [511, 180] on div at bounding box center [293, 246] width 586 height 899
click at [516, 183] on div at bounding box center [293, 246] width 586 height 899
drag, startPoint x: 523, startPoint y: 171, endPoint x: 525, endPoint y: 178, distance: 7.5
click at [525, 178] on div at bounding box center [293, 246] width 586 height 899
click at [530, 178] on div at bounding box center [293, 246] width 586 height 899
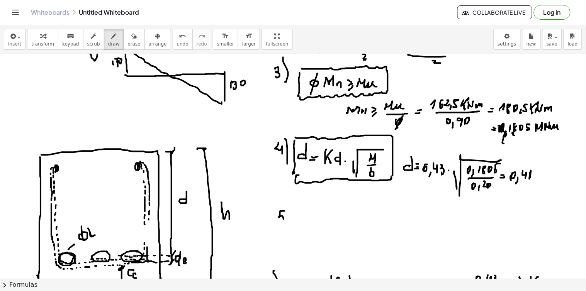
drag, startPoint x: 282, startPoint y: 211, endPoint x: 281, endPoint y: 222, distance: 10.4
click at [279, 222] on div at bounding box center [293, 246] width 586 height 899
drag, startPoint x: 288, startPoint y: 202, endPoint x: 288, endPoint y: 229, distance: 26.6
click at [288, 230] on div at bounding box center [293, 246] width 586 height 899
drag, startPoint x: 302, startPoint y: 217, endPoint x: 306, endPoint y: 226, distance: 10.5
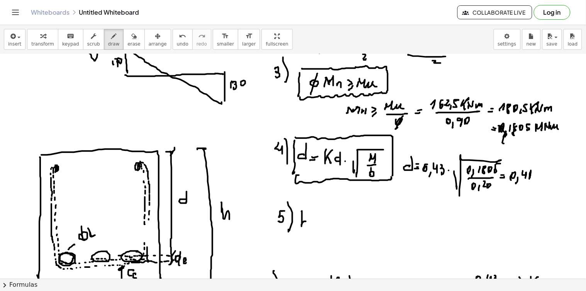
click at [306, 226] on div at bounding box center [293, 246] width 586 height 899
drag, startPoint x: 311, startPoint y: 226, endPoint x: 315, endPoint y: 225, distance: 4.4
click at [315, 225] on div at bounding box center [293, 246] width 586 height 899
click at [315, 223] on div at bounding box center [293, 246] width 586 height 899
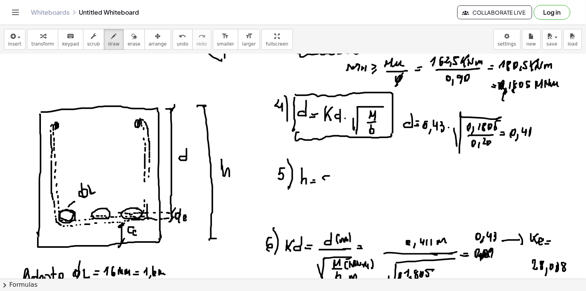
drag, startPoint x: 329, startPoint y: 176, endPoint x: 328, endPoint y: 181, distance: 4.8
click at [328, 181] on div at bounding box center [293, 203] width 586 height 899
drag, startPoint x: 330, startPoint y: 166, endPoint x: 333, endPoint y: 180, distance: 14.2
click at [329, 182] on div at bounding box center [293, 203] width 586 height 899
drag, startPoint x: 337, startPoint y: 175, endPoint x: 336, endPoint y: 179, distance: 4.7
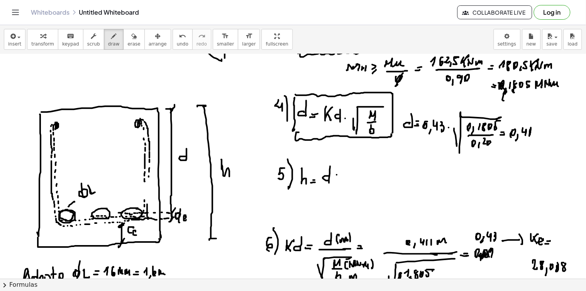
click at [336, 180] on div at bounding box center [293, 203] width 586 height 899
drag, startPoint x: 333, startPoint y: 177, endPoint x: 340, endPoint y: 177, distance: 6.2
click at [340, 177] on div at bounding box center [293, 203] width 586 height 899
drag, startPoint x: 349, startPoint y: 174, endPoint x: 354, endPoint y: 178, distance: 5.5
click at [350, 176] on div at bounding box center [293, 203] width 586 height 899
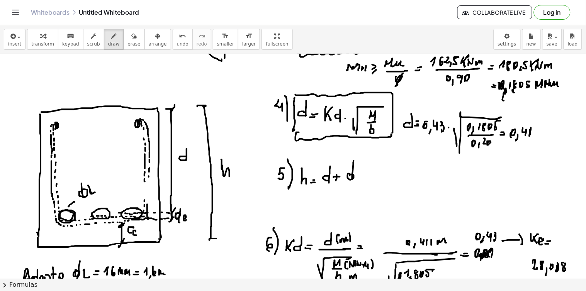
drag, startPoint x: 353, startPoint y: 162, endPoint x: 352, endPoint y: 179, distance: 17.0
click at [352, 181] on div at bounding box center [293, 203] width 586 height 899
drag, startPoint x: 357, startPoint y: 173, endPoint x: 357, endPoint y: 179, distance: 6.6
click at [361, 178] on div at bounding box center [293, 203] width 586 height 899
drag, startPoint x: 353, startPoint y: 182, endPoint x: 359, endPoint y: 183, distance: 5.8
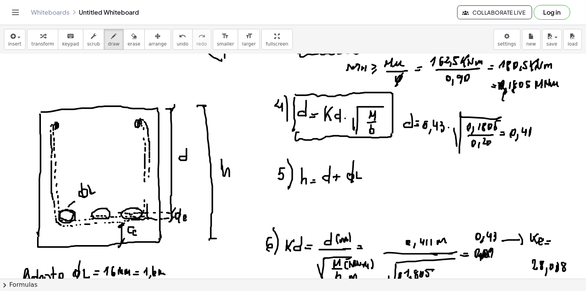
click at [360, 182] on div at bounding box center [293, 203] width 586 height 899
drag, startPoint x: 360, startPoint y: 184, endPoint x: 364, endPoint y: 186, distance: 5.0
click at [364, 188] on div at bounding box center [293, 203] width 586 height 899
drag, startPoint x: 371, startPoint y: 179, endPoint x: 370, endPoint y: 183, distance: 3.9
click at [371, 183] on div at bounding box center [293, 203] width 586 height 899
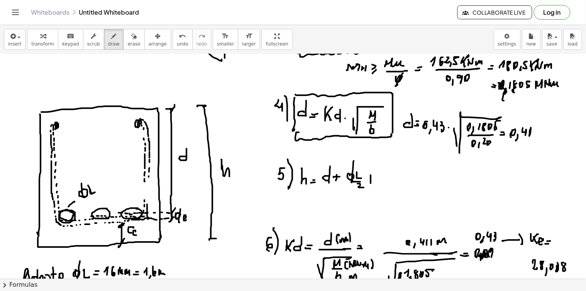
click at [372, 179] on div at bounding box center [293, 203] width 586 height 899
click at [381, 179] on div at bounding box center [293, 203] width 586 height 899
drag, startPoint x: 384, startPoint y: 179, endPoint x: 389, endPoint y: 181, distance: 5.5
click at [384, 186] on div at bounding box center [293, 203] width 586 height 899
click at [394, 184] on div at bounding box center [293, 203] width 586 height 899
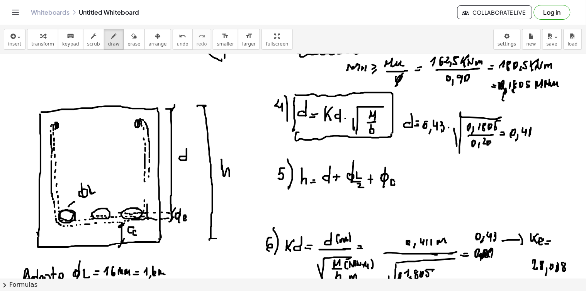
click at [391, 184] on div at bounding box center [293, 203] width 586 height 899
drag, startPoint x: 402, startPoint y: 177, endPoint x: 402, endPoint y: 183, distance: 6.6
click at [402, 183] on div at bounding box center [293, 203] width 586 height 899
click at [404, 179] on div at bounding box center [293, 203] width 586 height 899
drag, startPoint x: 412, startPoint y: 176, endPoint x: 414, endPoint y: 180, distance: 4.5
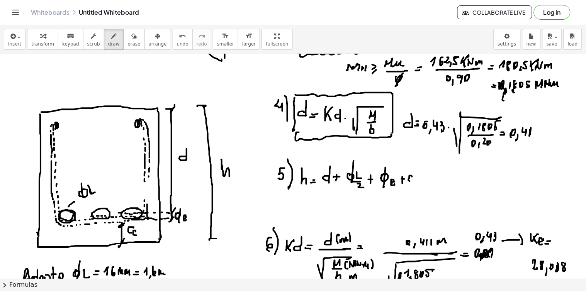
click at [411, 180] on div at bounding box center [293, 203] width 586 height 899
click at [415, 183] on div at bounding box center [293, 203] width 586 height 899
click at [428, 184] on div at bounding box center [293, 203] width 586 height 899
click at [429, 181] on div at bounding box center [293, 203] width 586 height 899
drag, startPoint x: 439, startPoint y: 178, endPoint x: 442, endPoint y: 183, distance: 6.6
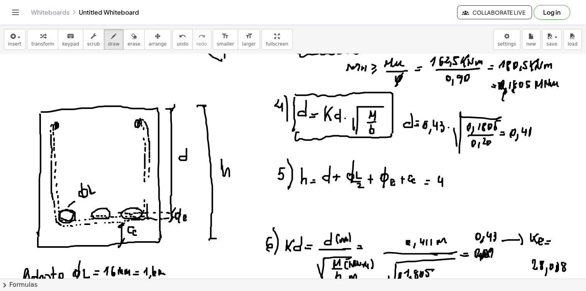
click at [442, 184] on div at bounding box center [293, 203] width 586 height 899
click at [447, 186] on div at bounding box center [293, 203] width 586 height 899
drag, startPoint x: 450, startPoint y: 181, endPoint x: 456, endPoint y: 184, distance: 6.9
click at [456, 184] on div at bounding box center [293, 203] width 586 height 899
drag, startPoint x: 462, startPoint y: 179, endPoint x: 462, endPoint y: 184, distance: 5.0
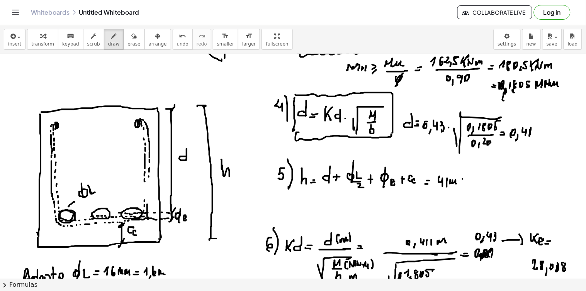
click at [462, 184] on div at bounding box center [293, 203] width 586 height 899
click at [465, 182] on div at bounding box center [293, 203] width 586 height 899
click at [471, 181] on div at bounding box center [293, 203] width 586 height 899
click at [473, 185] on div at bounding box center [293, 203] width 586 height 899
drag, startPoint x: 477, startPoint y: 175, endPoint x: 479, endPoint y: 184, distance: 9.5
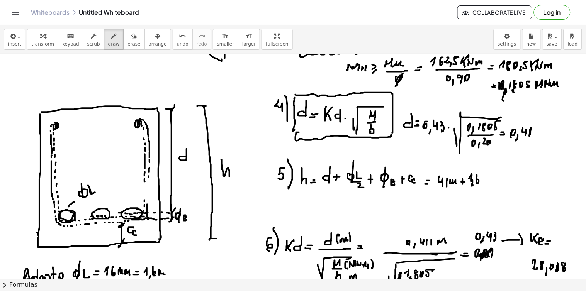
click at [477, 184] on div at bounding box center [293, 203] width 586 height 899
drag, startPoint x: 474, startPoint y: 188, endPoint x: 480, endPoint y: 188, distance: 6.6
click at [481, 188] on div at bounding box center [293, 203] width 586 height 899
drag, startPoint x: 479, startPoint y: 190, endPoint x: 480, endPoint y: 196, distance: 5.8
click at [480, 196] on div at bounding box center [293, 203] width 586 height 899
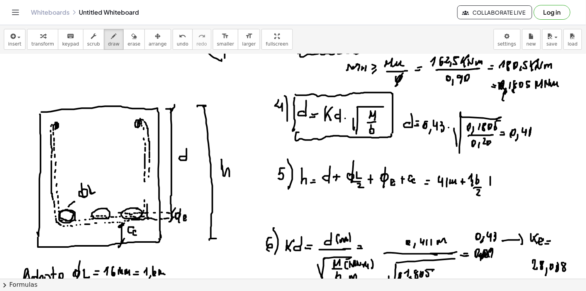
drag, startPoint x: 490, startPoint y: 177, endPoint x: 490, endPoint y: 185, distance: 8.5
click at [490, 185] on div at bounding box center [293, 203] width 586 height 899
drag, startPoint x: 488, startPoint y: 180, endPoint x: 494, endPoint y: 180, distance: 6.2
click at [494, 180] on div at bounding box center [293, 203] width 586 height 899
drag, startPoint x: 499, startPoint y: 179, endPoint x: 499, endPoint y: 185, distance: 6.2
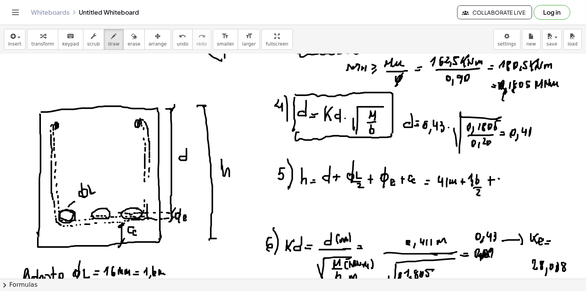
click at [497, 185] on div at bounding box center [293, 203] width 586 height 899
click at [501, 191] on div at bounding box center [293, 203] width 586 height 899
drag, startPoint x: 506, startPoint y: 176, endPoint x: 511, endPoint y: 181, distance: 6.8
click at [506, 187] on div at bounding box center [293, 203] width 586 height 899
drag, startPoint x: 511, startPoint y: 181, endPoint x: 515, endPoint y: 184, distance: 4.8
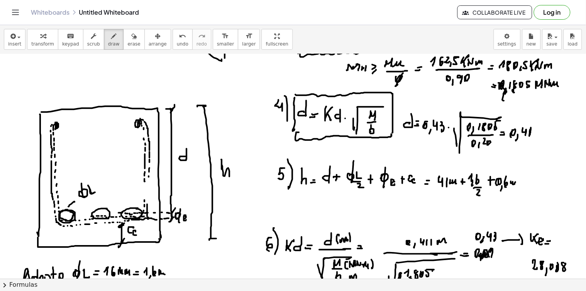
click at [516, 184] on div at bounding box center [293, 203] width 586 height 899
click at [520, 184] on div at bounding box center [293, 203] width 586 height 899
click at [522, 182] on div at bounding box center [293, 203] width 586 height 899
click at [530, 185] on div at bounding box center [293, 203] width 586 height 899
click at [533, 187] on div at bounding box center [293, 203] width 586 height 899
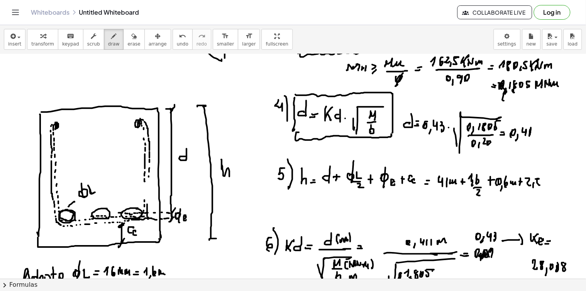
click at [538, 184] on div at bounding box center [293, 203] width 586 height 899
click at [553, 184] on div at bounding box center [293, 203] width 586 height 899
drag, startPoint x: 433, startPoint y: 207, endPoint x: 437, endPoint y: 205, distance: 4.2
click at [438, 207] on div at bounding box center [293, 203] width 586 height 899
click at [439, 205] on div at bounding box center [293, 203] width 586 height 899
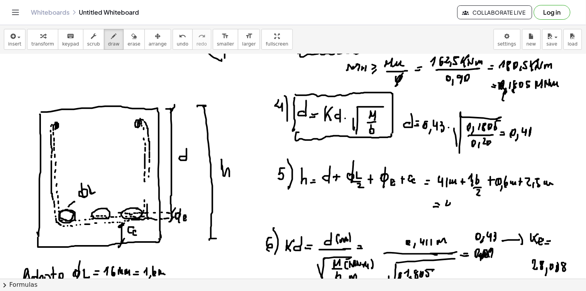
click at [450, 210] on div at bounding box center [293, 203] width 586 height 899
click at [454, 210] on div at bounding box center [293, 203] width 586 height 899
click at [469, 209] on div at bounding box center [293, 203] width 586 height 899
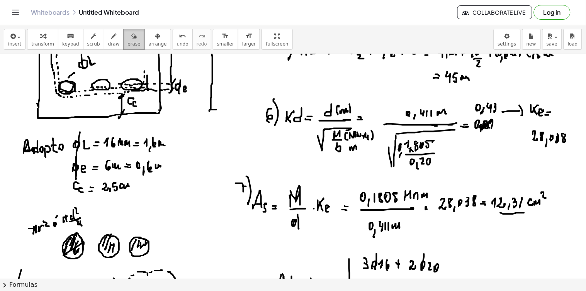
click at [127, 41] on span "erase" at bounding box center [133, 43] width 13 height 5
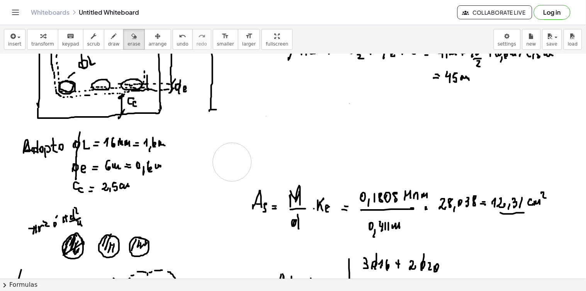
drag, startPoint x: 293, startPoint y: 132, endPoint x: 114, endPoint y: 52, distance: 196.3
click at [230, 157] on div at bounding box center [293, 74] width 586 height 899
click at [111, 41] on button "draw" at bounding box center [114, 39] width 20 height 21
click at [228, 209] on div at bounding box center [293, 74] width 586 height 899
drag, startPoint x: 237, startPoint y: 213, endPoint x: 232, endPoint y: 220, distance: 8.1
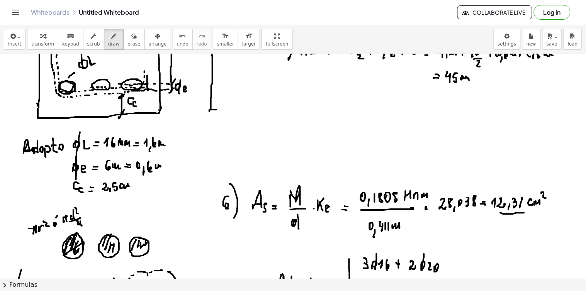
click at [233, 221] on div at bounding box center [293, 74] width 586 height 899
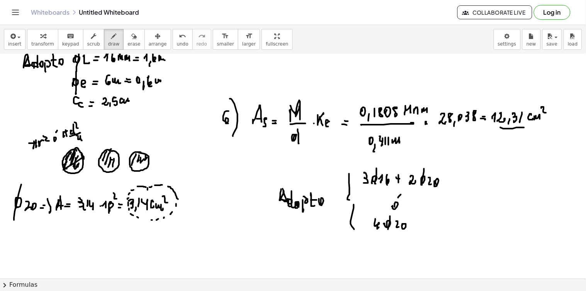
scroll to position [716, 0]
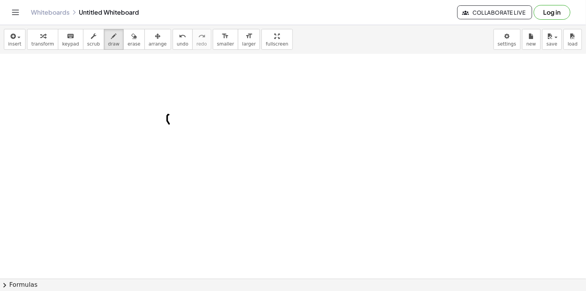
drag, startPoint x: 168, startPoint y: 115, endPoint x: 171, endPoint y: 124, distance: 9.6
drag, startPoint x: 175, startPoint y: 104, endPoint x: 186, endPoint y: 120, distance: 19.9
drag, startPoint x: 189, startPoint y: 112, endPoint x: 201, endPoint y: 122, distance: 15.3
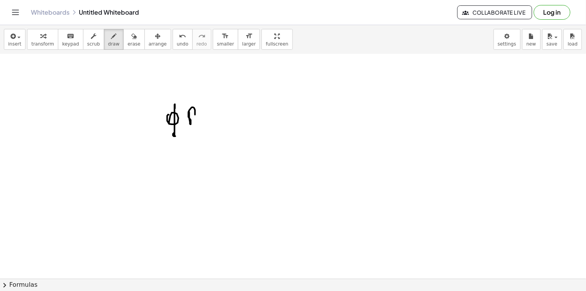
drag, startPoint x: 203, startPoint y: 118, endPoint x: 208, endPoint y: 122, distance: 6.1
drag, startPoint x: 224, startPoint y: 113, endPoint x: 232, endPoint y: 118, distance: 9.2
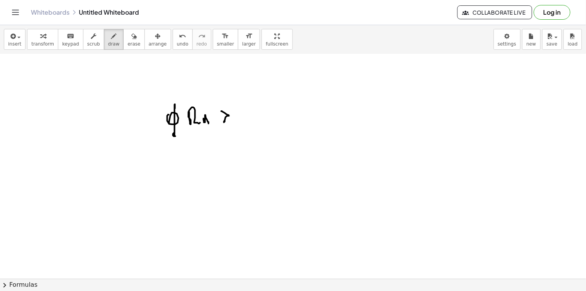
drag, startPoint x: 242, startPoint y: 107, endPoint x: 268, endPoint y: 112, distance: 26.0
drag, startPoint x: 260, startPoint y: 122, endPoint x: 267, endPoint y: 125, distance: 7.8
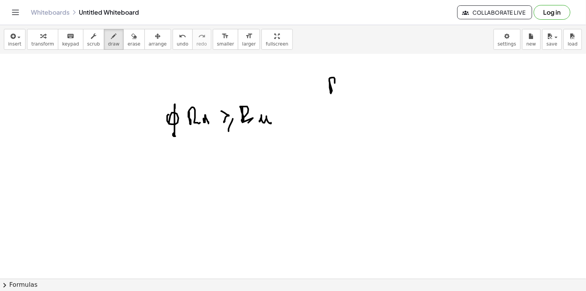
drag, startPoint x: 330, startPoint y: 82, endPoint x: 338, endPoint y: 91, distance: 12.3
drag, startPoint x: 340, startPoint y: 91, endPoint x: 347, endPoint y: 91, distance: 7.0
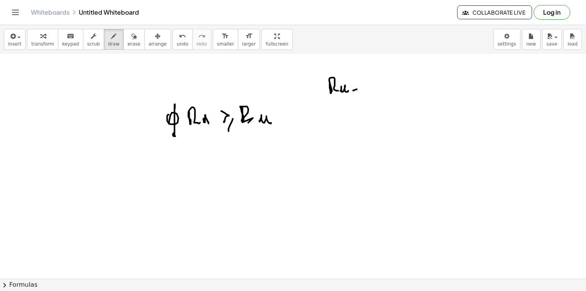
drag, startPoint x: 345, startPoint y: 80, endPoint x: 341, endPoint y: 83, distance: 4.9
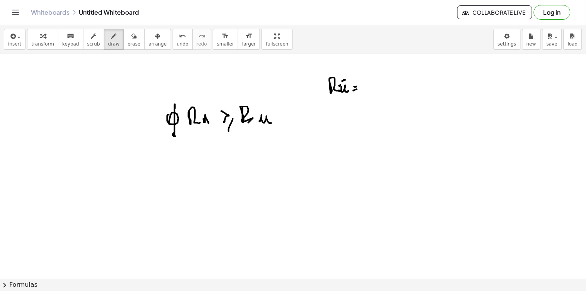
drag, startPoint x: 369, startPoint y: 72, endPoint x: 369, endPoint y: 87, distance: 15.4
drag, startPoint x: 369, startPoint y: 87, endPoint x: 373, endPoint y: 85, distance: 4.5
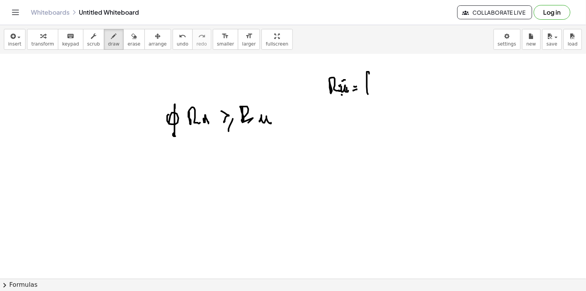
drag, startPoint x: 377, startPoint y: 91, endPoint x: 381, endPoint y: 89, distance: 4.2
drag, startPoint x: 381, startPoint y: 89, endPoint x: 390, endPoint y: 88, distance: 9.3
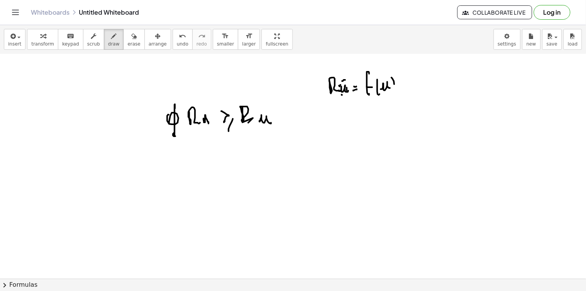
drag, startPoint x: 394, startPoint y: 84, endPoint x: 386, endPoint y: 85, distance: 7.8
drag, startPoint x: 313, startPoint y: 86, endPoint x: 315, endPoint y: 79, distance: 7.0
drag, startPoint x: 319, startPoint y: 91, endPoint x: 321, endPoint y: 101, distance: 9.5
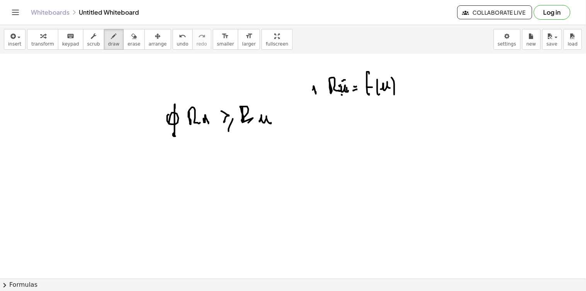
drag, startPoint x: 318, startPoint y: 118, endPoint x: 318, endPoint y: 107, distance: 11.2
drag, startPoint x: 333, startPoint y: 115, endPoint x: 340, endPoint y: 128, distance: 15.0
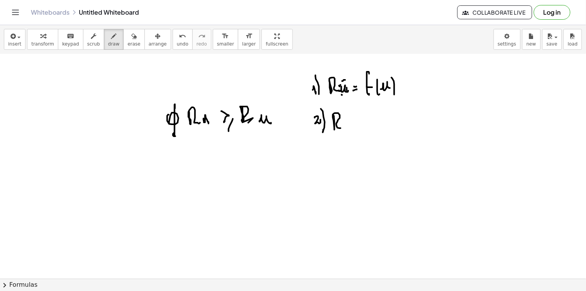
drag, startPoint x: 344, startPoint y: 123, endPoint x: 348, endPoint y: 128, distance: 7.1
drag, startPoint x: 365, startPoint y: 118, endPoint x: 367, endPoint y: 124, distance: 7.0
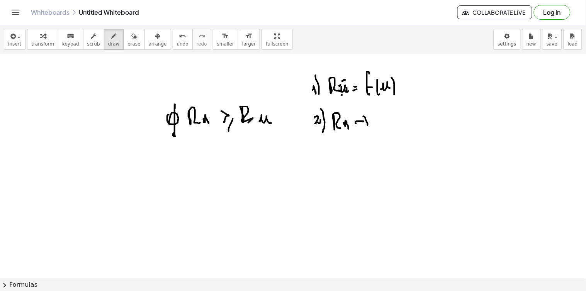
drag, startPoint x: 374, startPoint y: 114, endPoint x: 382, endPoint y: 119, distance: 9.5
drag, startPoint x: 376, startPoint y: 114, endPoint x: 376, endPoint y: 129, distance: 15.4
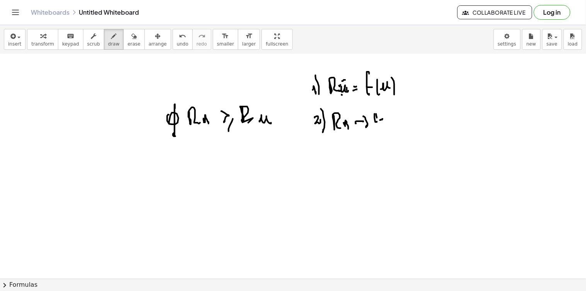
drag, startPoint x: 375, startPoint y: 125, endPoint x: 384, endPoint y: 122, distance: 9.9
drag, startPoint x: 391, startPoint y: 117, endPoint x: 392, endPoint y: 131, distance: 13.9
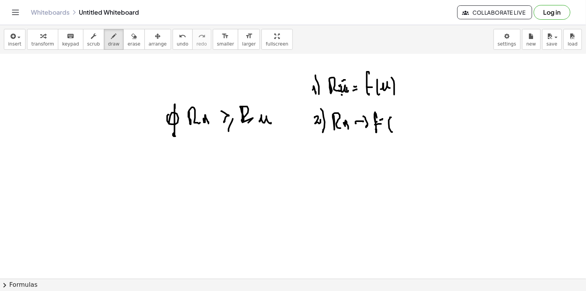
drag, startPoint x: 396, startPoint y: 116, endPoint x: 397, endPoint y: 121, distance: 5.5
drag, startPoint x: 396, startPoint y: 123, endPoint x: 404, endPoint y: 122, distance: 7.4
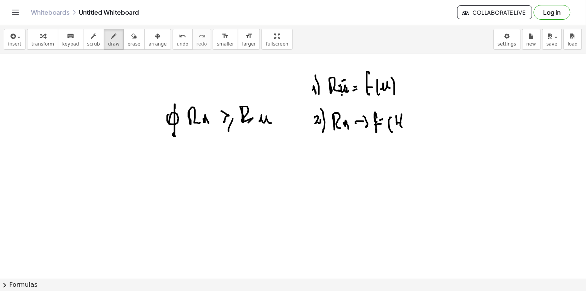
drag, startPoint x: 413, startPoint y: 129, endPoint x: 415, endPoint y: 120, distance: 9.1
drag, startPoint x: 418, startPoint y: 125, endPoint x: 422, endPoint y: 113, distance: 12.2
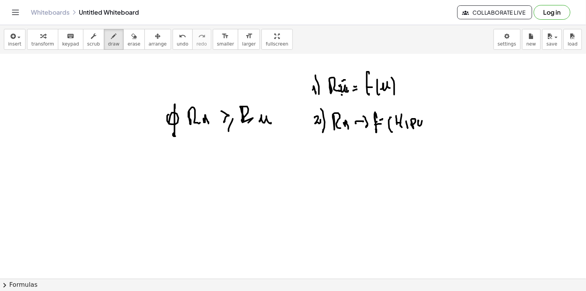
drag, startPoint x: 423, startPoint y: 106, endPoint x: 426, endPoint y: 127, distance: 20.7
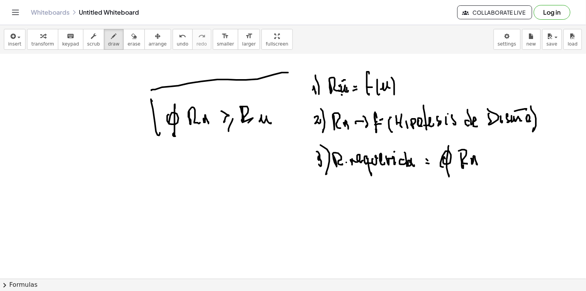
drag, startPoint x: 162, startPoint y: 192, endPoint x: 167, endPoint y: 206, distance: 14.2
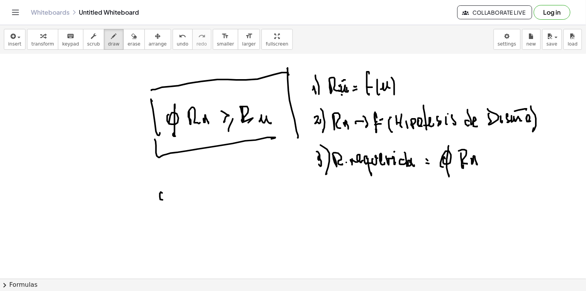
drag, startPoint x: 164, startPoint y: 188, endPoint x: 164, endPoint y: 201, distance: 13.5
drag, startPoint x: 175, startPoint y: 191, endPoint x: 183, endPoint y: 199, distance: 10.4
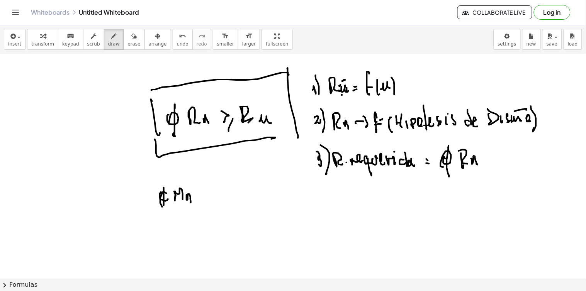
drag, startPoint x: 186, startPoint y: 200, endPoint x: 200, endPoint y: 194, distance: 14.7
drag, startPoint x: 198, startPoint y: 193, endPoint x: 200, endPoint y: 201, distance: 8.2
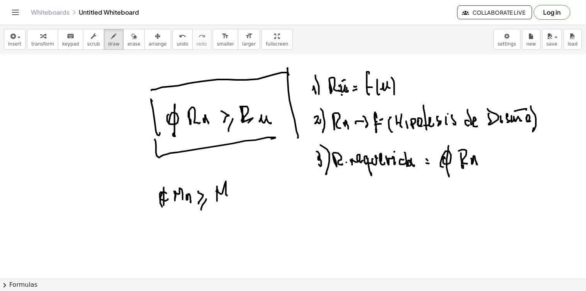
drag, startPoint x: 217, startPoint y: 190, endPoint x: 230, endPoint y: 195, distance: 13.6
drag, startPoint x: 230, startPoint y: 200, endPoint x: 233, endPoint y: 207, distance: 8.0
drag, startPoint x: 164, startPoint y: 231, endPoint x: 168, endPoint y: 235, distance: 5.6
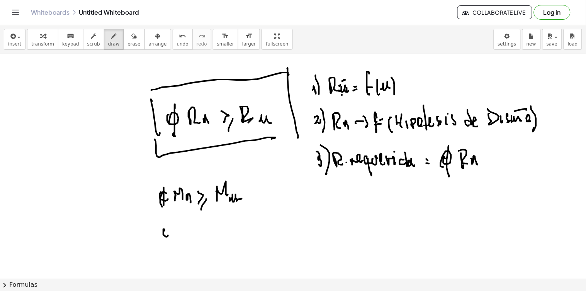
drag, startPoint x: 168, startPoint y: 219, endPoint x: 175, endPoint y: 232, distance: 14.5
drag, startPoint x: 183, startPoint y: 235, endPoint x: 188, endPoint y: 231, distance: 6.6
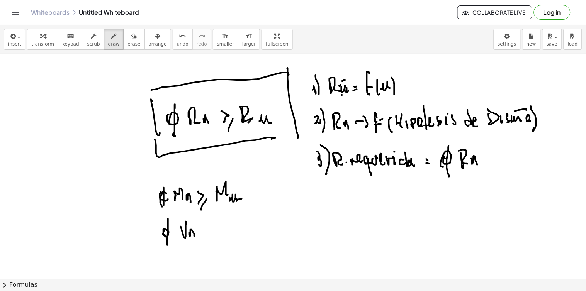
drag, startPoint x: 189, startPoint y: 232, endPoint x: 214, endPoint y: 225, distance: 26.0
drag, startPoint x: 205, startPoint y: 227, endPoint x: 206, endPoint y: 233, distance: 5.9
drag, startPoint x: 211, startPoint y: 235, endPoint x: 215, endPoint y: 229, distance: 7.7
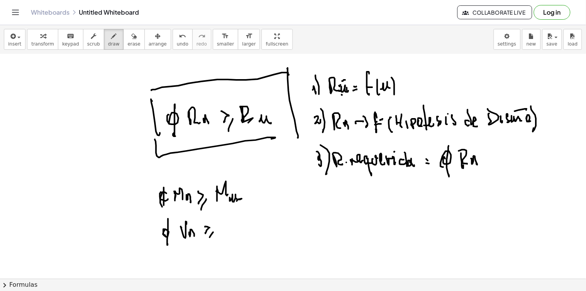
drag, startPoint x: 217, startPoint y: 223, endPoint x: 225, endPoint y: 224, distance: 7.9
drag, startPoint x: 226, startPoint y: 234, endPoint x: 233, endPoint y: 235, distance: 6.7
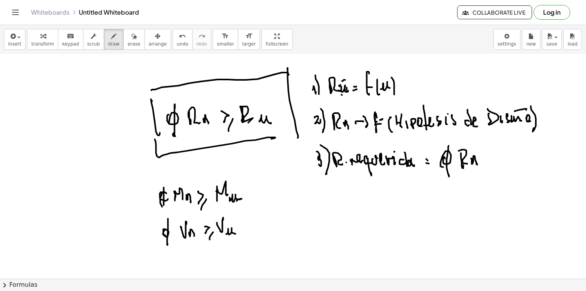
scroll to position [802, 0]
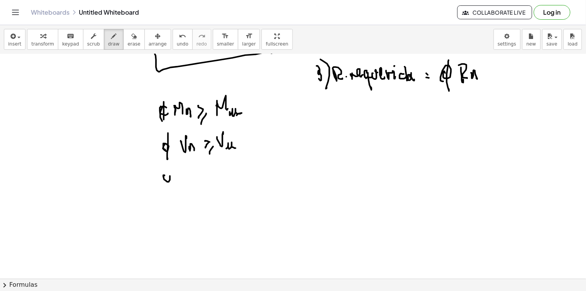
drag, startPoint x: 164, startPoint y: 175, endPoint x: 172, endPoint y: 178, distance: 8.3
drag, startPoint x: 168, startPoint y: 165, endPoint x: 169, endPoint y: 183, distance: 18.2
drag, startPoint x: 180, startPoint y: 169, endPoint x: 196, endPoint y: 174, distance: 16.7
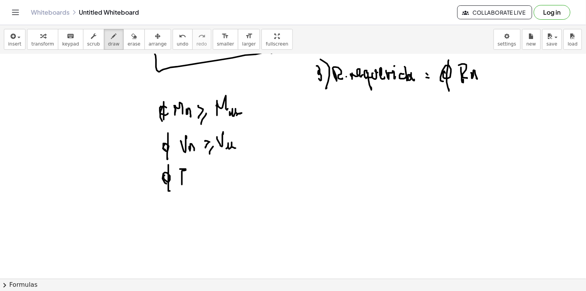
drag, startPoint x: 192, startPoint y: 178, endPoint x: 198, endPoint y: 181, distance: 6.2
drag, startPoint x: 201, startPoint y: 172, endPoint x: 209, endPoint y: 179, distance: 10.4
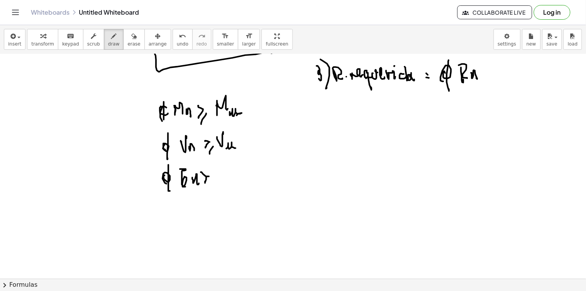
drag, startPoint x: 217, startPoint y: 164, endPoint x: 233, endPoint y: 175, distance: 18.9
drag, startPoint x: 235, startPoint y: 178, endPoint x: 245, endPoint y: 177, distance: 10.2
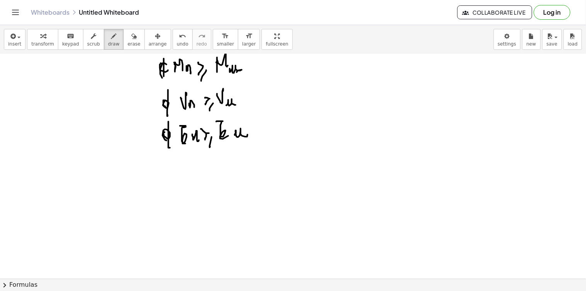
scroll to position [941, 0]
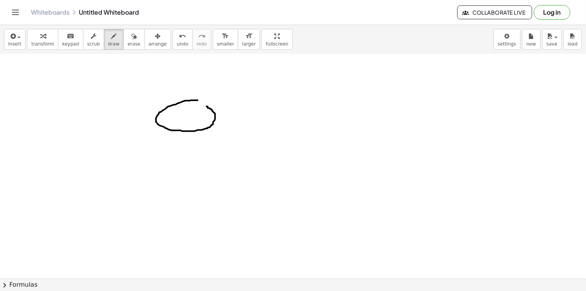
drag, startPoint x: 156, startPoint y: 122, endPoint x: 210, endPoint y: 138, distance: 56.3
drag, startPoint x: 214, startPoint y: 122, endPoint x: 209, endPoint y: 137, distance: 16.2
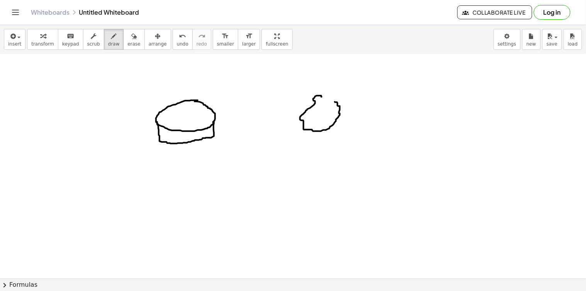
drag, startPoint x: 337, startPoint y: 121, endPoint x: 342, endPoint y: 130, distance: 10.0
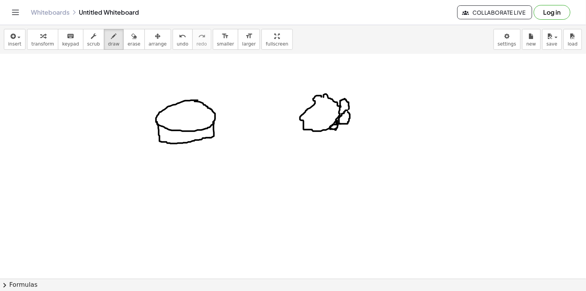
drag, startPoint x: 340, startPoint y: 107, endPoint x: 346, endPoint y: 110, distance: 6.6
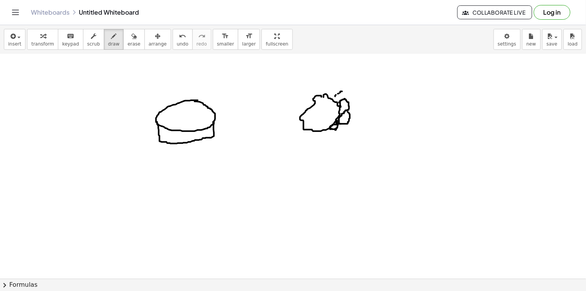
drag, startPoint x: 337, startPoint y: 101, endPoint x: 342, endPoint y: 93, distance: 10.0
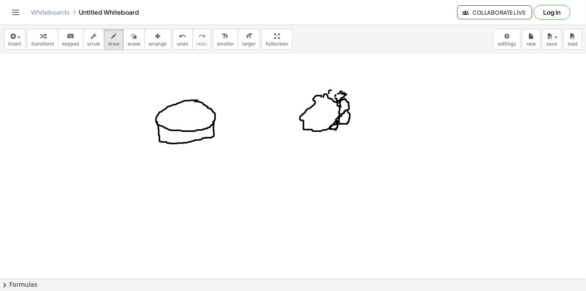
drag, startPoint x: 348, startPoint y: 174, endPoint x: 338, endPoint y: 183, distance: 13.9
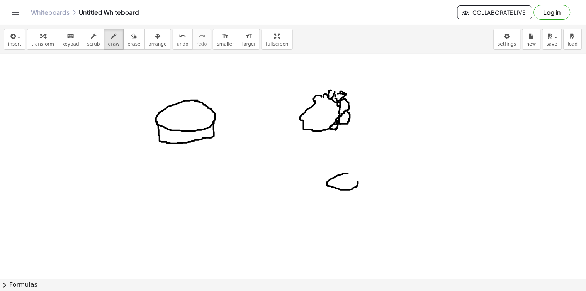
drag, startPoint x: 327, startPoint y: 186, endPoint x: 310, endPoint y: 232, distance: 49.6
drag, startPoint x: 357, startPoint y: 187, endPoint x: 369, endPoint y: 234, distance: 47.6
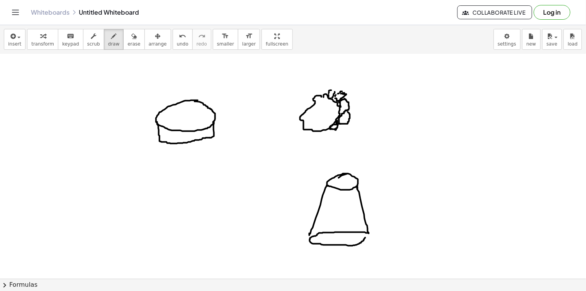
drag, startPoint x: 300, startPoint y: 226, endPoint x: 286, endPoint y: 245, distance: 24.0
drag, startPoint x: 304, startPoint y: 219, endPoint x: 320, endPoint y: 222, distance: 16.5
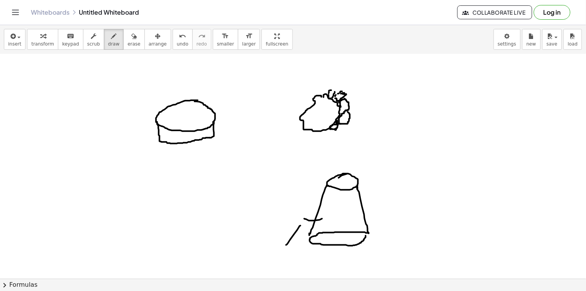
drag, startPoint x: 367, startPoint y: 218, endPoint x: 391, endPoint y: 220, distance: 24.0
drag, startPoint x: 382, startPoint y: 253, endPoint x: 377, endPoint y: 263, distance: 11.9
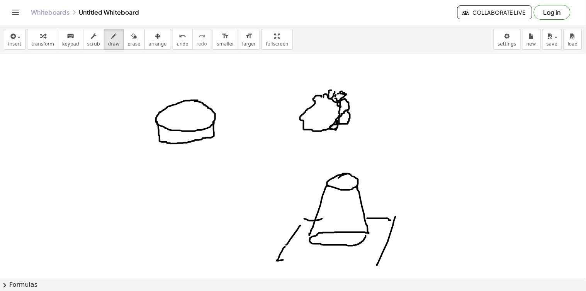
drag, startPoint x: 277, startPoint y: 261, endPoint x: 367, endPoint y: 259, distance: 90.3
drag, startPoint x: 303, startPoint y: 267, endPoint x: 356, endPoint y: 264, distance: 53.4
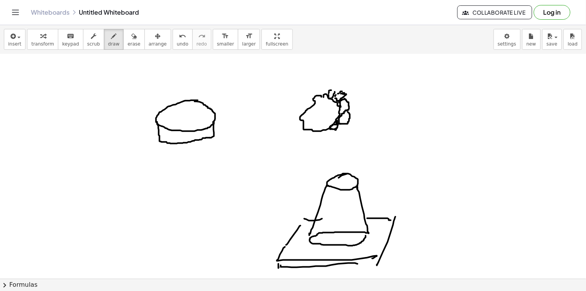
drag, startPoint x: 355, startPoint y: 264, endPoint x: 372, endPoint y: 264, distance: 16.2
drag, startPoint x: 392, startPoint y: 141, endPoint x: 391, endPoint y: 183, distance: 41.3
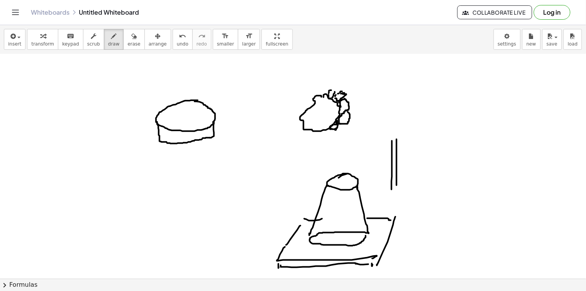
drag, startPoint x: 396, startPoint y: 141, endPoint x: 396, endPoint y: 178, distance: 37.4
drag, startPoint x: 300, startPoint y: 221, endPoint x: 306, endPoint y: 221, distance: 5.8
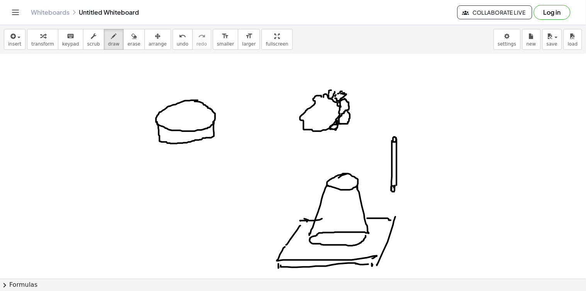
drag, startPoint x: 297, startPoint y: 227, endPoint x: 302, endPoint y: 225, distance: 5.0
drag, startPoint x: 313, startPoint y: 222, endPoint x: 361, endPoint y: 218, distance: 48.3
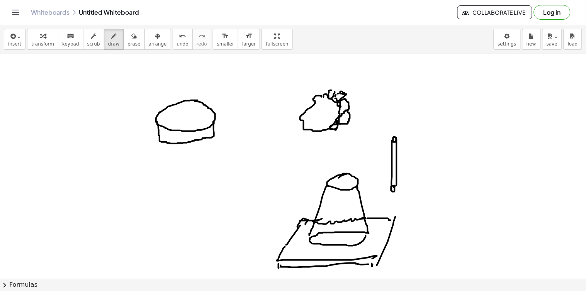
drag, startPoint x: 333, startPoint y: 223, endPoint x: 326, endPoint y: 234, distance: 13.4
drag, startPoint x: 332, startPoint y: 230, endPoint x: 338, endPoint y: 219, distance: 12.9
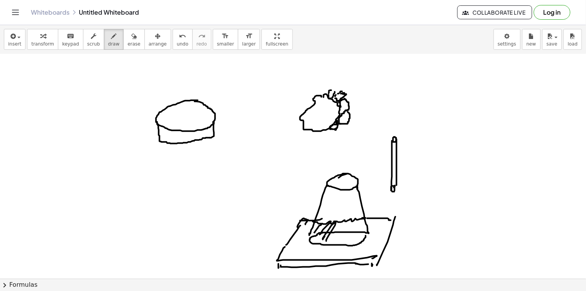
drag, startPoint x: 331, startPoint y: 241, endPoint x: 345, endPoint y: 224, distance: 21.9
drag, startPoint x: 345, startPoint y: 224, endPoint x: 347, endPoint y: 220, distance: 4.2
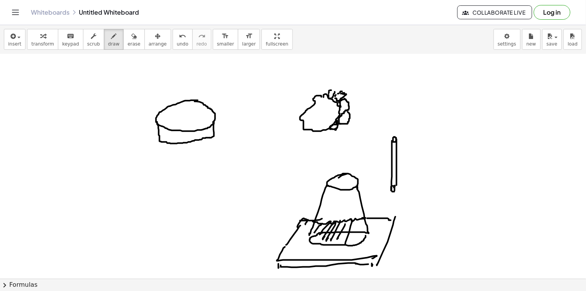
drag, startPoint x: 349, startPoint y: 236, endPoint x: 357, endPoint y: 222, distance: 15.9
drag, startPoint x: 357, startPoint y: 222, endPoint x: 358, endPoint y: 228, distance: 5.8
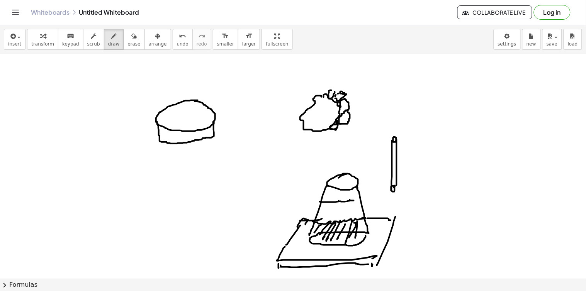
drag, startPoint x: 320, startPoint y: 202, endPoint x: 358, endPoint y: 200, distance: 38.3
drag, startPoint x: 326, startPoint y: 205, endPoint x: 330, endPoint y: 215, distance: 10.8
drag, startPoint x: 333, startPoint y: 215, endPoint x: 335, endPoint y: 203, distance: 11.7
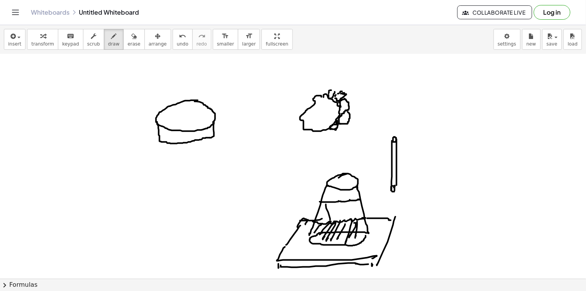
drag, startPoint x: 336, startPoint y: 202, endPoint x: 340, endPoint y: 211, distance: 10.0
drag, startPoint x: 349, startPoint y: 217, endPoint x: 337, endPoint y: 215, distance: 12.4
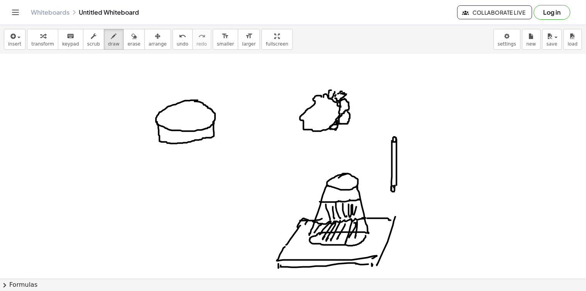
drag, startPoint x: 319, startPoint y: 209, endPoint x: 326, endPoint y: 215, distance: 9.3
drag, startPoint x: 336, startPoint y: 188, endPoint x: 330, endPoint y: 192, distance: 7.4
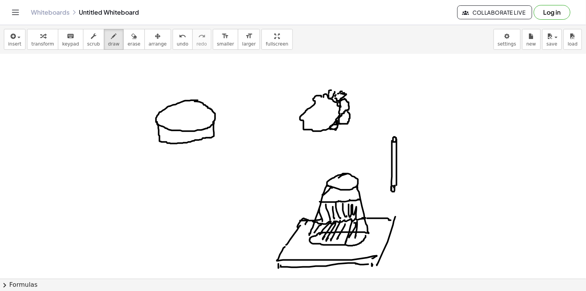
drag, startPoint x: 332, startPoint y: 195, endPoint x: 338, endPoint y: 188, distance: 9.0
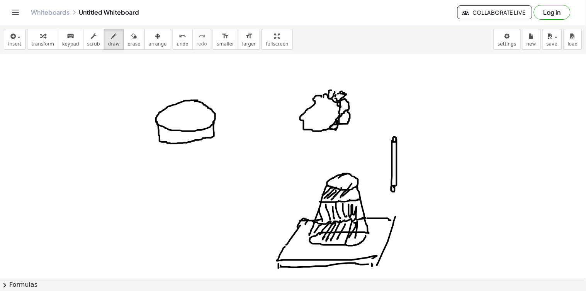
drag, startPoint x: 343, startPoint y: 196, endPoint x: 353, endPoint y: 180, distance: 19.1
drag, startPoint x: 323, startPoint y: 194, endPoint x: 304, endPoint y: 229, distance: 39.6
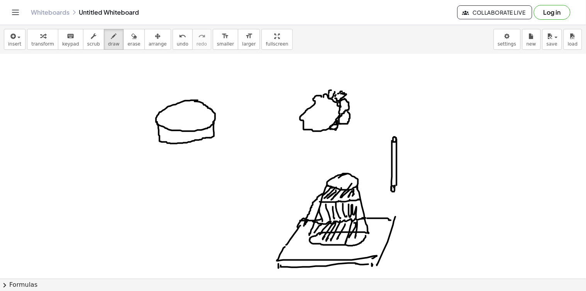
drag, startPoint x: 360, startPoint y: 192, endPoint x: 376, endPoint y: 234, distance: 44.9
drag, startPoint x: 315, startPoint y: 243, endPoint x: 364, endPoint y: 233, distance: 49.7
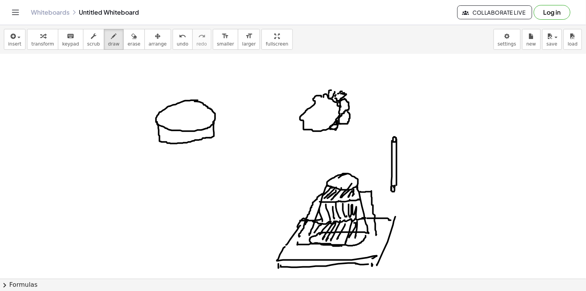
drag, startPoint x: 369, startPoint y: 176, endPoint x: 378, endPoint y: 180, distance: 9.9
drag, startPoint x: 377, startPoint y: 174, endPoint x: 376, endPoint y: 182, distance: 7.8
